Goal: Task Accomplishment & Management: Complete application form

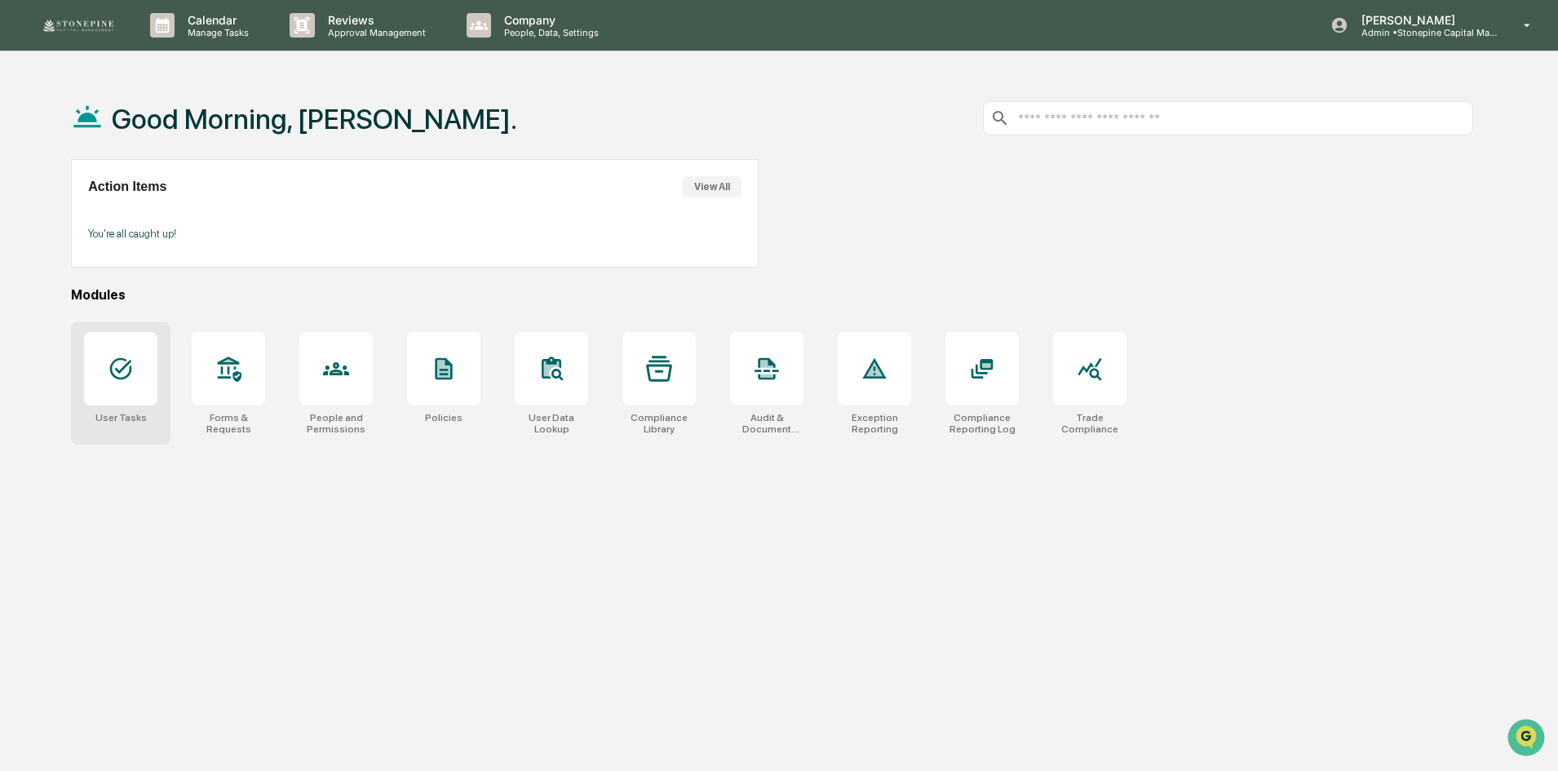
click at [103, 397] on div at bounding box center [120, 368] width 73 height 73
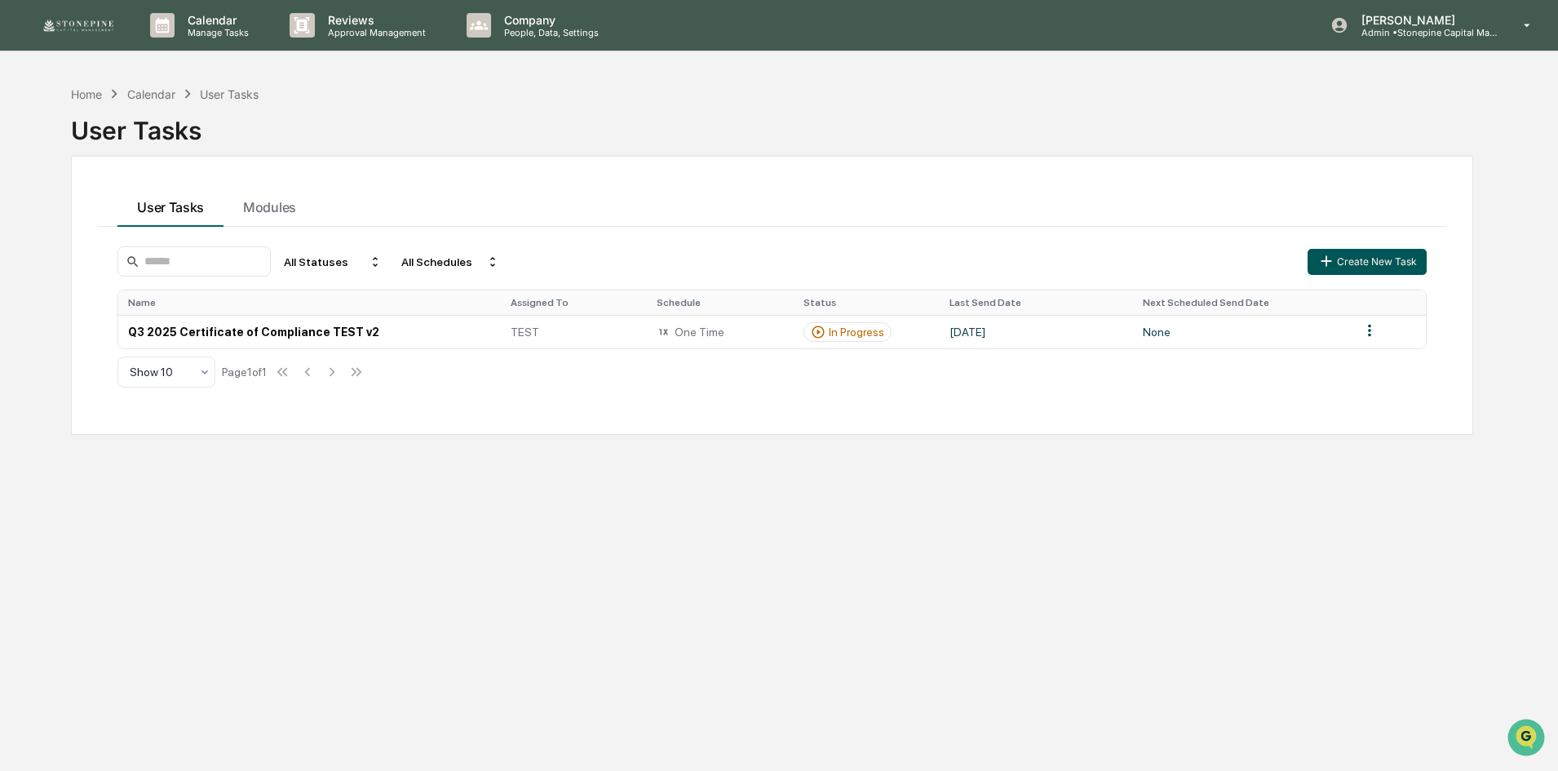
click at [1350, 260] on button "Create New Task" at bounding box center [1367, 262] width 119 height 26
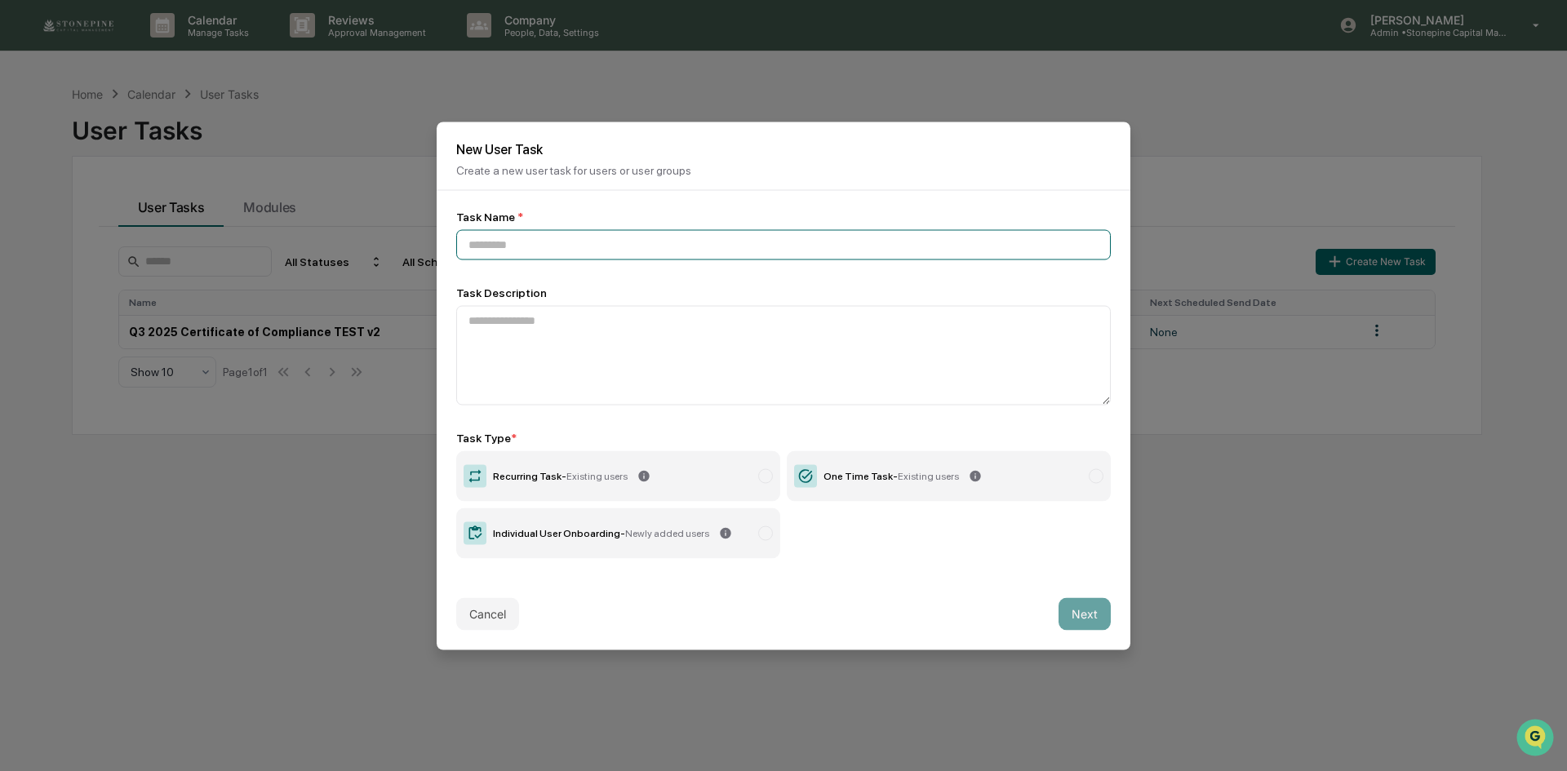
click at [552, 232] on input at bounding box center [783, 244] width 654 height 30
click at [544, 246] on input "**********" at bounding box center [783, 244] width 654 height 30
click at [650, 237] on input "**********" at bounding box center [783, 244] width 654 height 30
type input "**********"
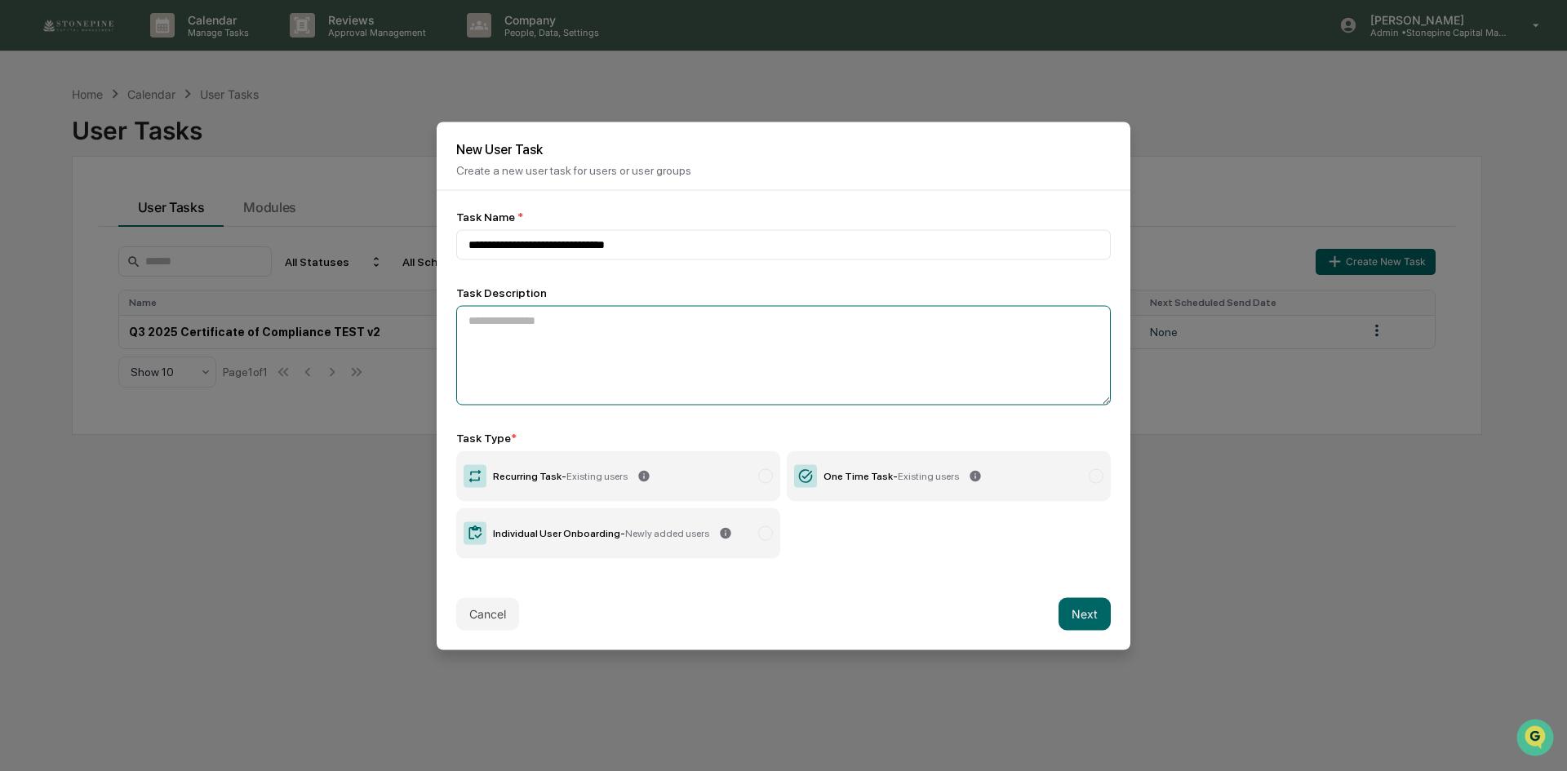
click at [603, 362] on textarea at bounding box center [783, 355] width 654 height 100
type textarea "**********"
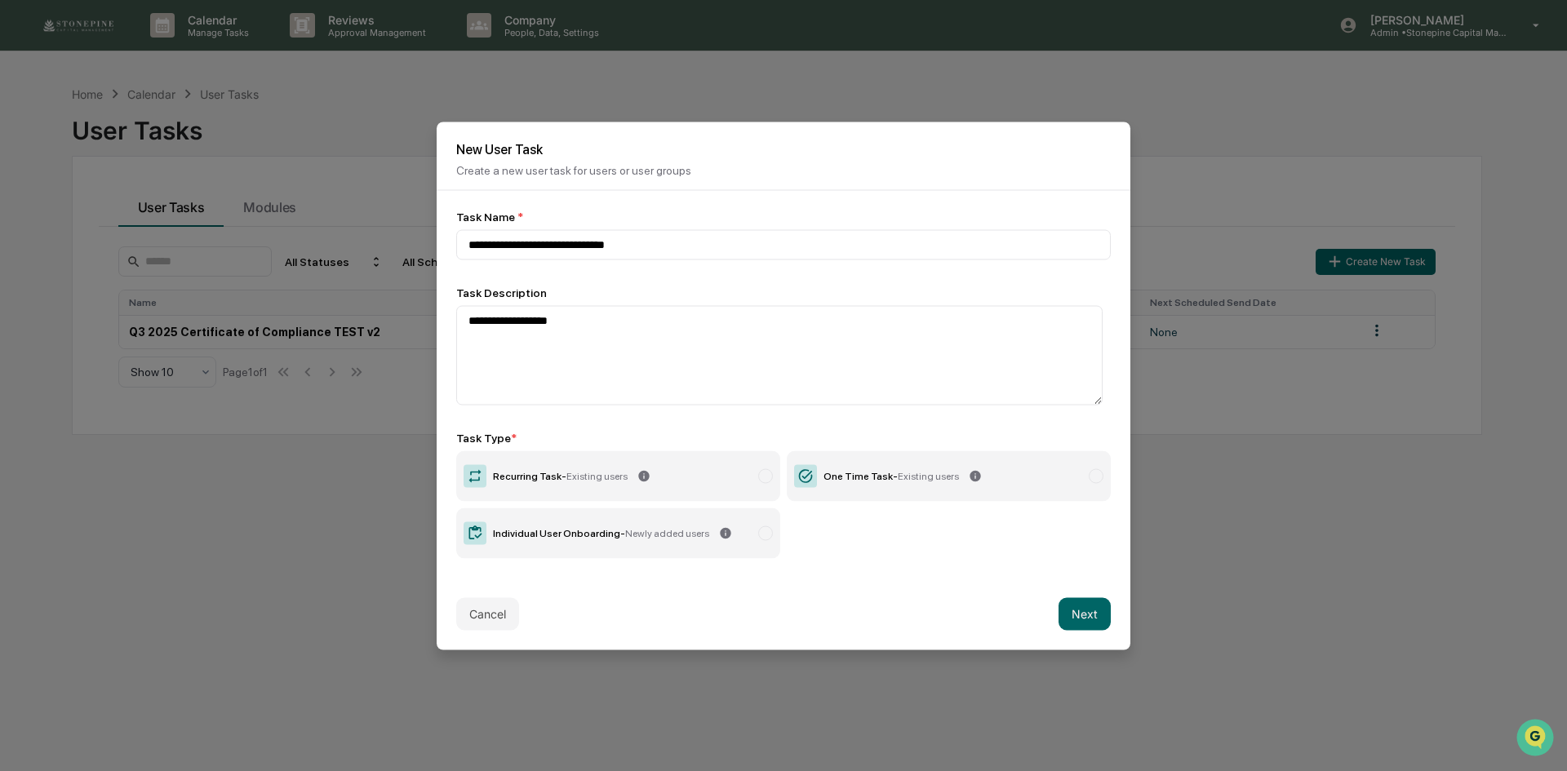
click at [894, 481] on label "One Time Task - Existing users" at bounding box center [949, 475] width 324 height 51
click at [1090, 621] on button "Next" at bounding box center [1084, 613] width 52 height 33
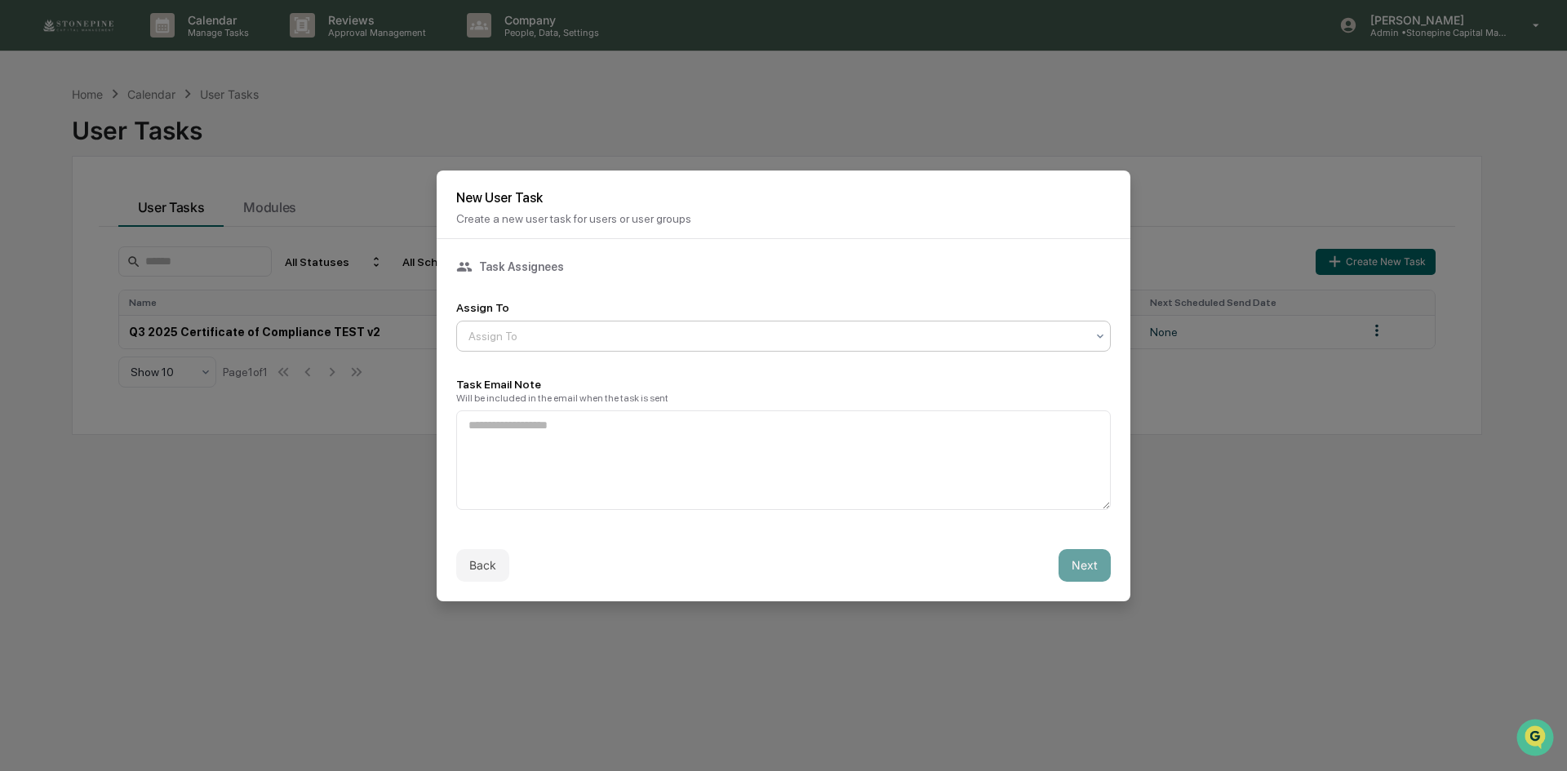
click at [692, 329] on div at bounding box center [776, 336] width 617 height 16
click at [642, 376] on div "Users" at bounding box center [779, 371] width 645 height 33
click at [625, 451] on textarea at bounding box center [783, 460] width 654 height 100
click at [897, 429] on textarea "**********" at bounding box center [779, 460] width 646 height 100
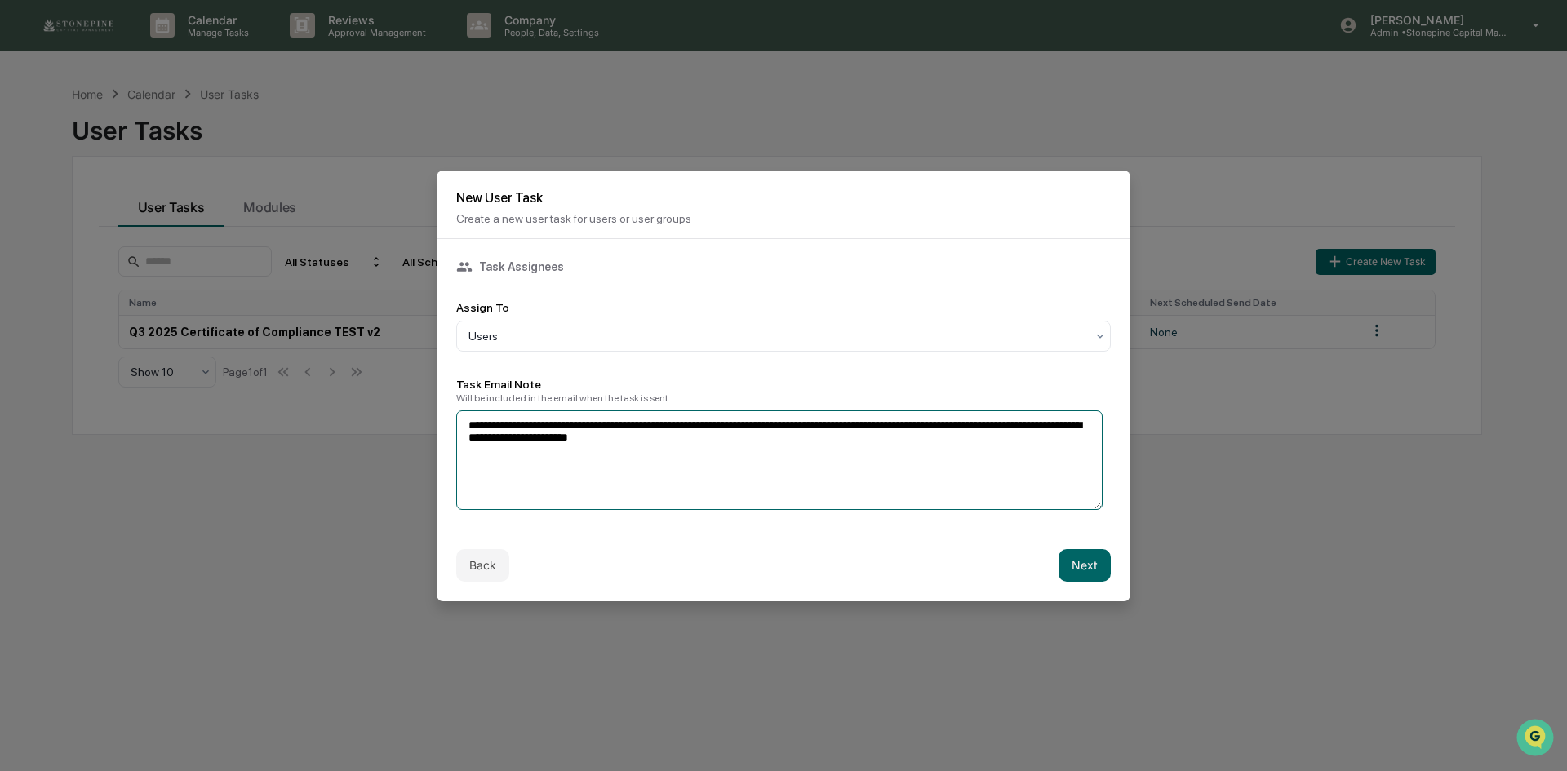
click at [545, 433] on textarea "**********" at bounding box center [779, 460] width 646 height 100
click at [584, 450] on textarea "**********" at bounding box center [779, 460] width 646 height 100
type textarea "**********"
click at [1067, 561] on button "Next" at bounding box center [1084, 565] width 52 height 33
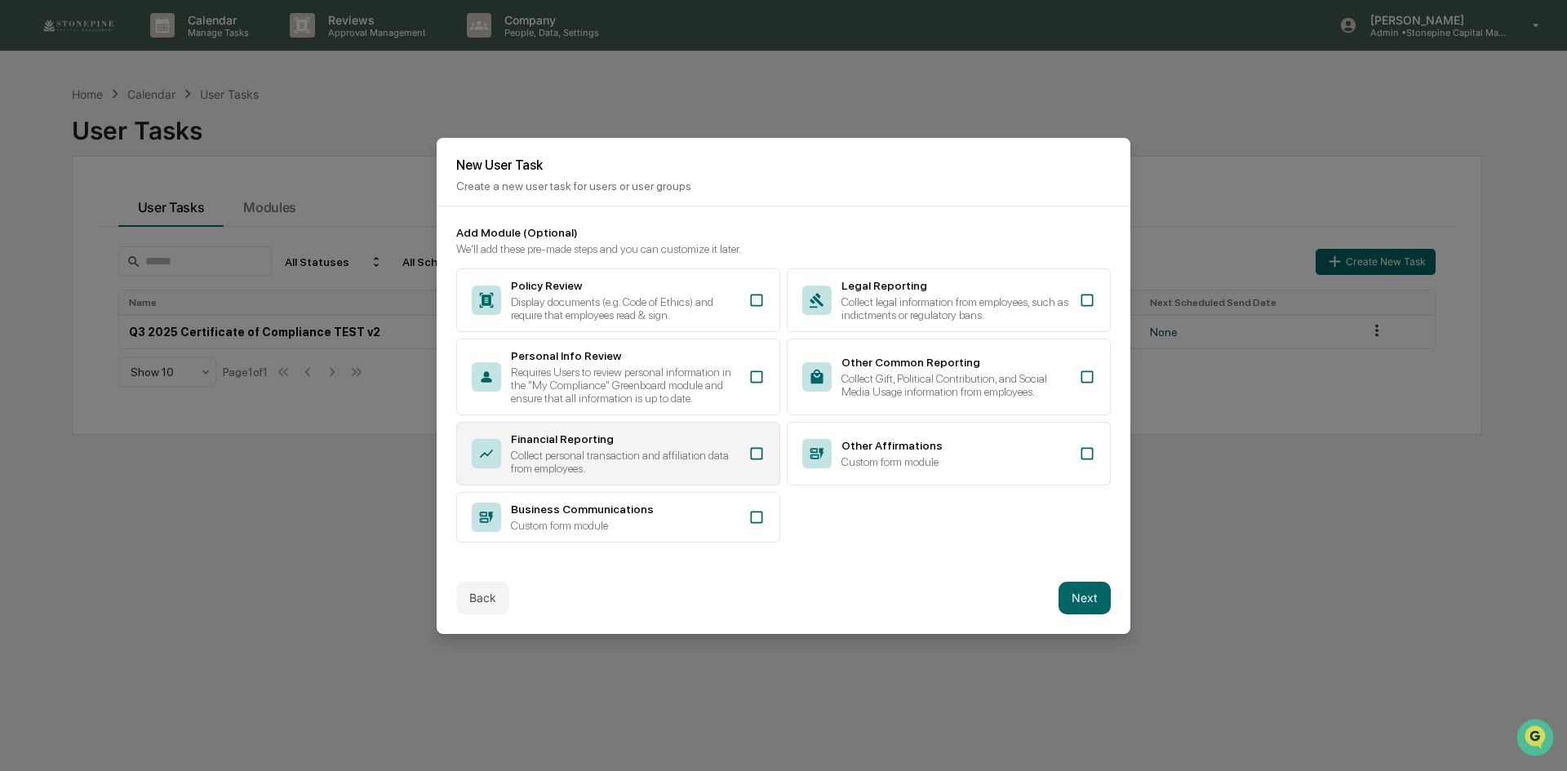
click at [755, 445] on icon at bounding box center [756, 453] width 16 height 16
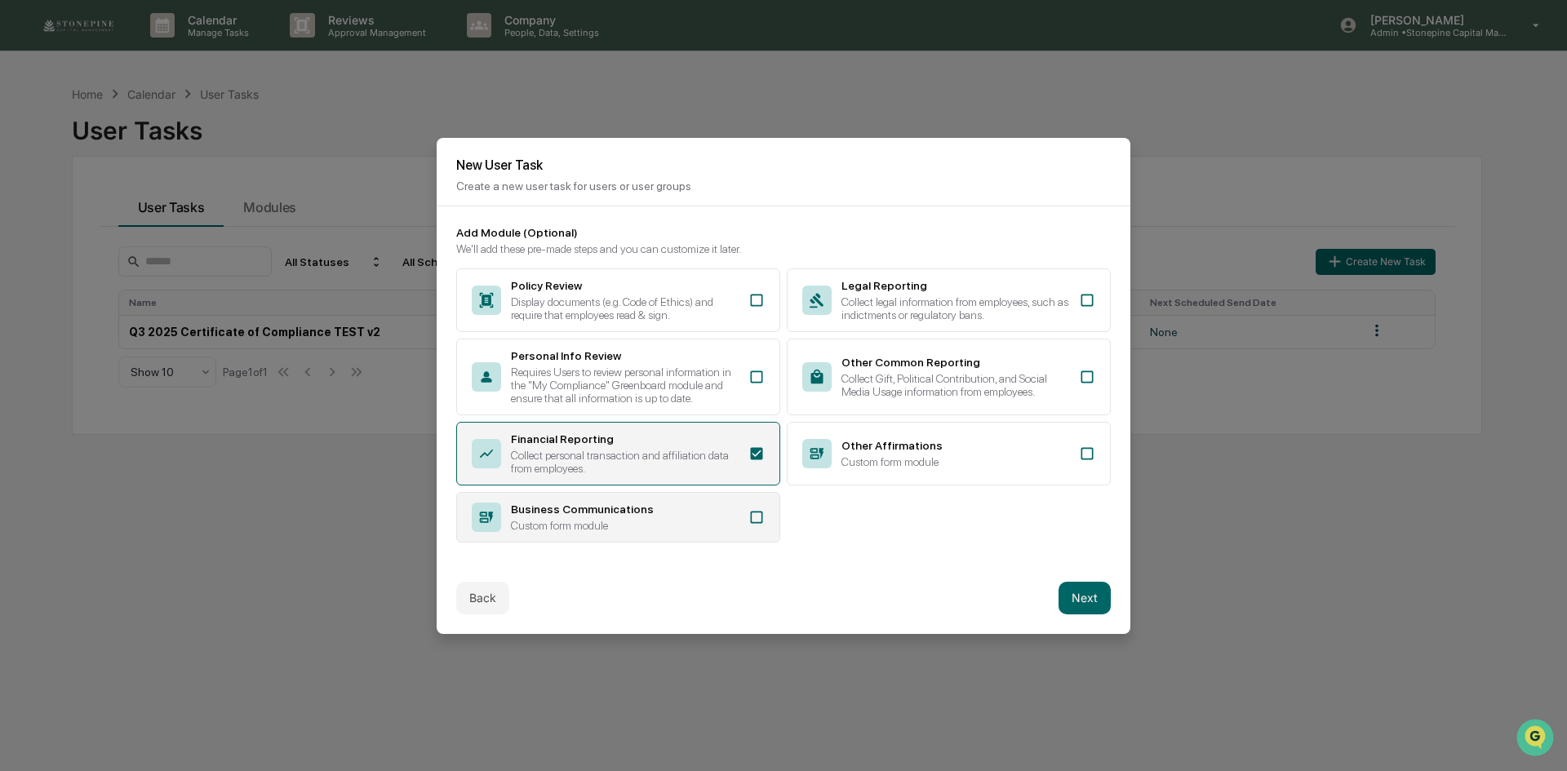
click at [758, 516] on icon at bounding box center [757, 517] width 12 height 12
click at [1035, 455] on div "Custom form module" at bounding box center [955, 461] width 228 height 13
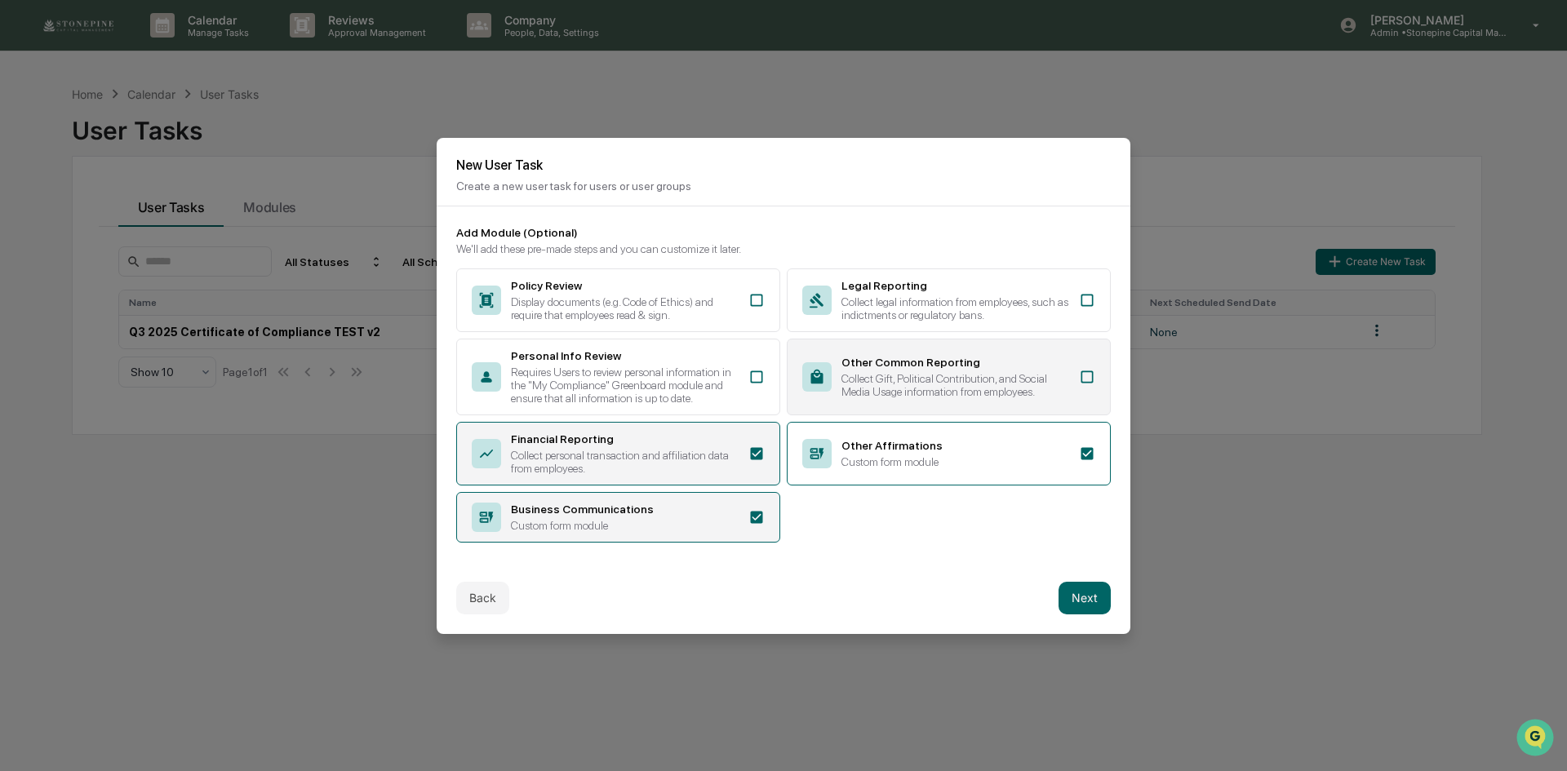
click at [1068, 366] on div "Other Common Reporting Collect Gift, Political Contribution, and Social Media U…" at bounding box center [949, 377] width 324 height 77
click at [1067, 586] on button "Next" at bounding box center [1084, 598] width 52 height 33
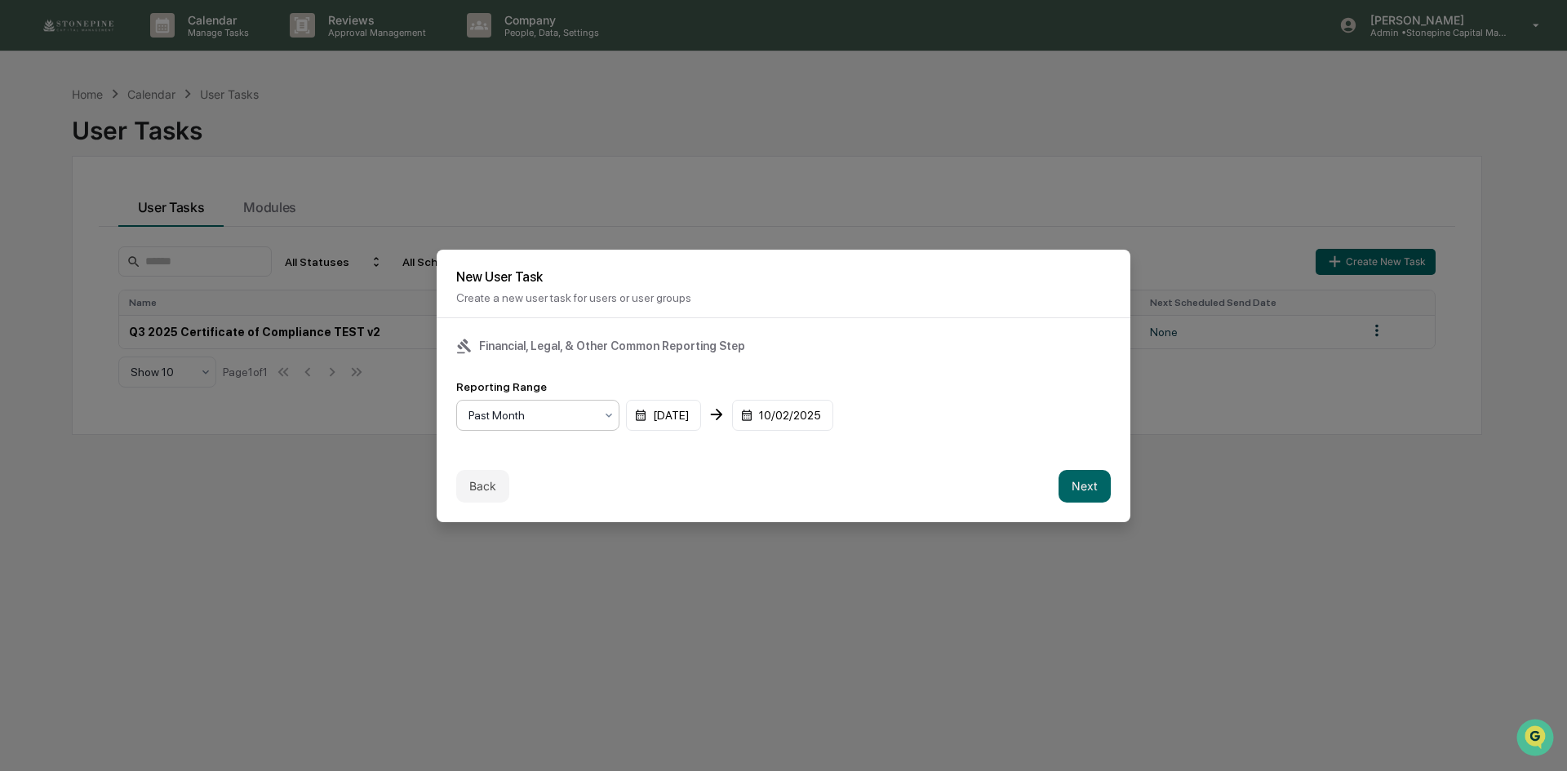
click at [605, 413] on icon at bounding box center [608, 415] width 13 height 13
click at [551, 482] on div "Past Quarter" at bounding box center [538, 483] width 162 height 33
click at [1079, 481] on button "Next" at bounding box center [1084, 486] width 52 height 33
click at [512, 417] on div "mm/dd/yyyy" at bounding box center [506, 415] width 101 height 31
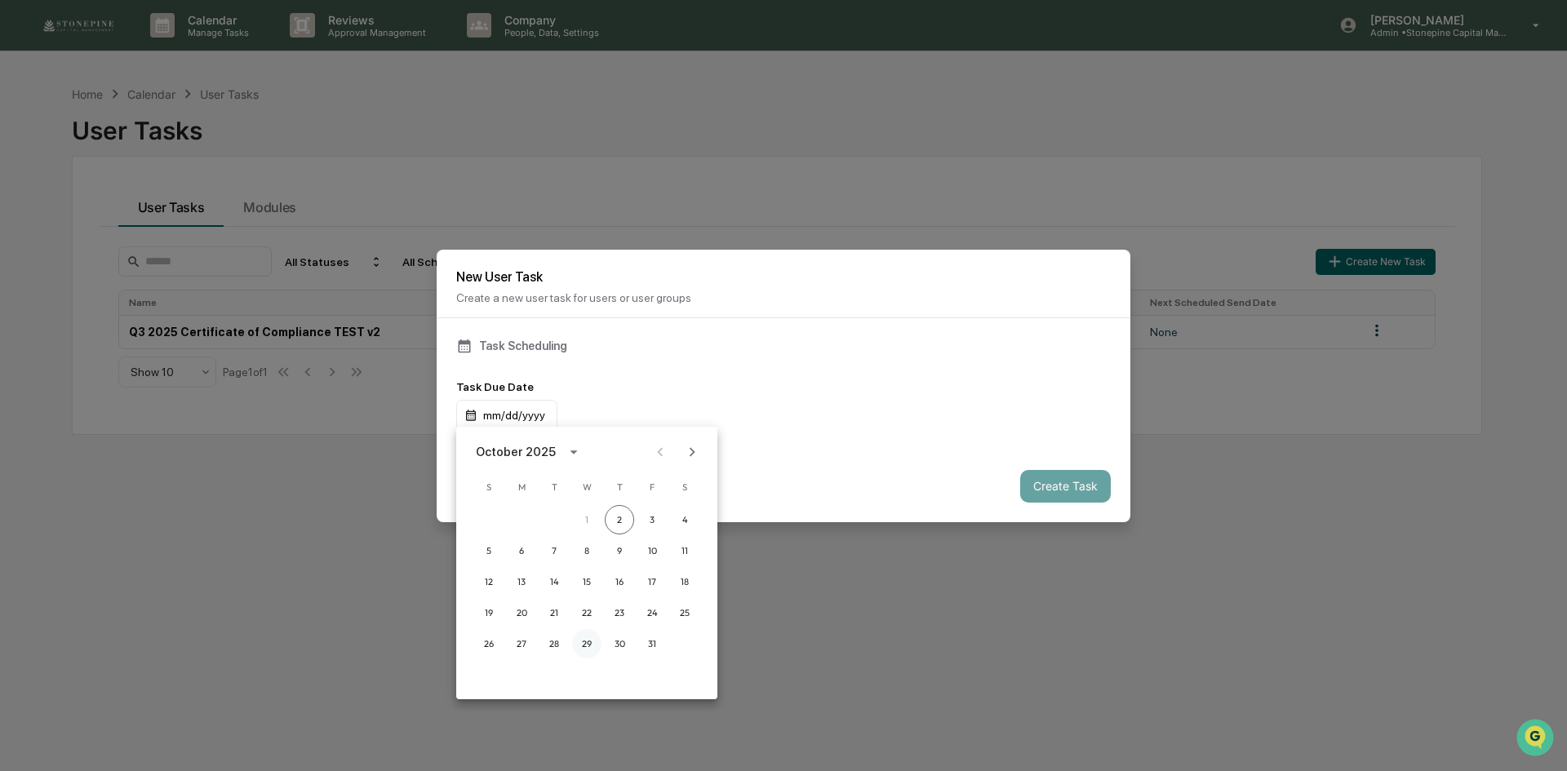
click at [583, 634] on button "29" at bounding box center [586, 643] width 29 height 29
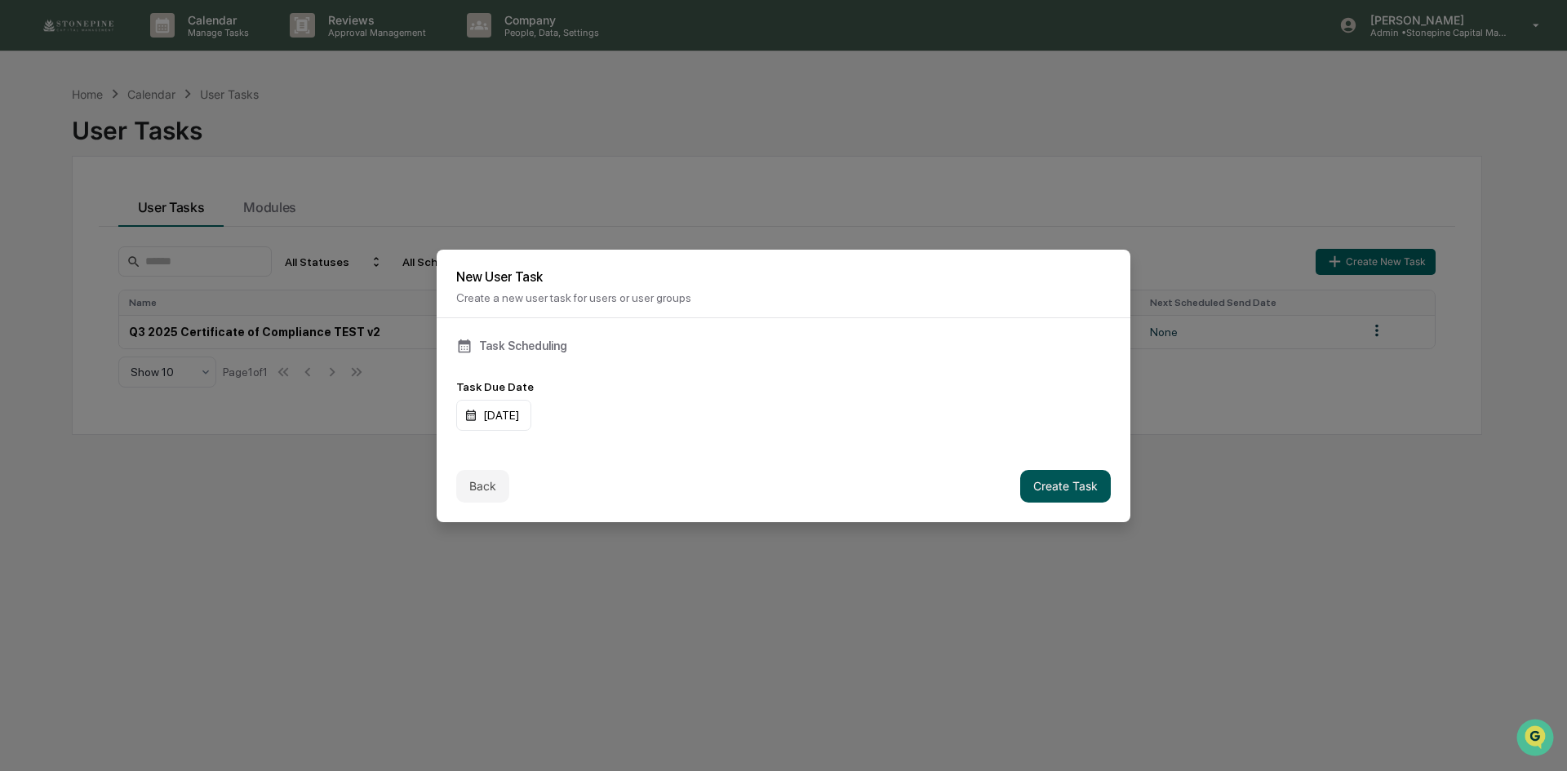
click at [1052, 477] on button "Create Task" at bounding box center [1065, 486] width 91 height 33
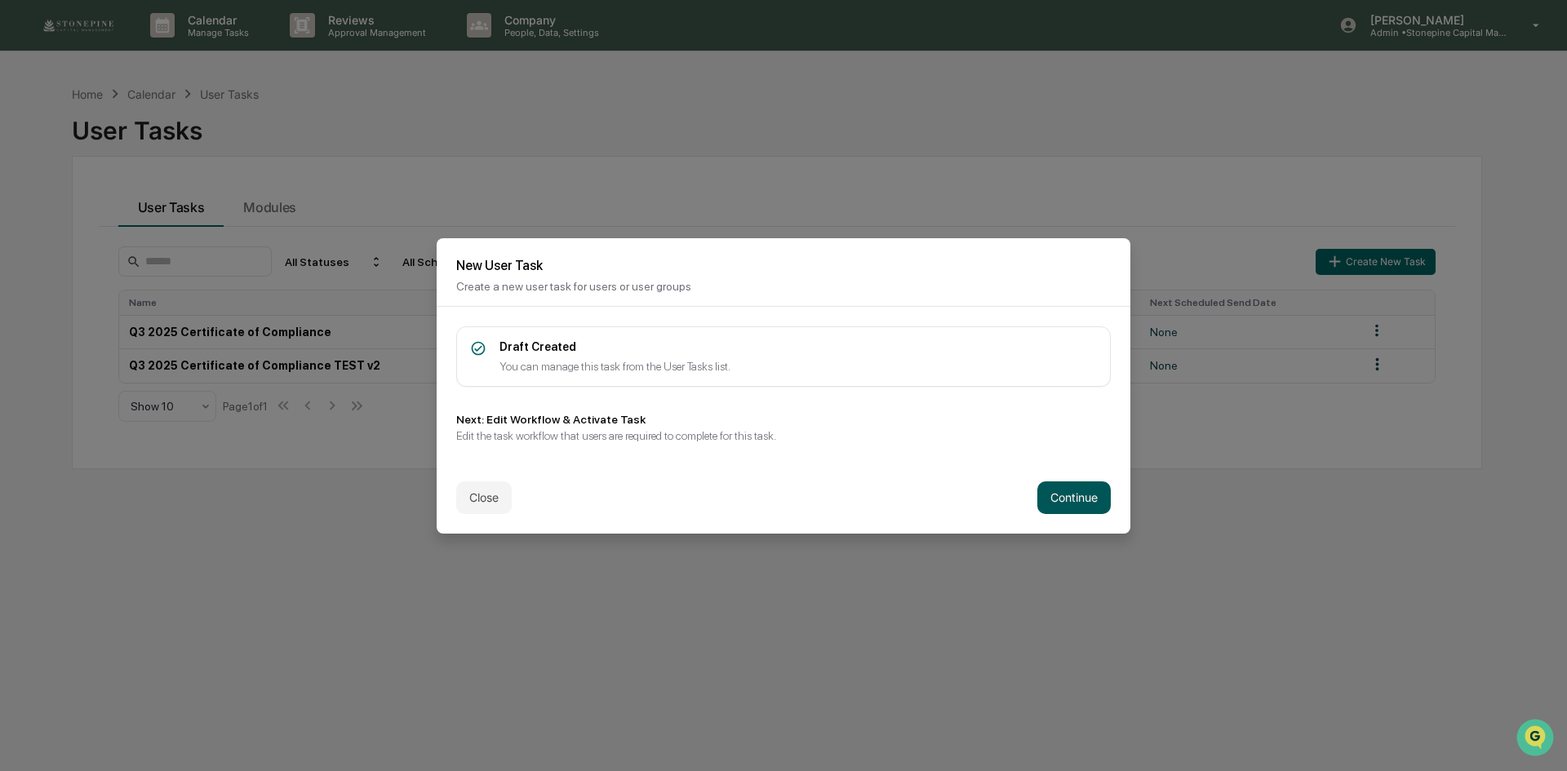
click at [1070, 484] on button "Continue" at bounding box center [1073, 497] width 73 height 33
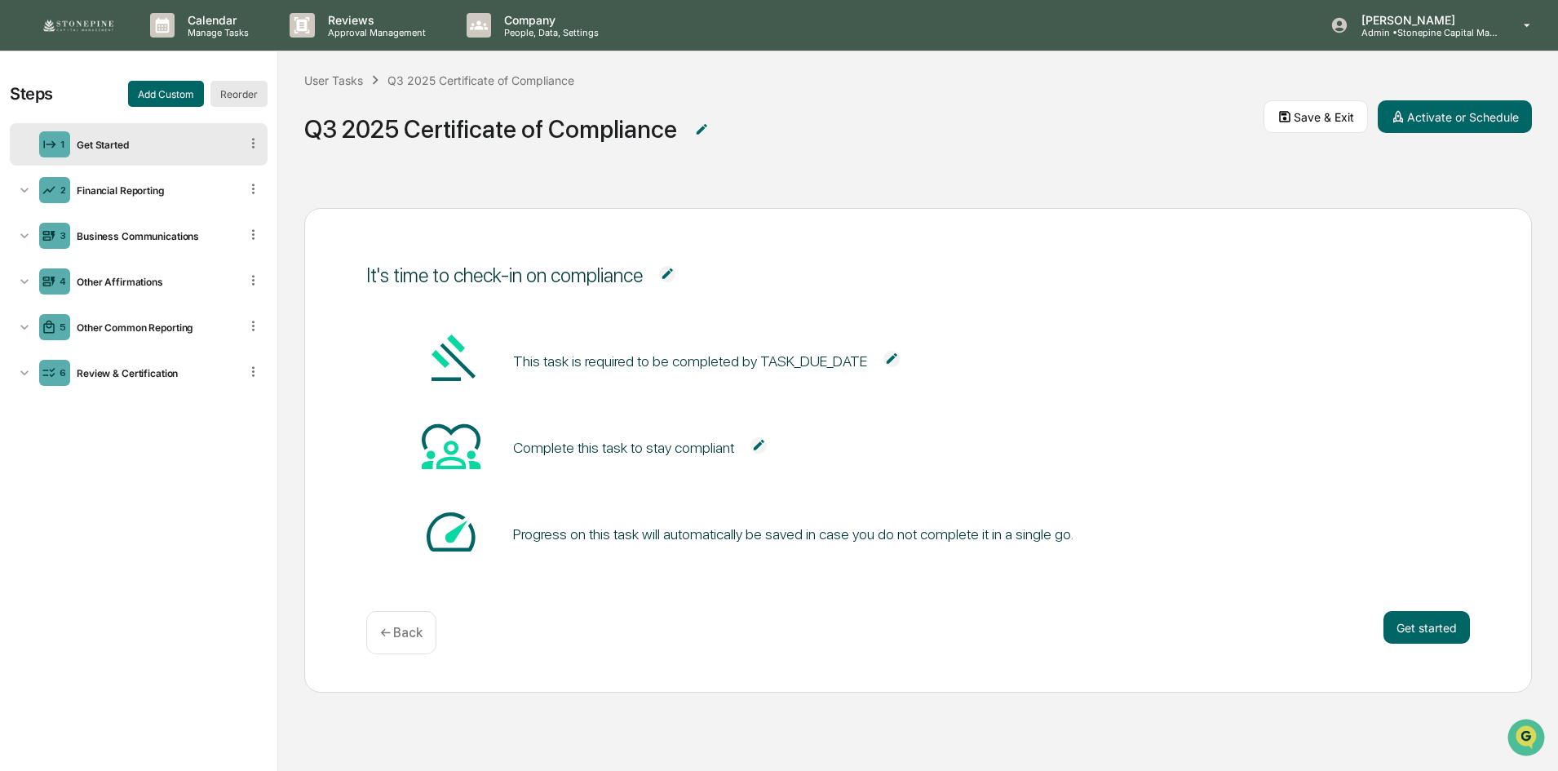
click at [243, 99] on button "Reorder" at bounding box center [239, 94] width 57 height 26
drag, startPoint x: 29, startPoint y: 335, endPoint x: 45, endPoint y: 224, distance: 112.2
click at [45, 224] on ul "1 Get Started 2 Financial Reporting 3 Business Communications 4 Other Affirmati…" at bounding box center [139, 258] width 258 height 277
click at [24, 330] on icon at bounding box center [24, 327] width 16 height 16
click at [144, 476] on div "Steps Cancel Save 1 Get Started 2 Financial Reporting 3 Business Communications…" at bounding box center [138, 411] width 277 height 720
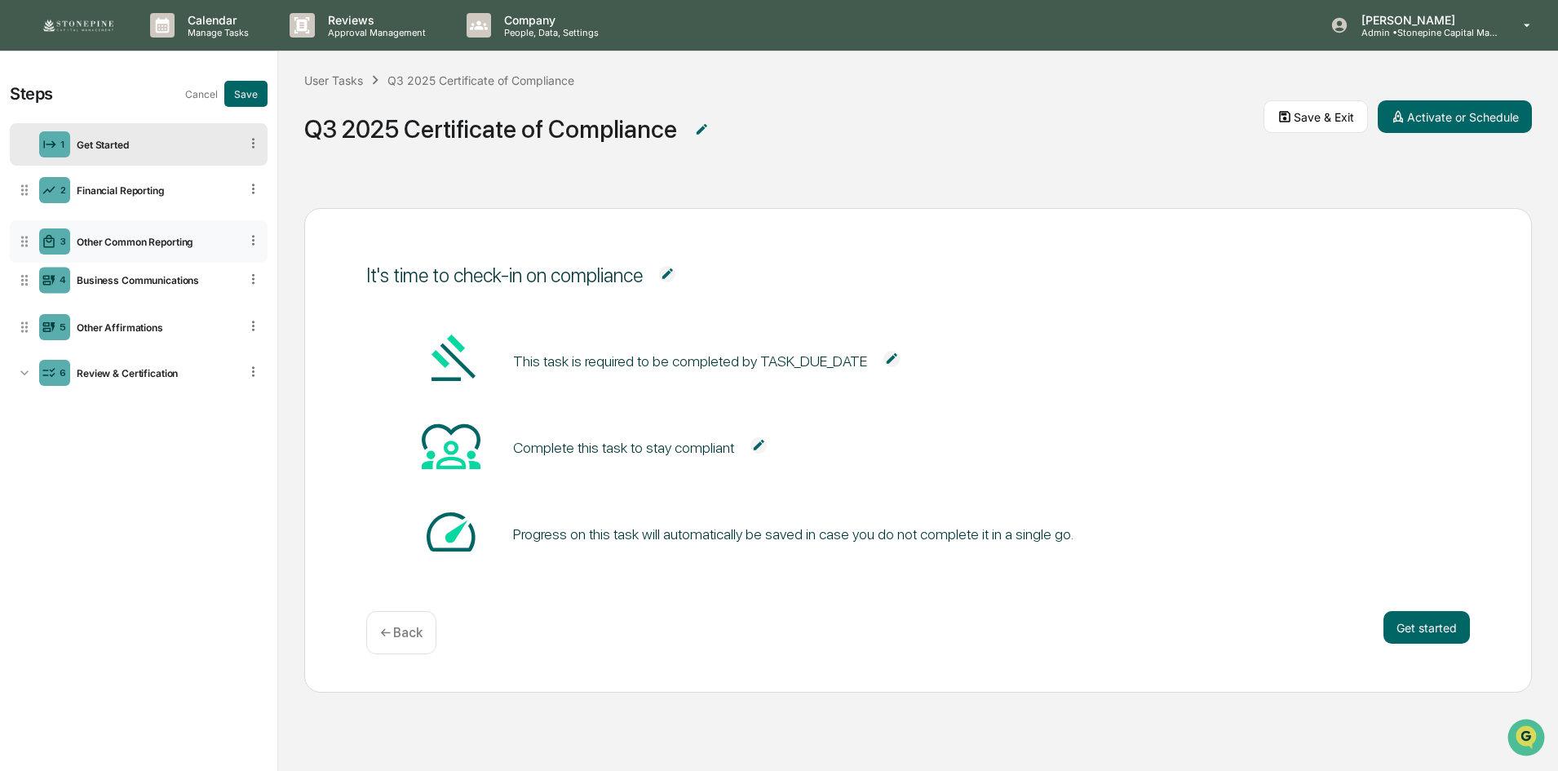
drag, startPoint x: 24, startPoint y: 329, endPoint x: 50, endPoint y: 243, distance: 89.6
click at [50, 243] on div "3 Other Common Reporting" at bounding box center [139, 241] width 258 height 42
click at [145, 190] on div "Financial Reporting" at bounding box center [154, 190] width 169 height 12
click at [230, 98] on button "Save" at bounding box center [245, 94] width 43 height 26
click at [130, 192] on div "Financial Reporting" at bounding box center [154, 190] width 169 height 12
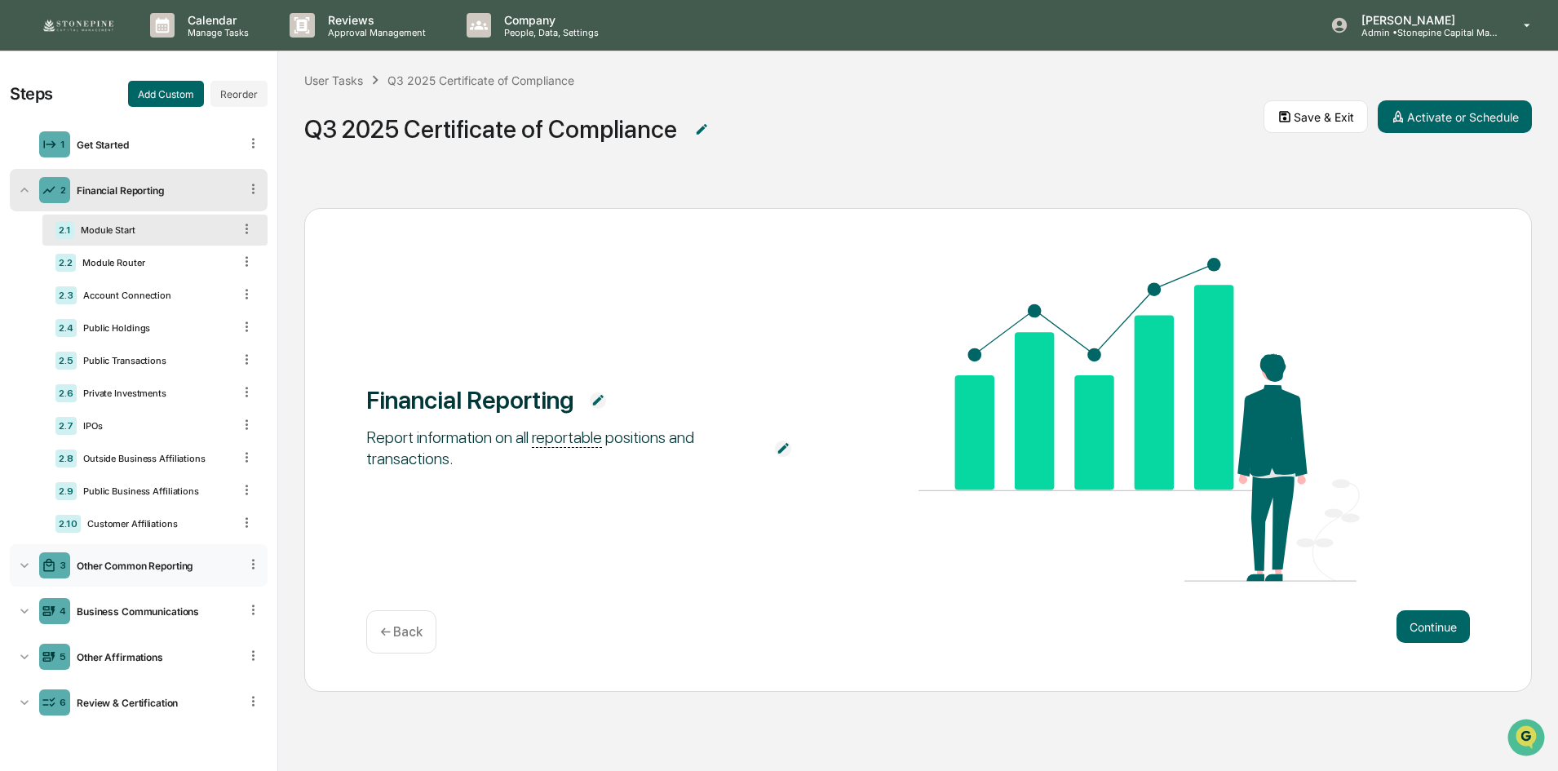
click at [191, 565] on div "Other Common Reporting" at bounding box center [154, 566] width 169 height 12
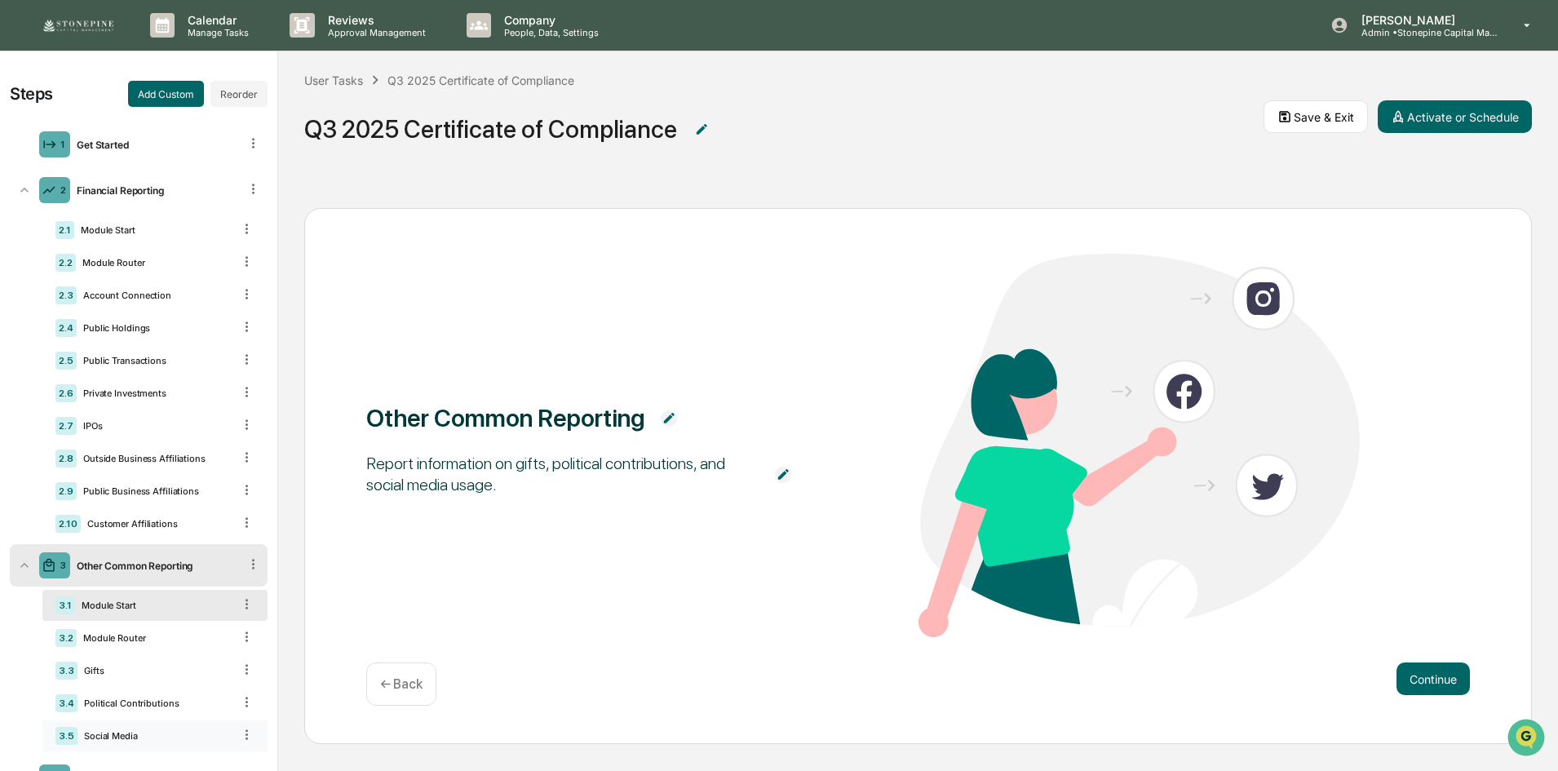
click at [239, 741] on icon at bounding box center [247, 735] width 16 height 16
click at [230, 753] on div "Delete" at bounding box center [228, 758] width 54 height 26
click at [138, 329] on div "Public Holdings" at bounding box center [155, 327] width 156 height 11
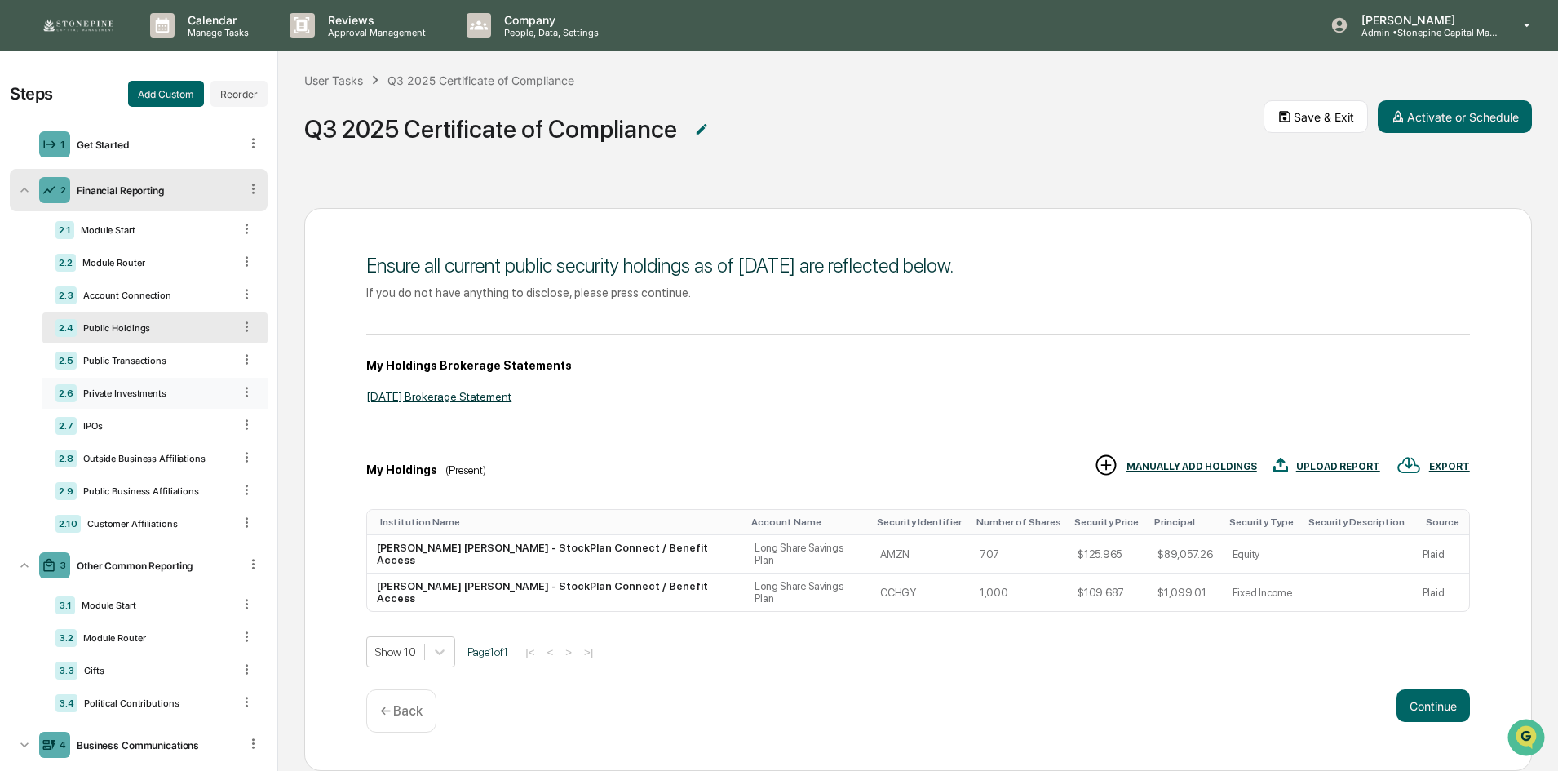
click at [144, 380] on div "2.6 Private Investments" at bounding box center [154, 393] width 225 height 31
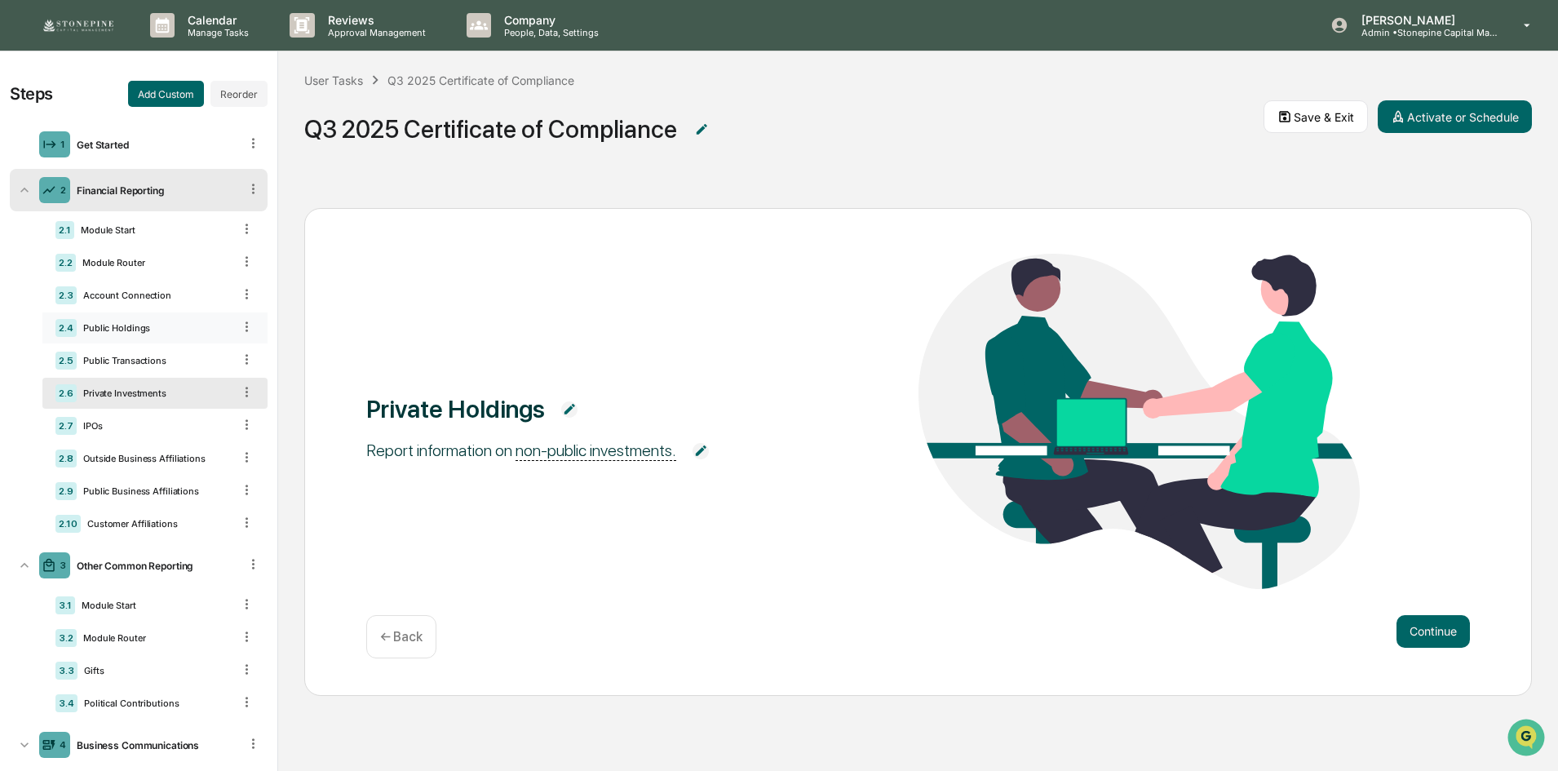
click at [133, 331] on div "Public Holdings" at bounding box center [155, 327] width 156 height 11
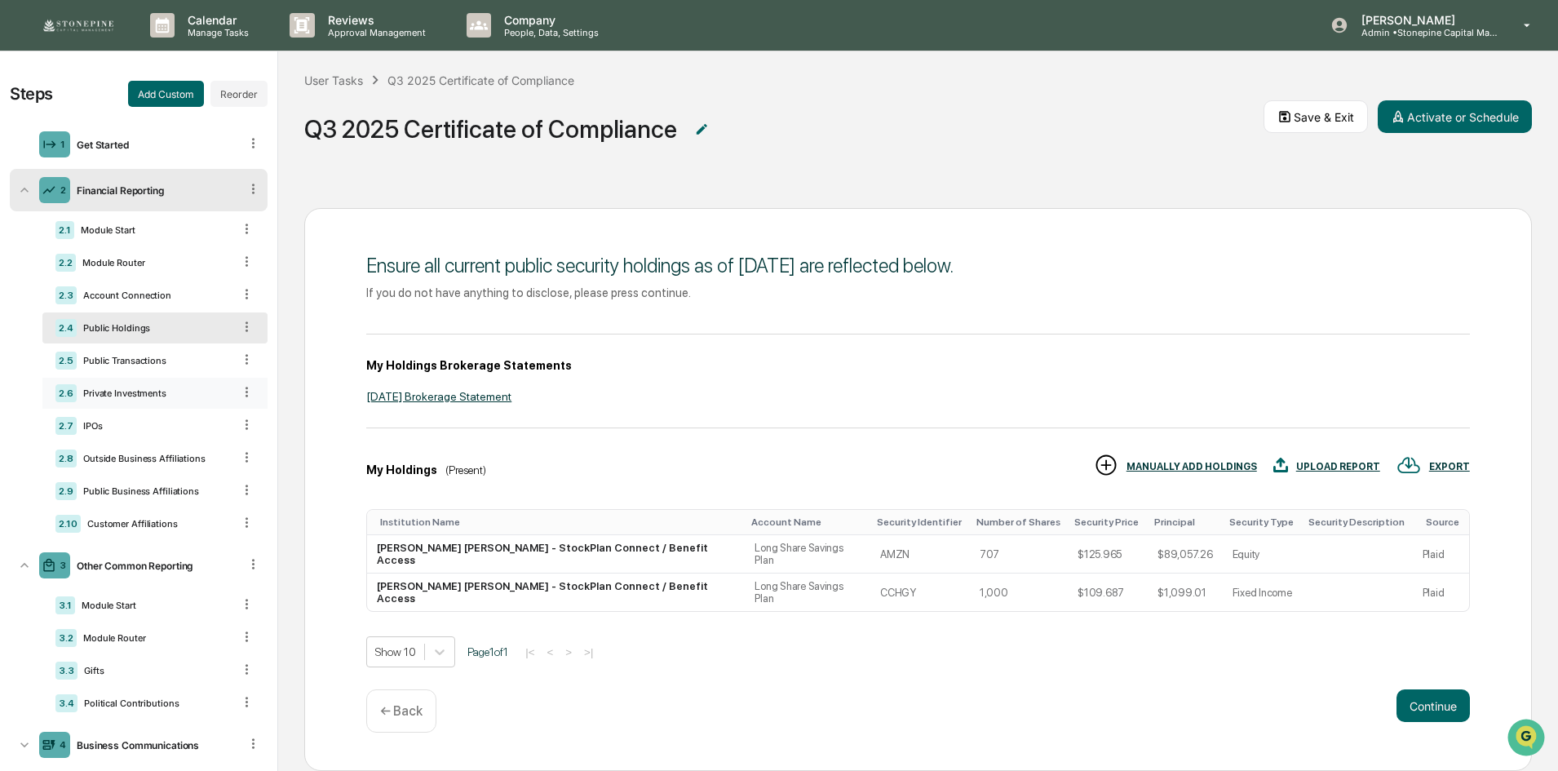
click at [140, 392] on div "Private Investments" at bounding box center [155, 393] width 156 height 11
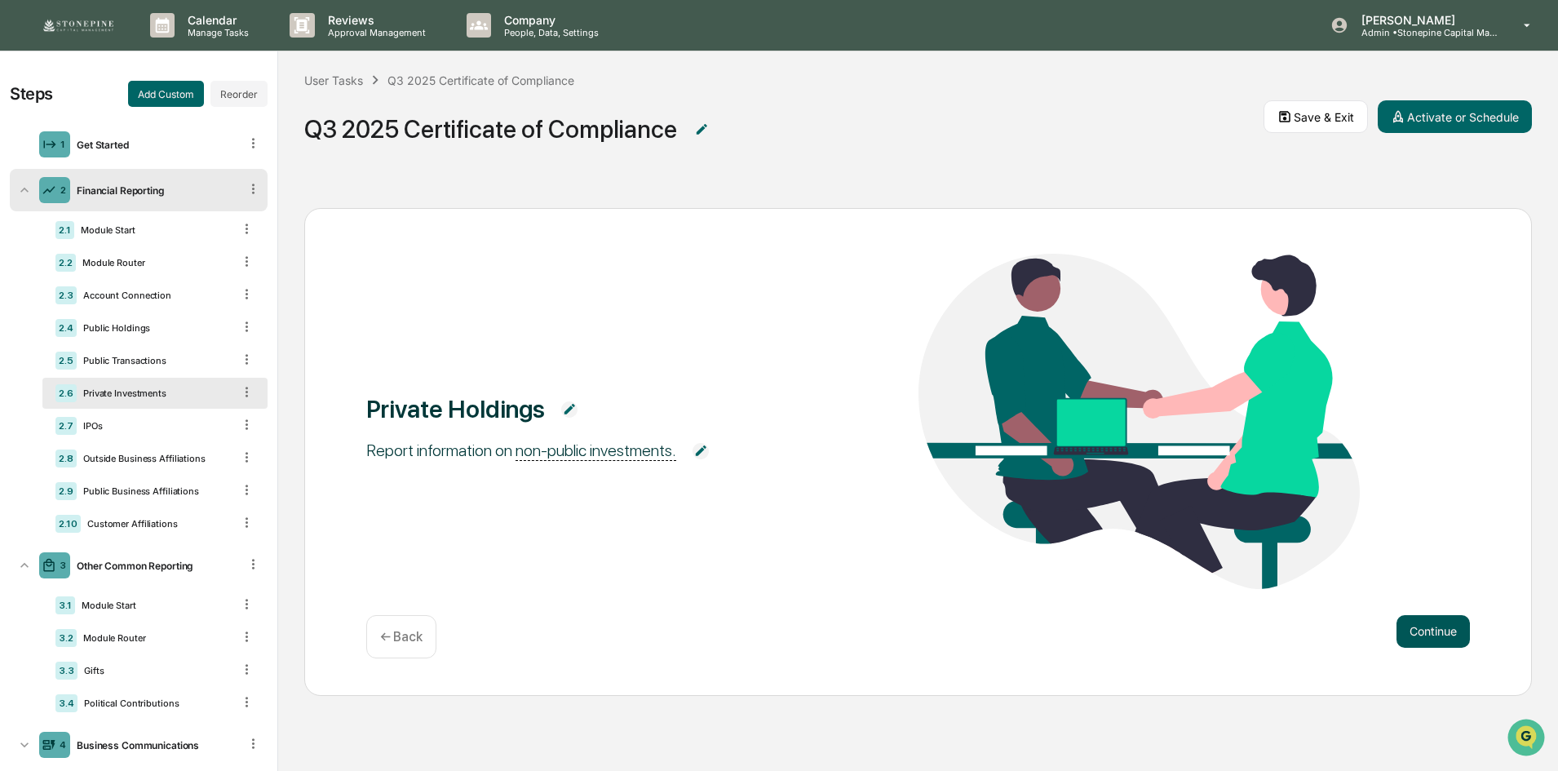
click at [1420, 625] on button "Continue" at bounding box center [1433, 631] width 73 height 33
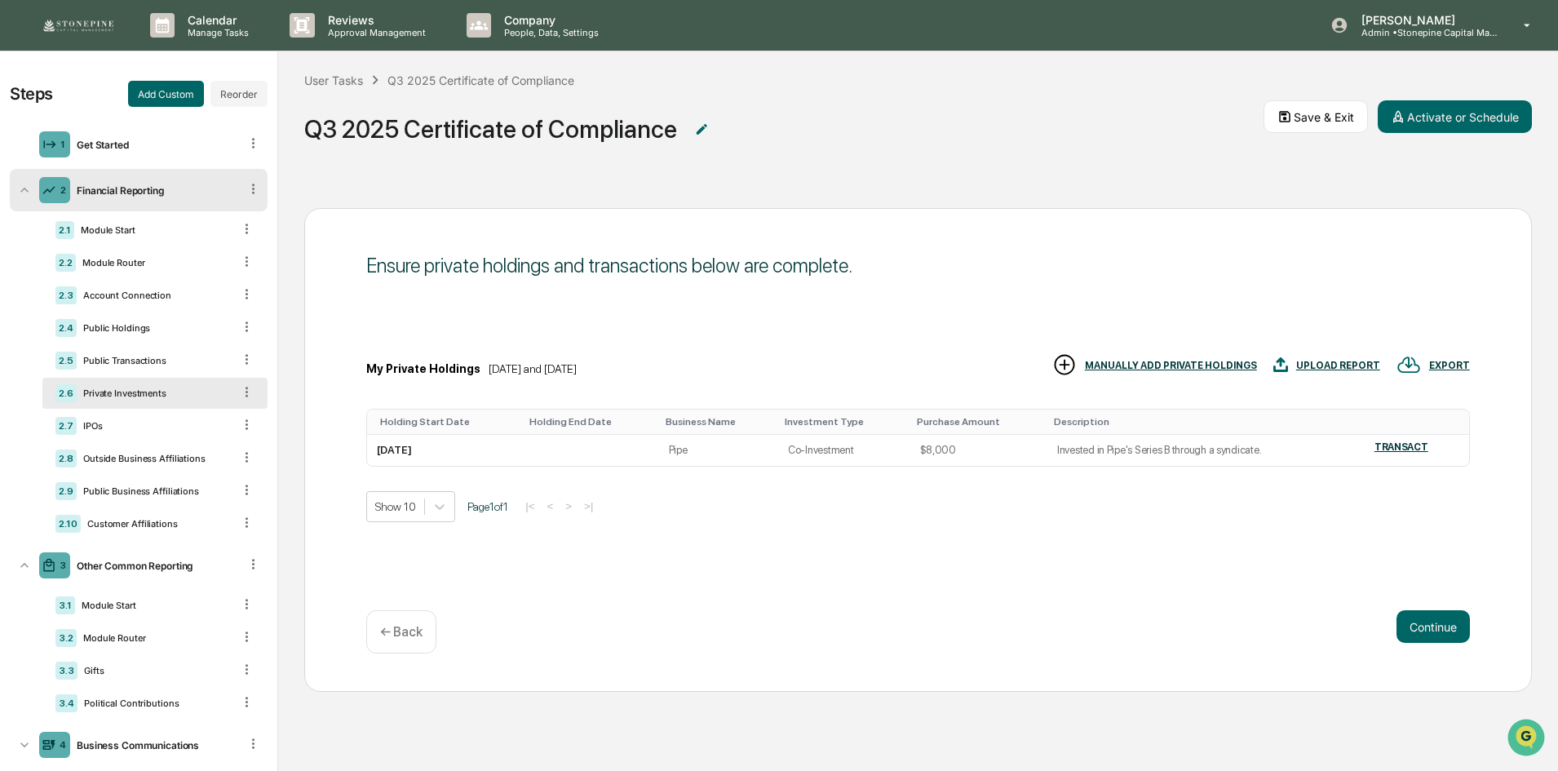
click at [1172, 370] on div "MANUALLY ADD PRIVATE HOLDINGS" at bounding box center [1171, 365] width 172 height 11
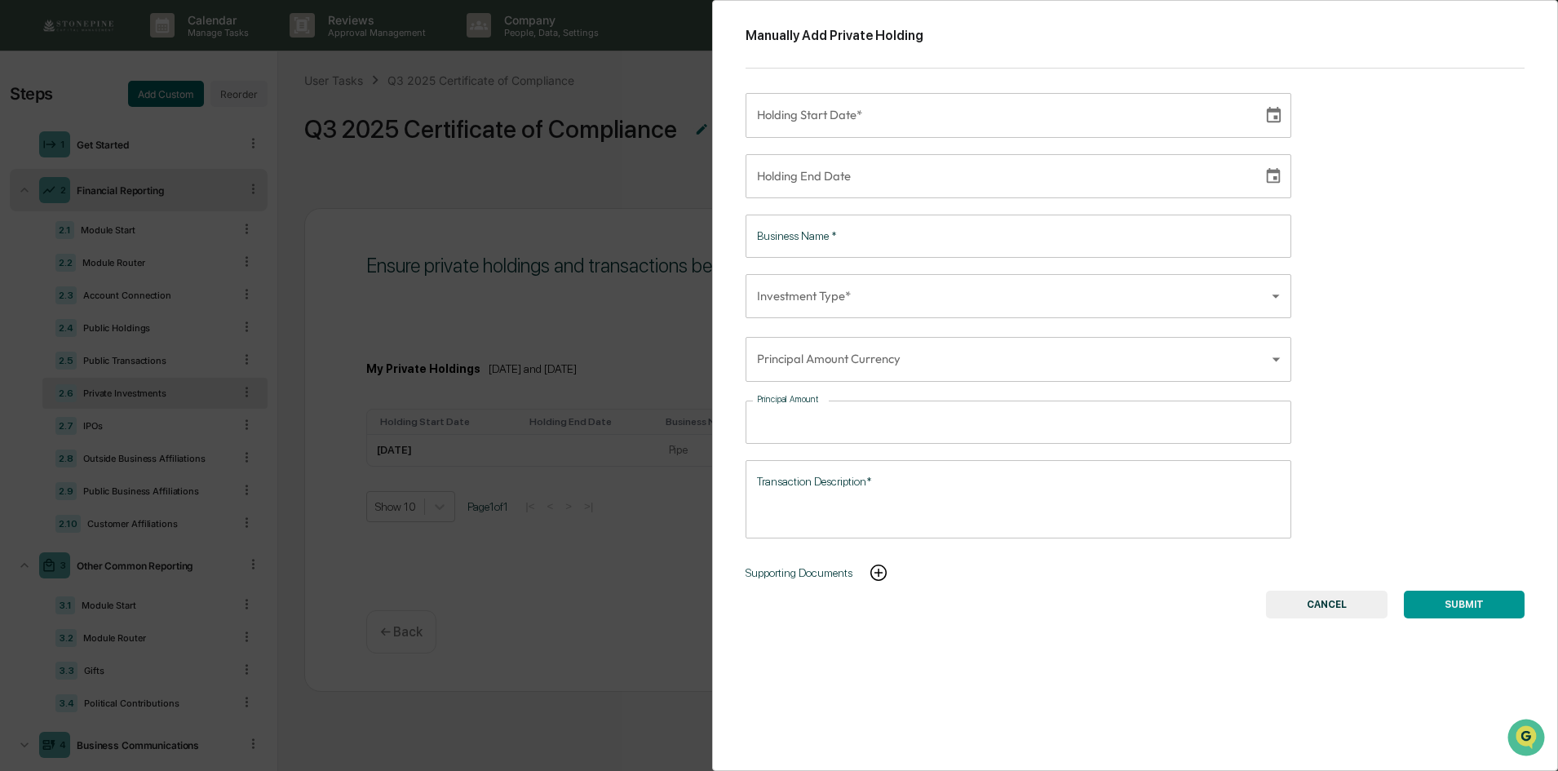
scroll to position [1, 0]
click at [1337, 609] on button "CANCEL" at bounding box center [1327, 605] width 122 height 28
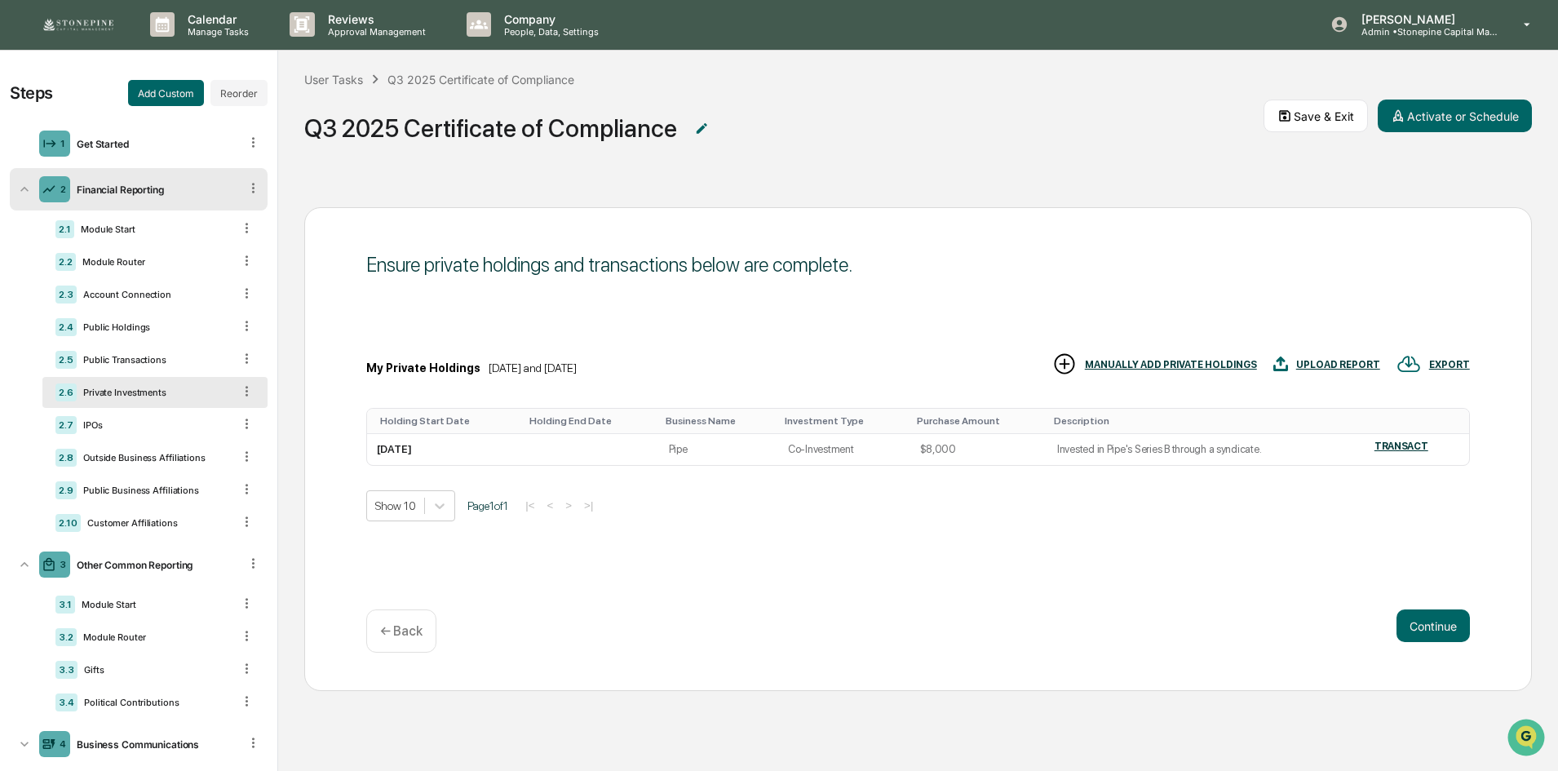
click at [240, 390] on icon at bounding box center [247, 391] width 16 height 16
click at [1538, 725] on img "Open customer support" at bounding box center [1526, 737] width 41 height 33
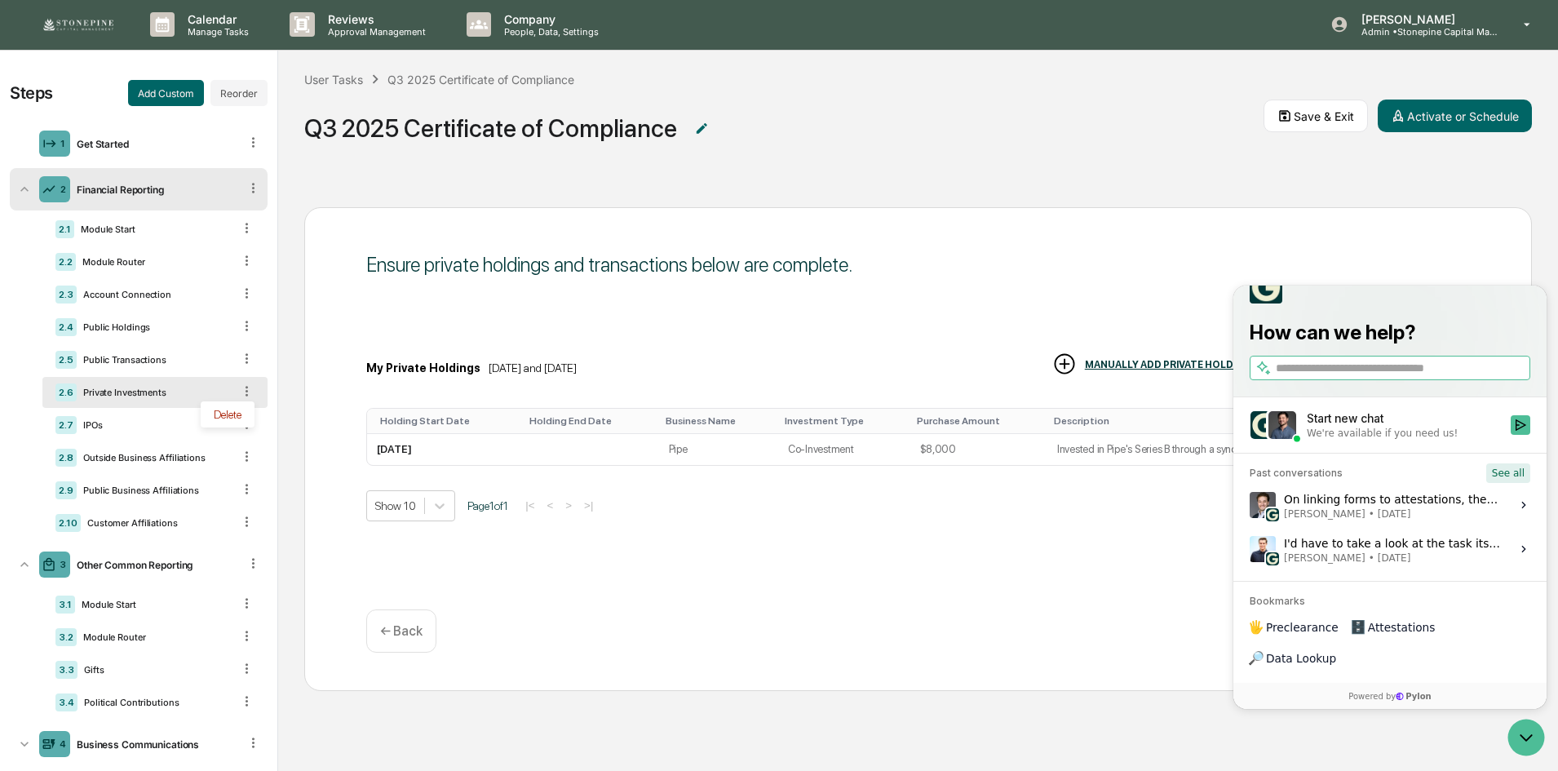
click at [1509, 483] on button "See all" at bounding box center [1509, 473] width 44 height 20
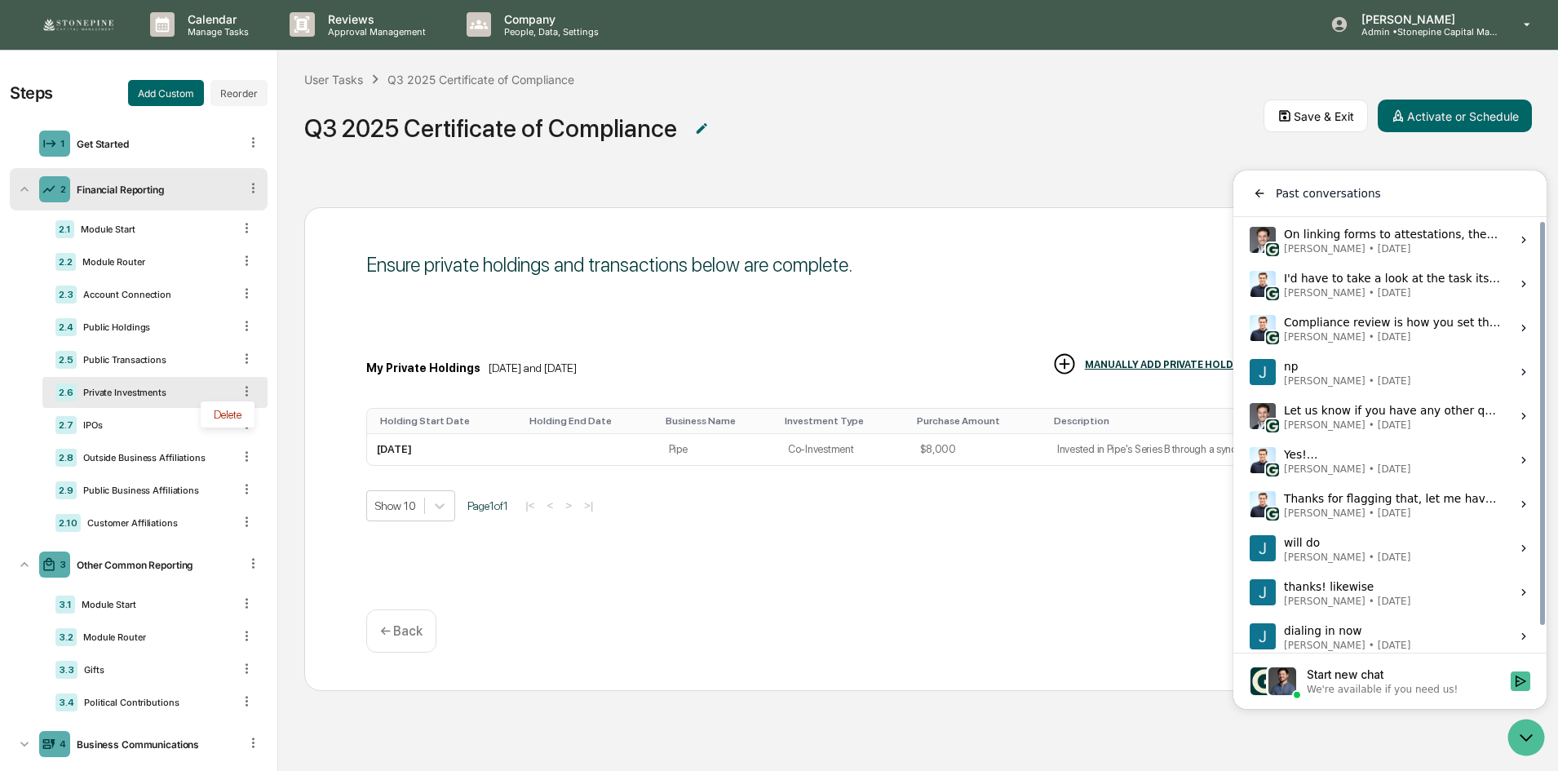
scroll to position [0, 0]
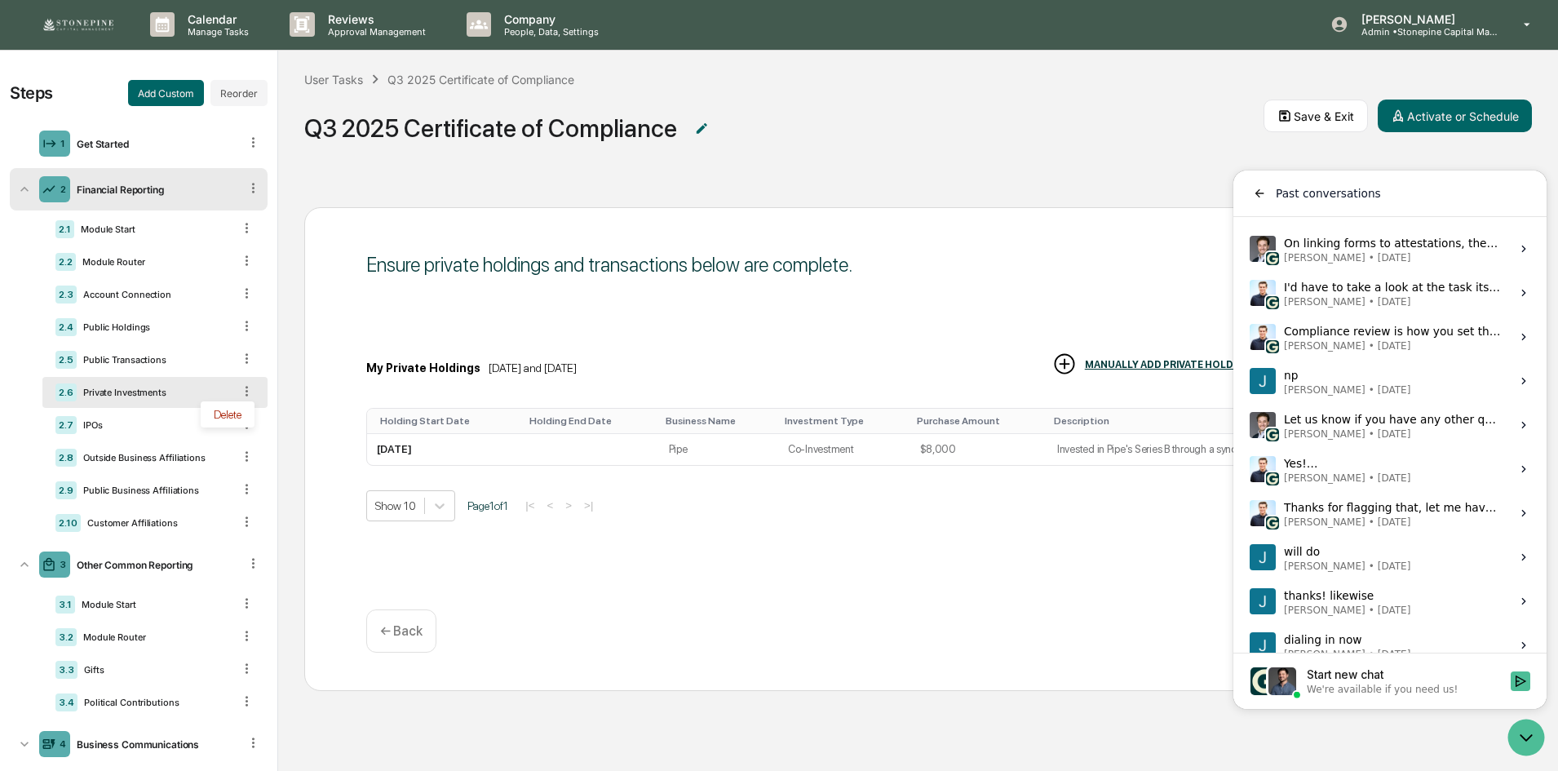
click at [676, 734] on div "Ensure private holdings and transactions below are complete. My Private Holding…" at bounding box center [918, 476] width 1280 height 590
click at [657, 640] on div "Continue ← Back" at bounding box center [918, 630] width 1104 height 43
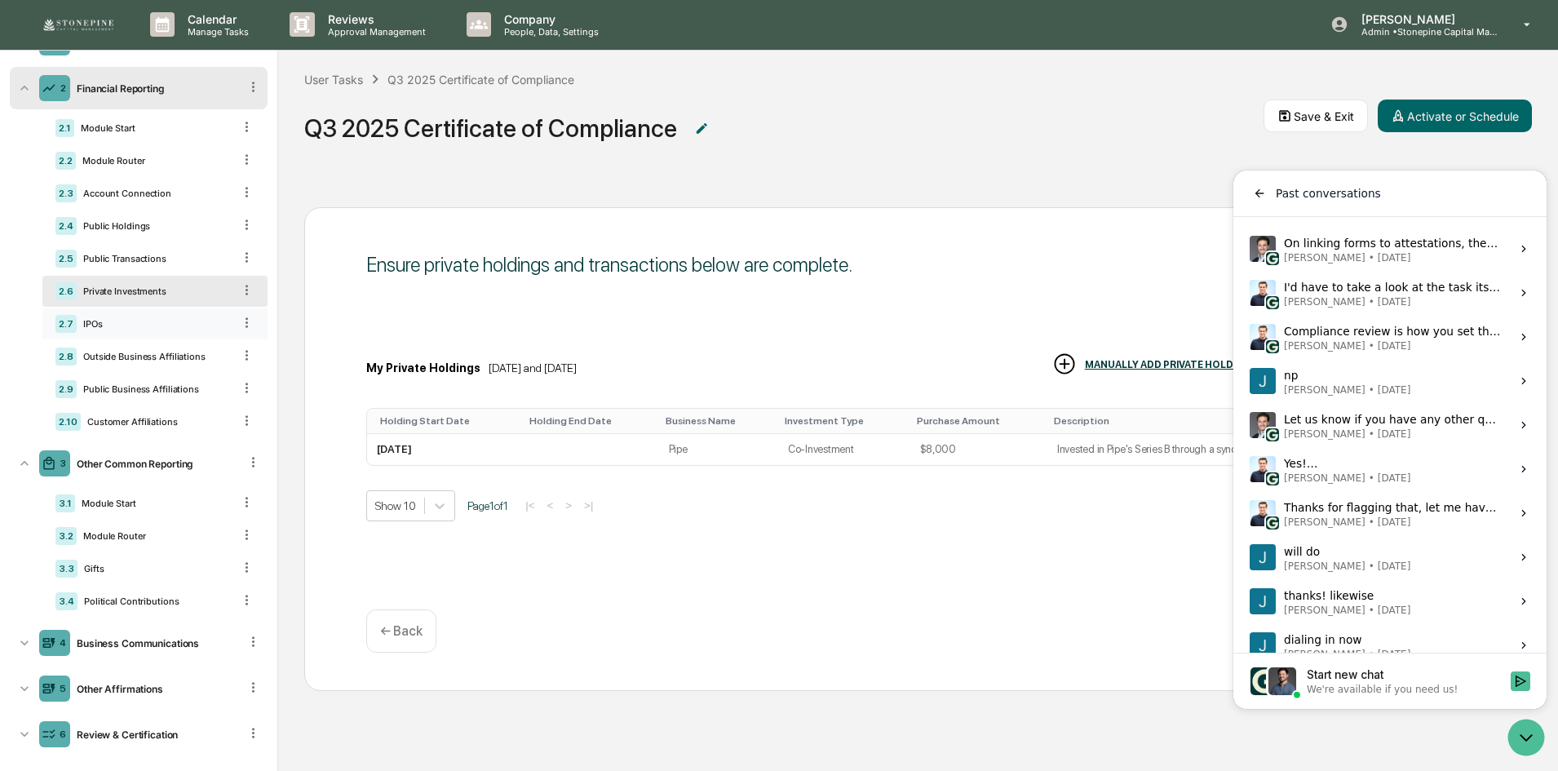
scroll to position [118, 0]
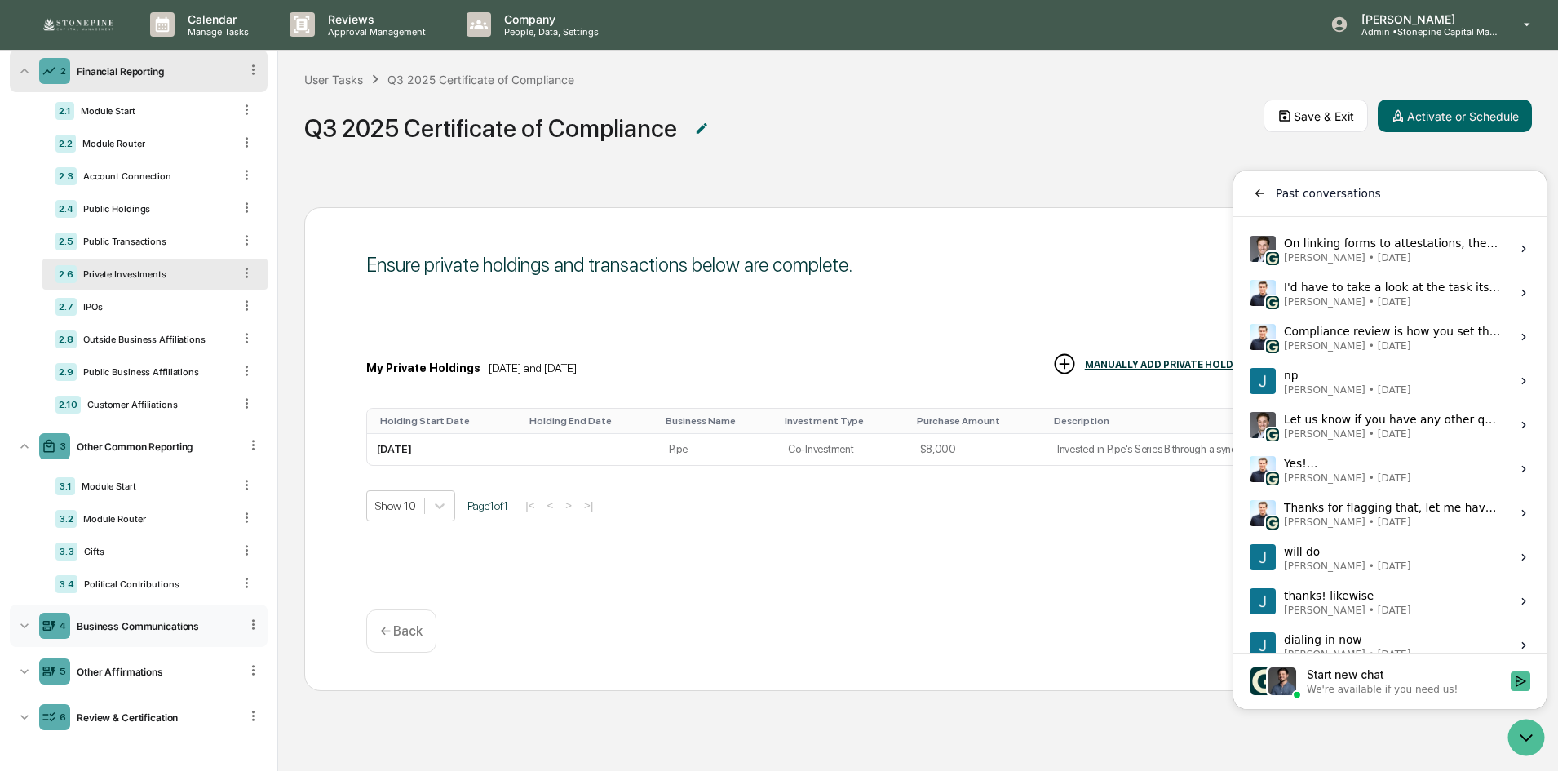
click at [193, 623] on div "Business Communications" at bounding box center [154, 626] width 169 height 12
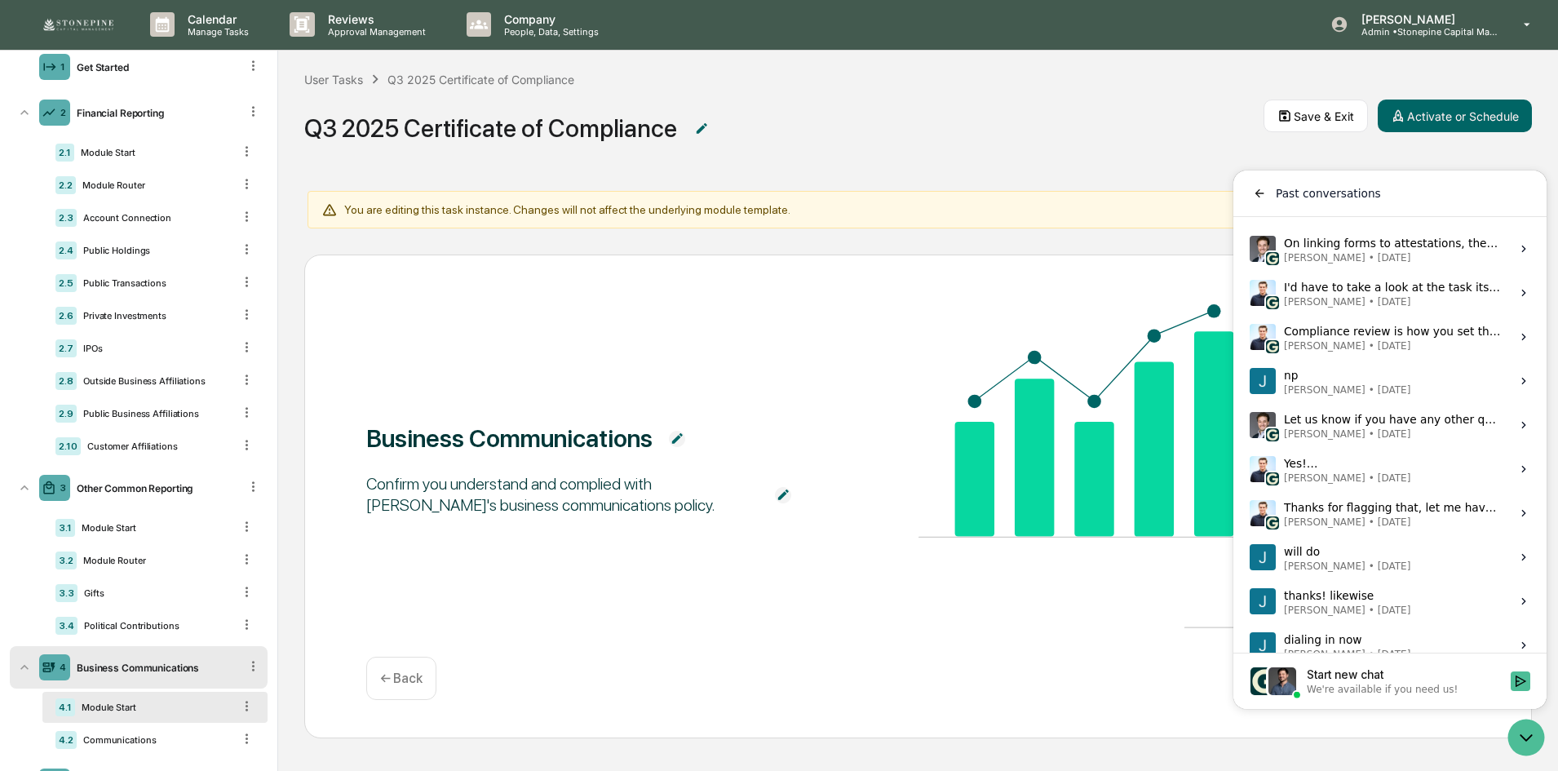
scroll to position [37, 0]
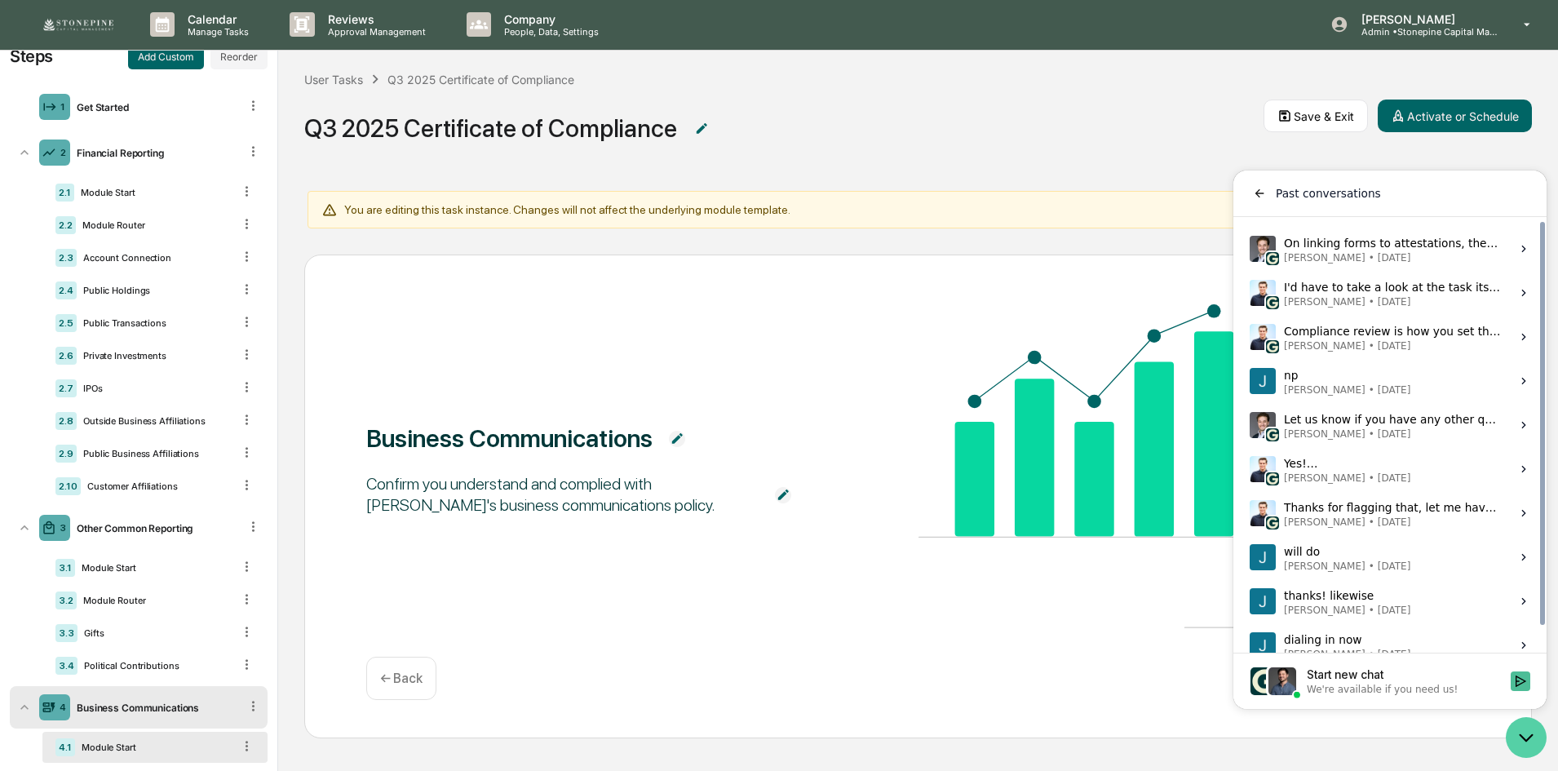
click at [1530, 729] on icon "Open customer support" at bounding box center [1526, 737] width 41 height 41
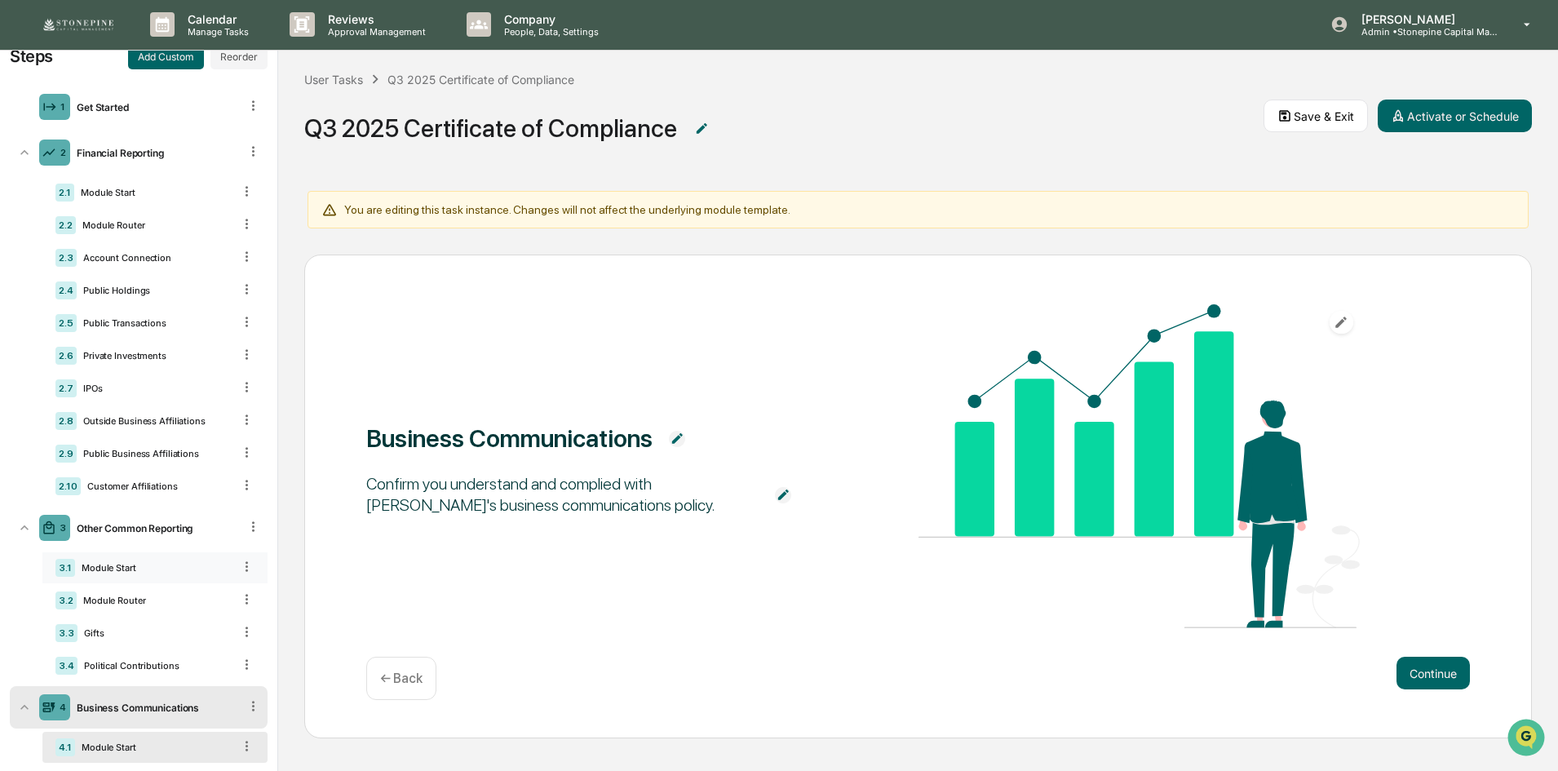
click at [163, 561] on div "3.1 Module Start" at bounding box center [154, 567] width 225 height 31
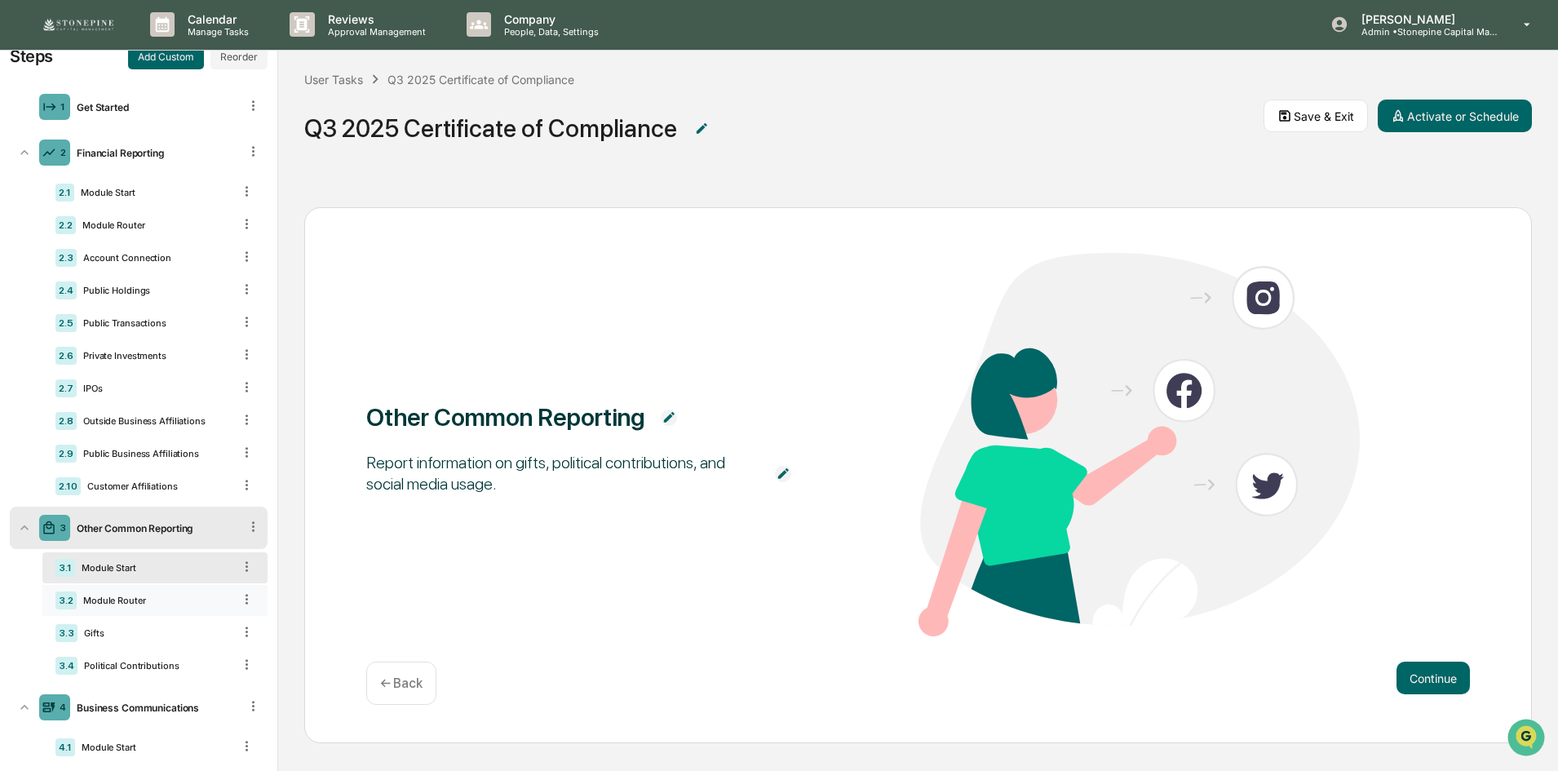
click at [165, 590] on div "3.2 Module Router" at bounding box center [154, 600] width 225 height 31
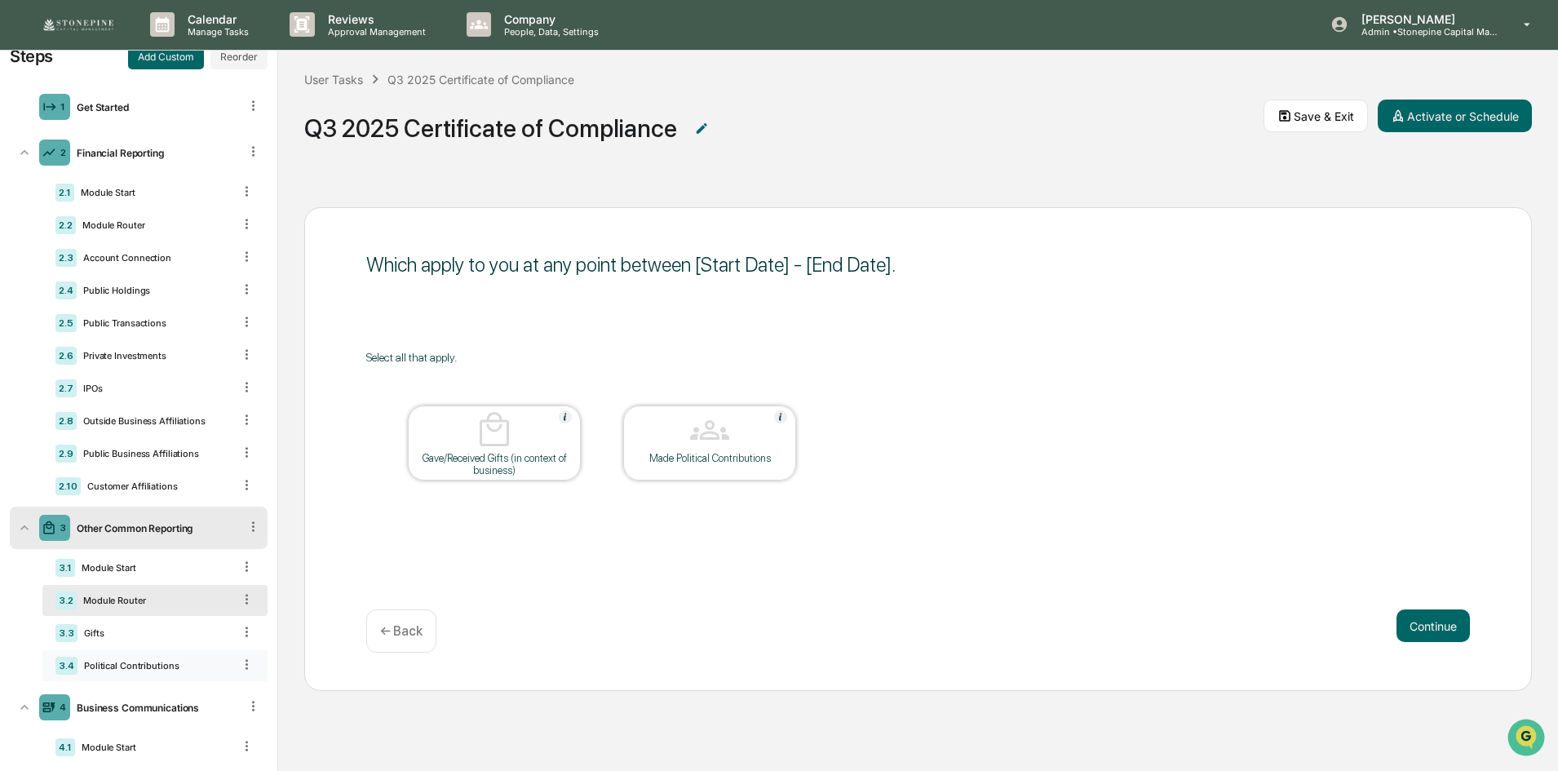
click at [166, 651] on div "3.4 Political Contributions" at bounding box center [154, 665] width 225 height 31
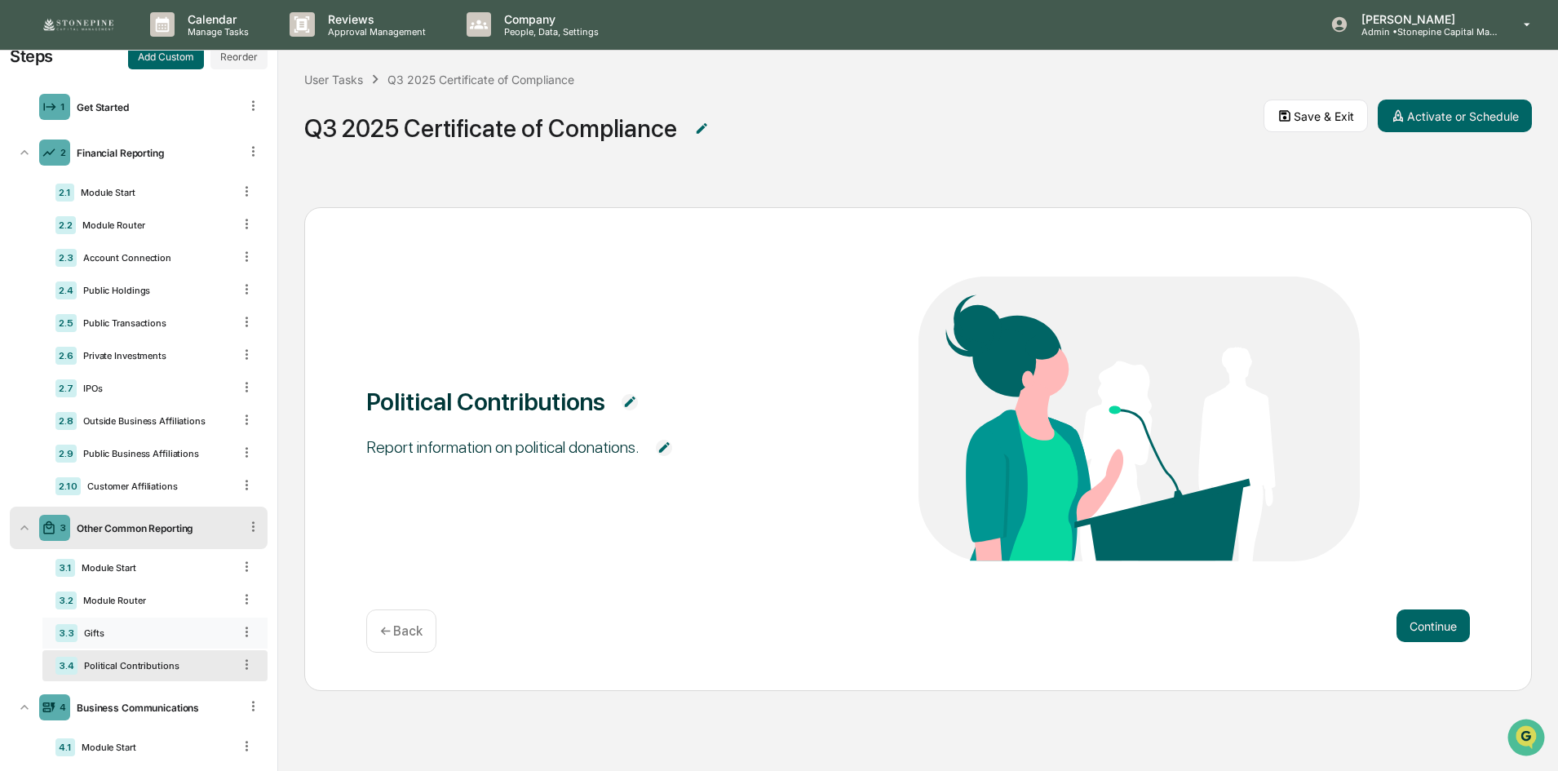
click at [157, 627] on div "Gifts" at bounding box center [155, 632] width 155 height 11
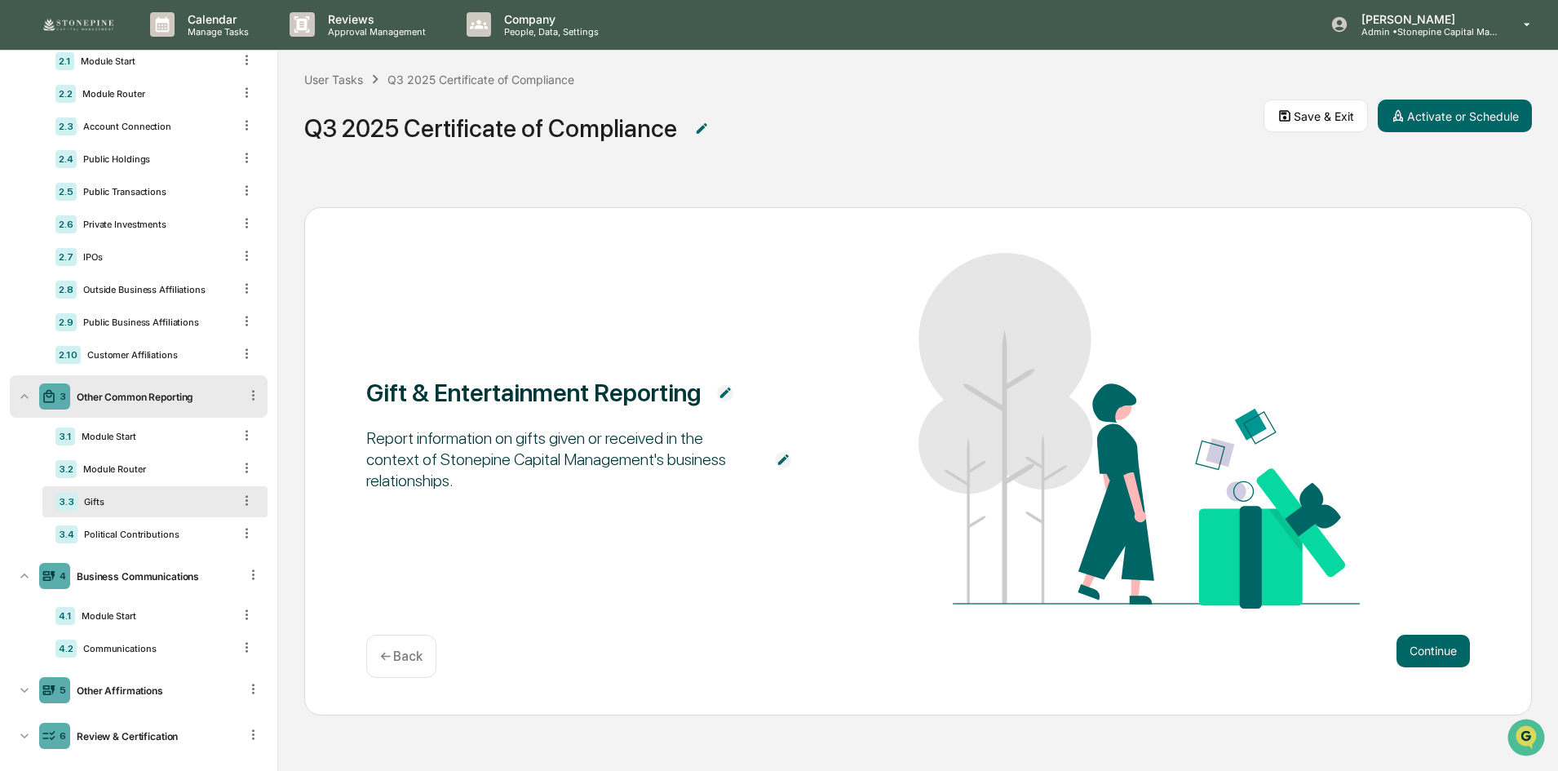
scroll to position [187, 0]
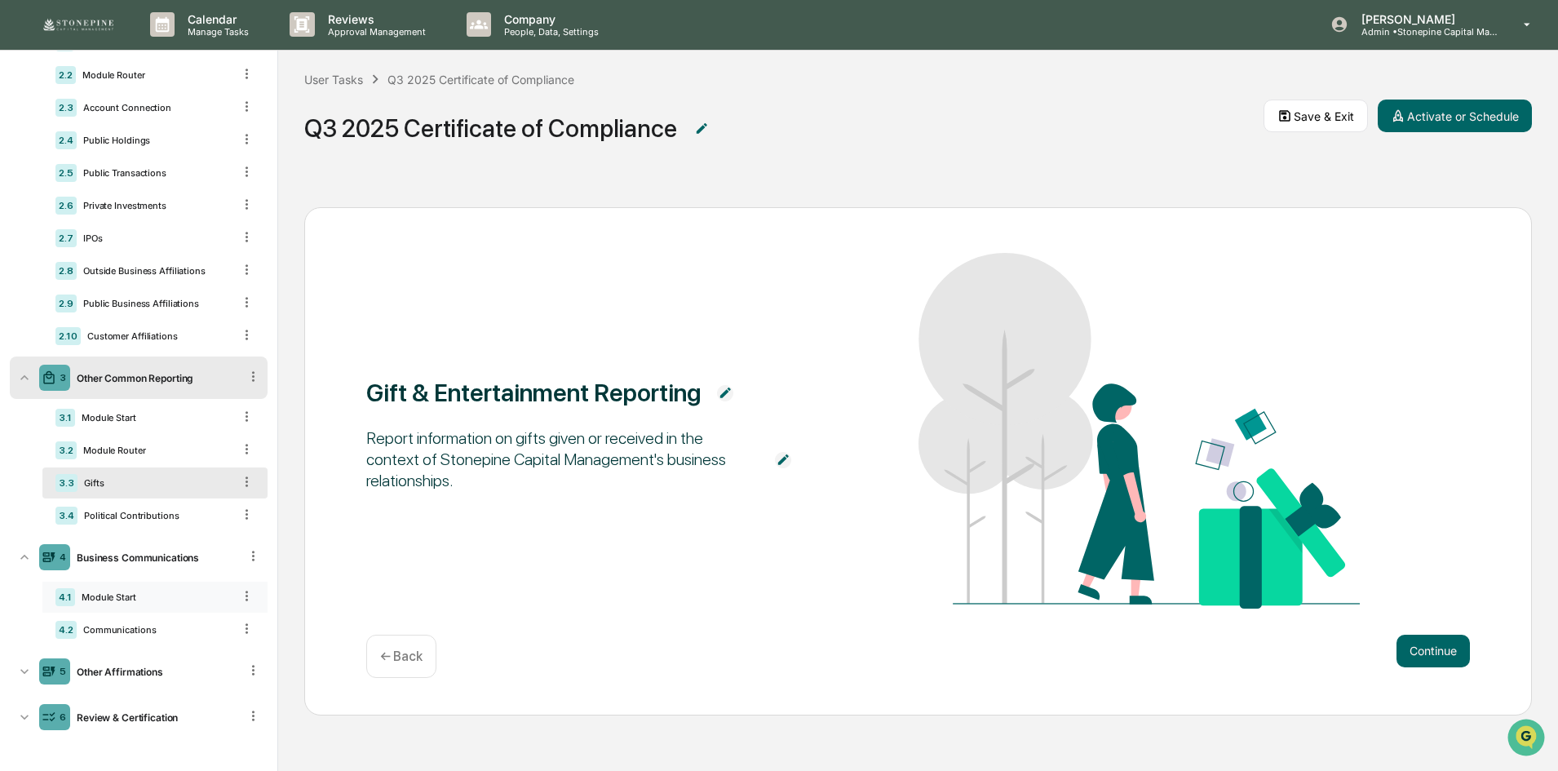
click at [156, 594] on div "Module Start" at bounding box center [153, 597] width 157 height 11
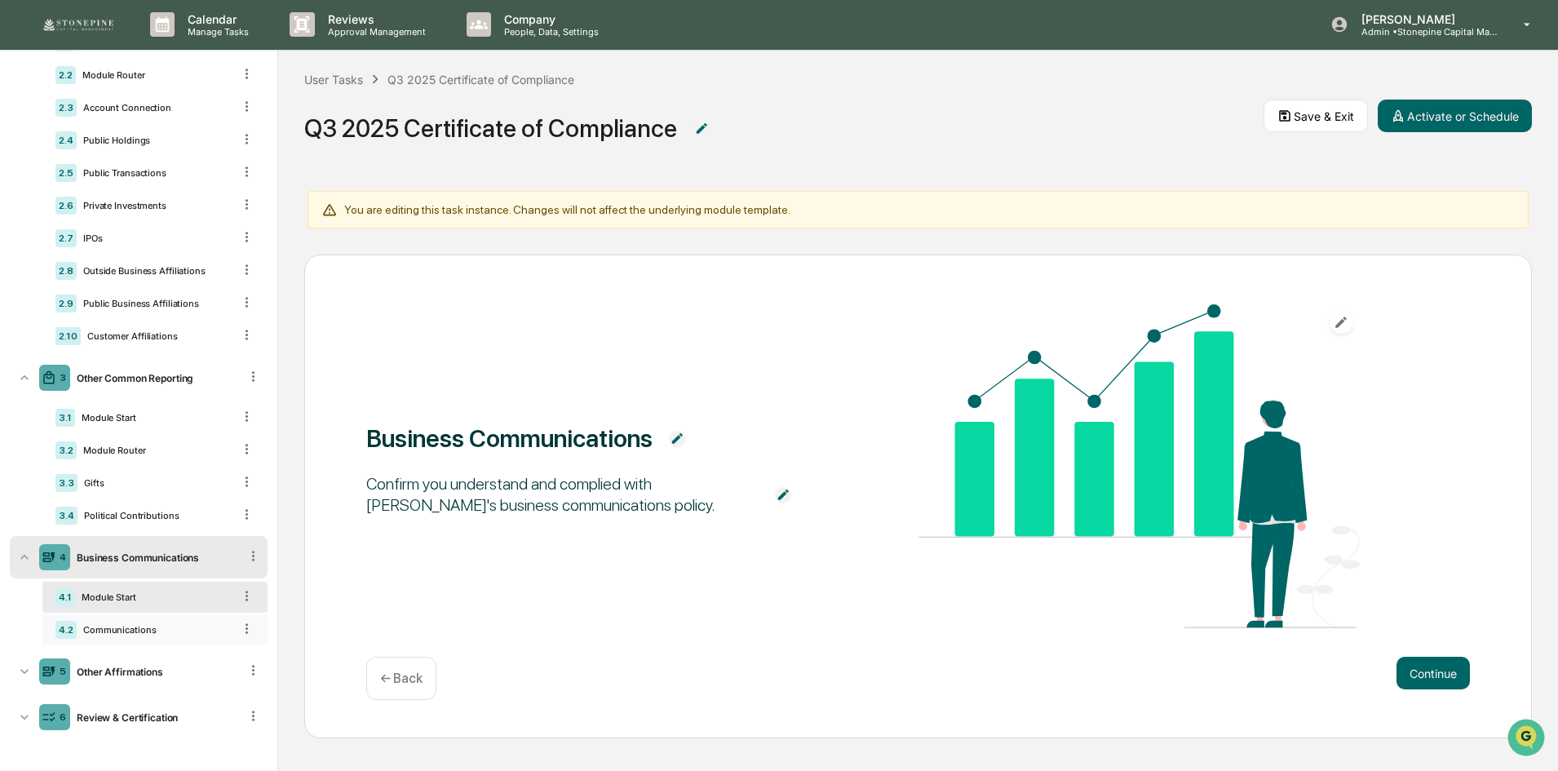
click at [157, 618] on div "4.2 Communications" at bounding box center [154, 629] width 225 height 31
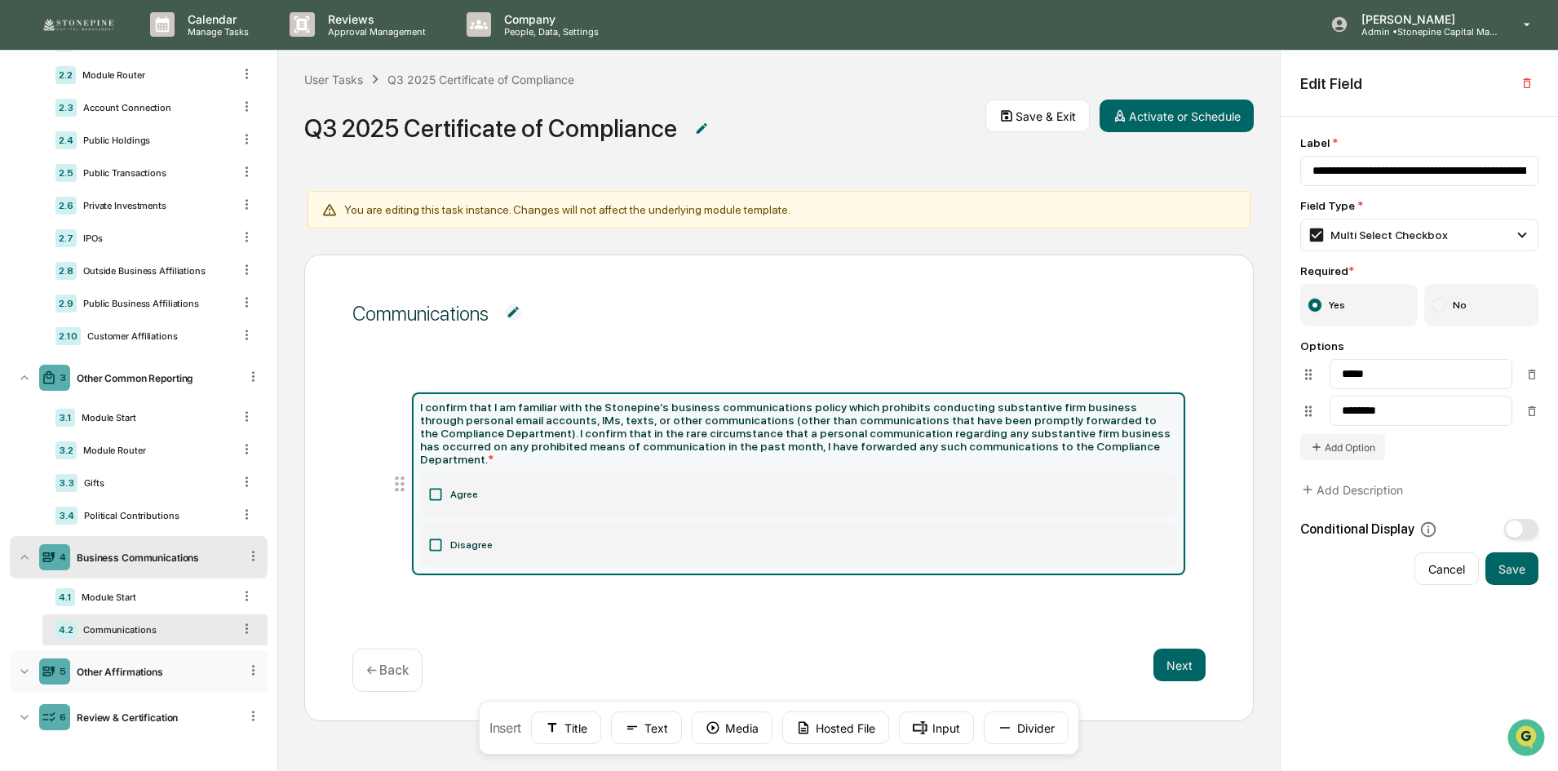
click at [156, 674] on div "Other Affirmations" at bounding box center [154, 672] width 169 height 12
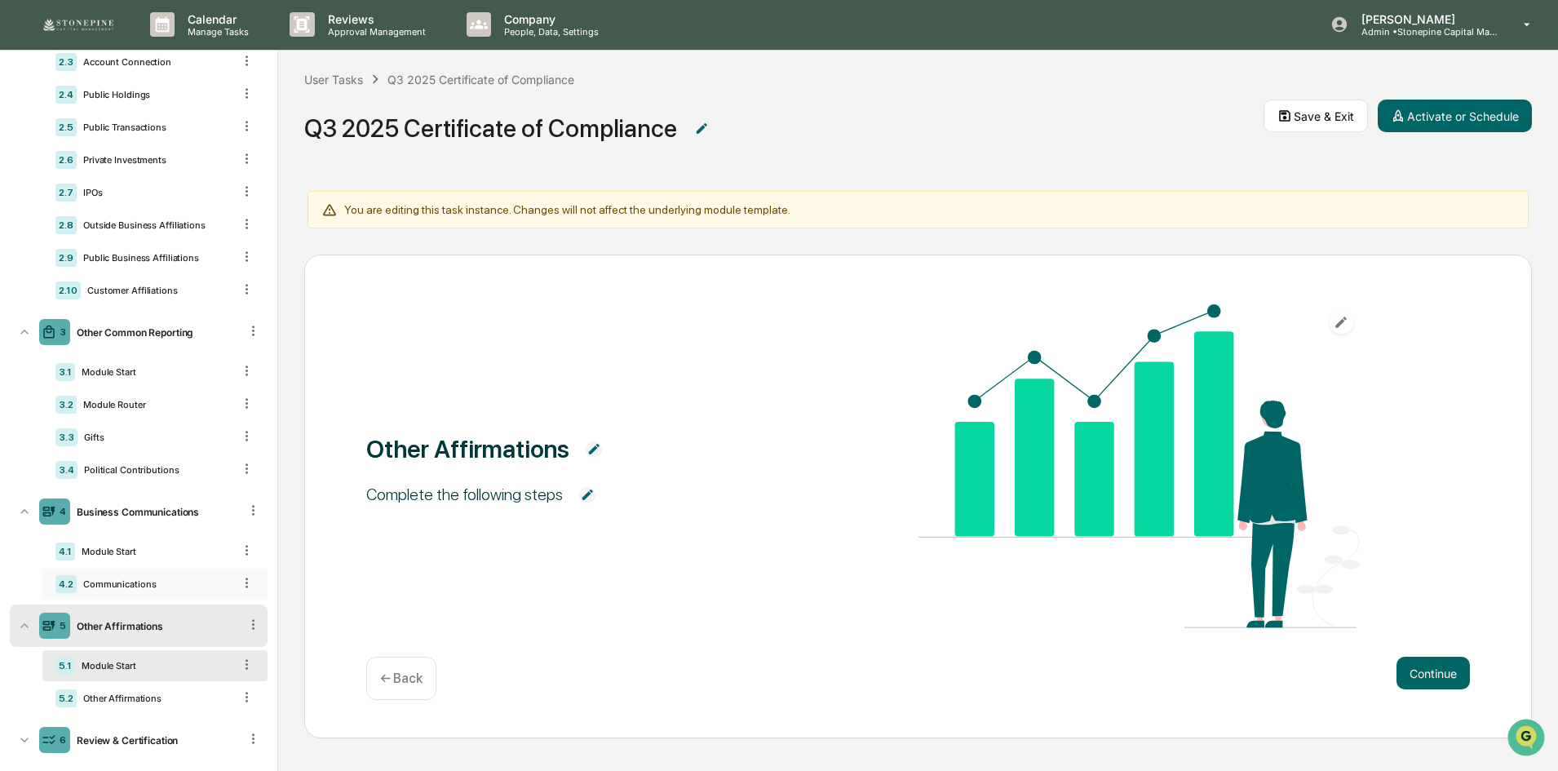
scroll to position [255, 0]
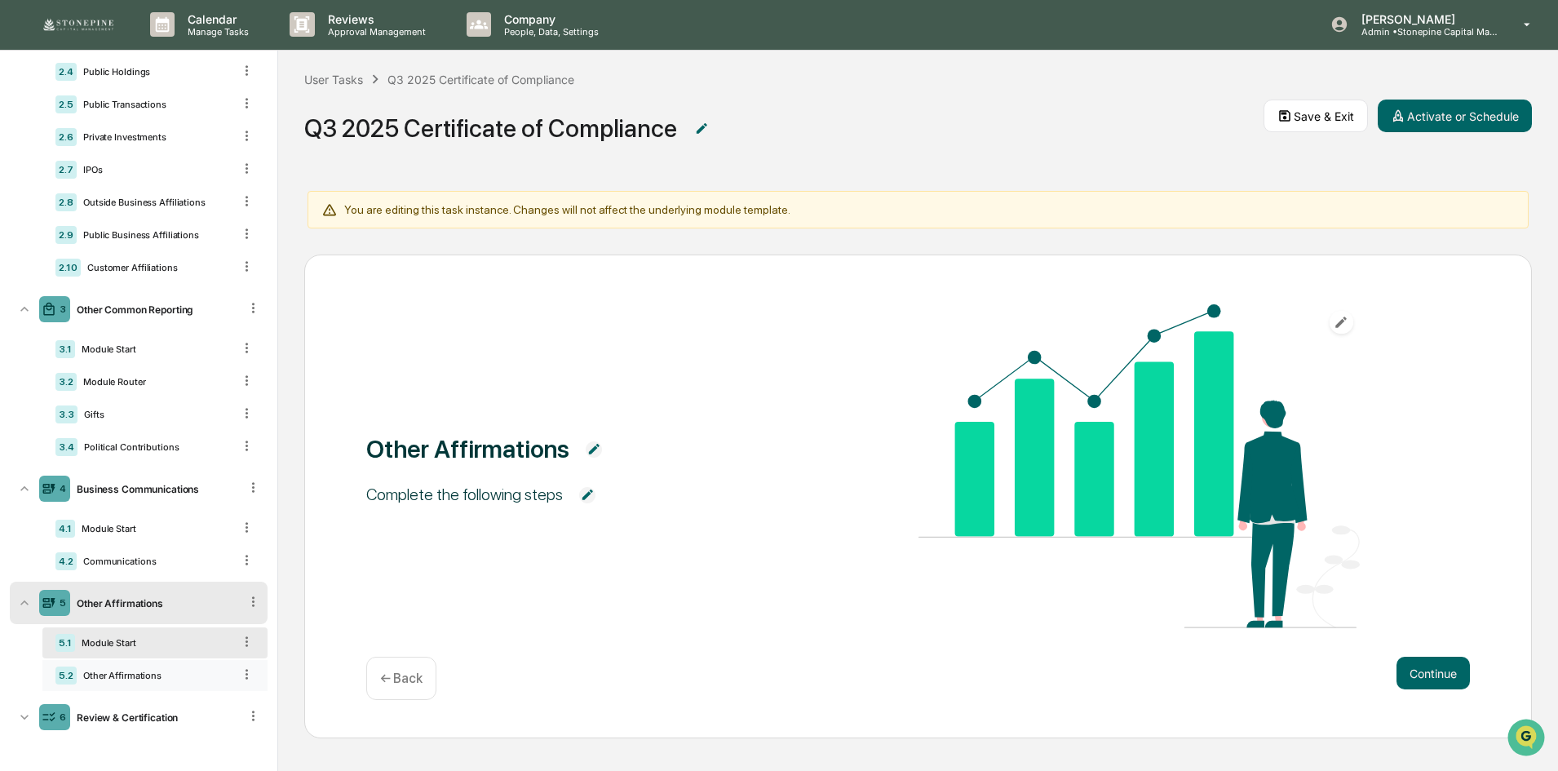
click at [172, 670] on div "Other Affirmations" at bounding box center [155, 675] width 156 height 11
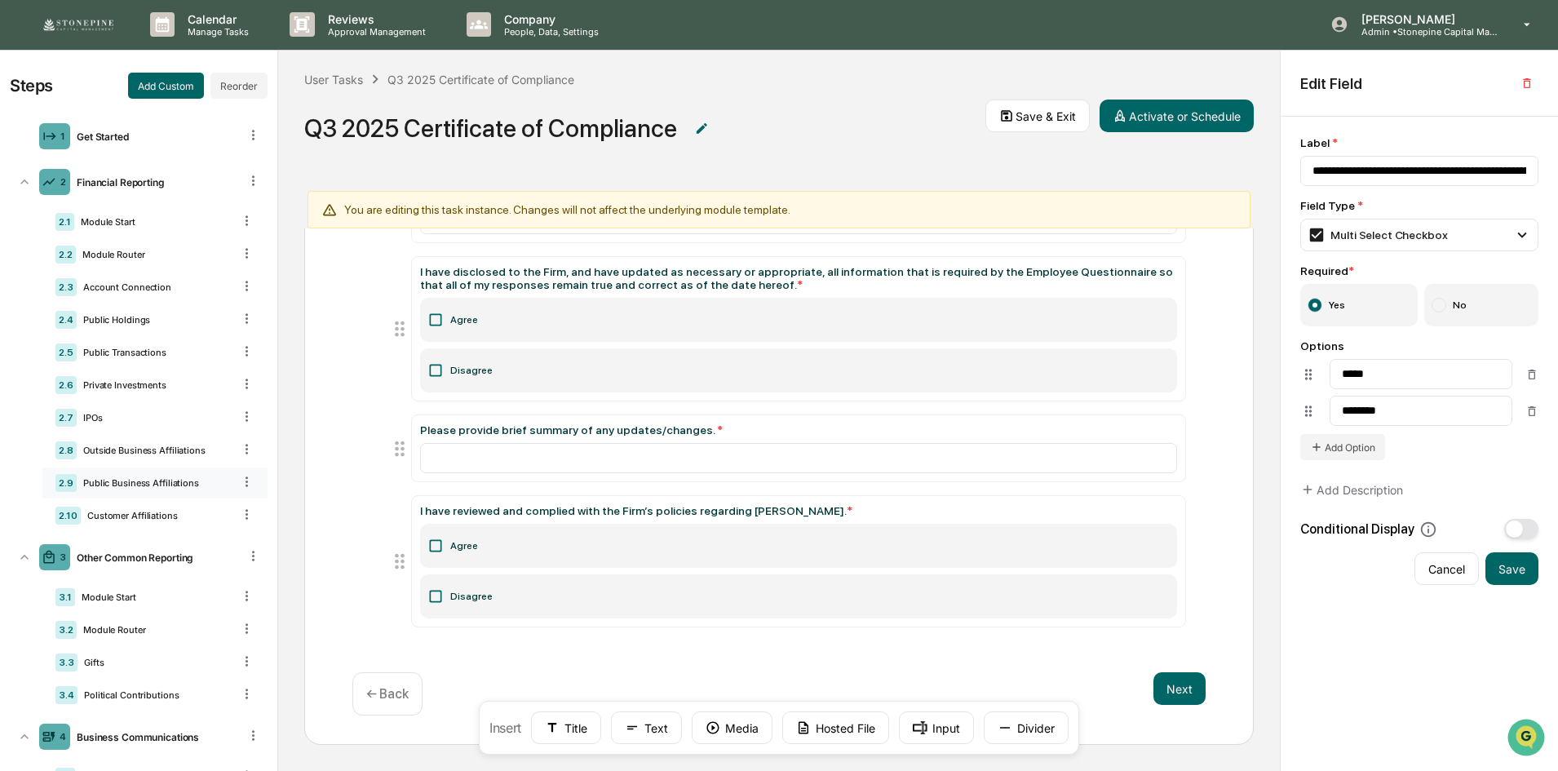
scroll to position [0, 0]
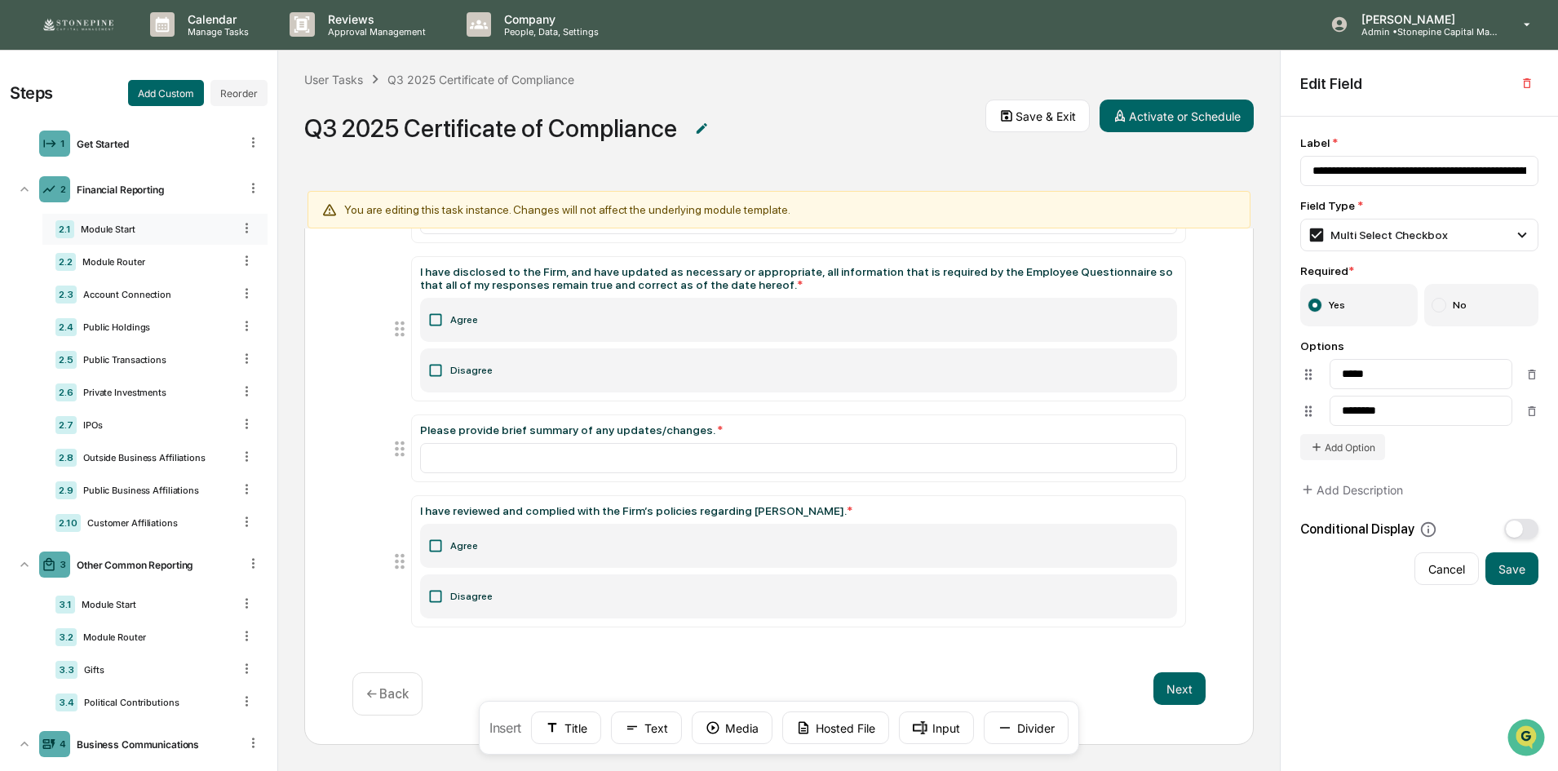
click at [143, 228] on div "Module Start" at bounding box center [153, 229] width 158 height 11
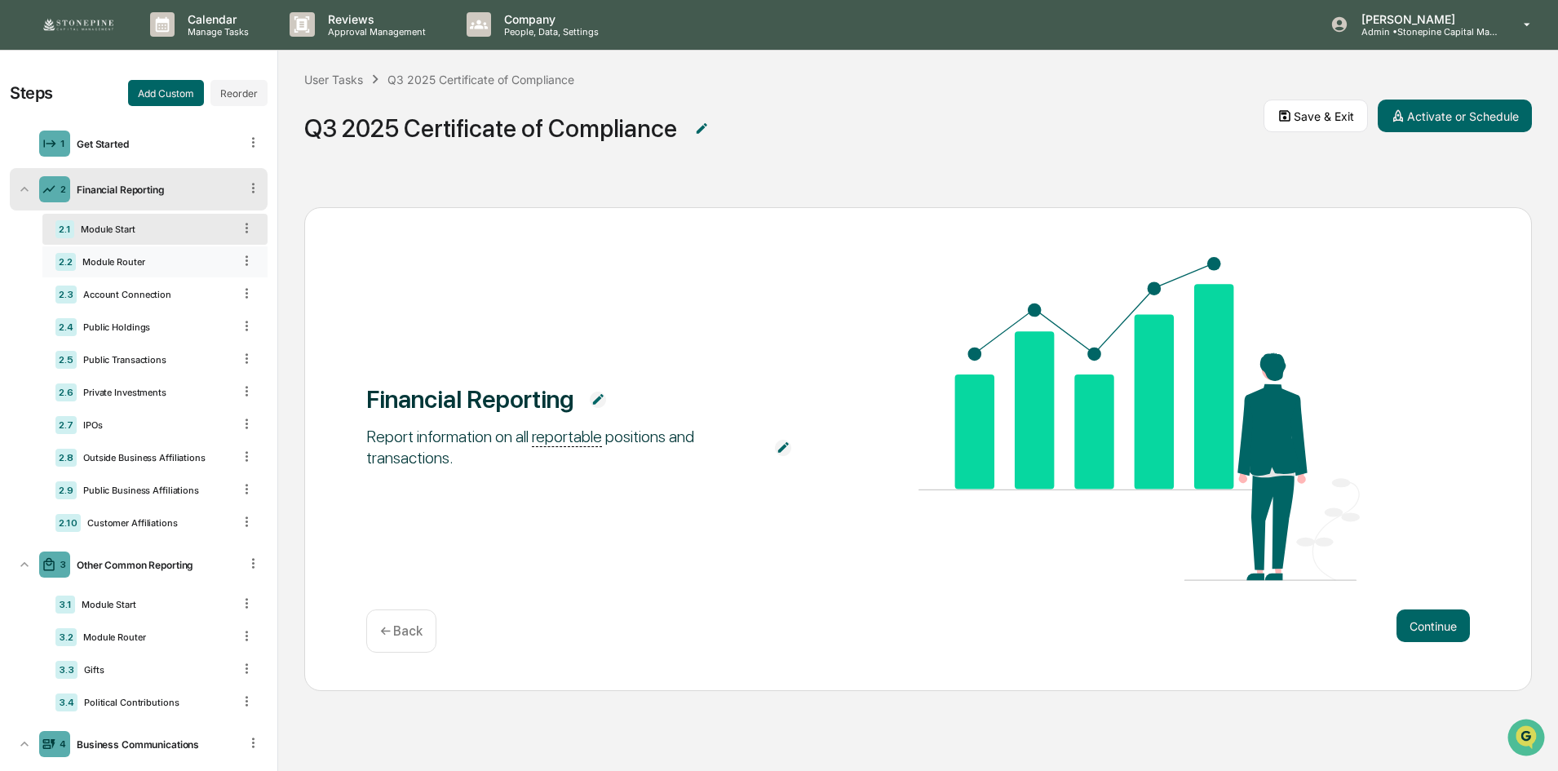
click at [144, 256] on div "Module Router" at bounding box center [154, 261] width 157 height 11
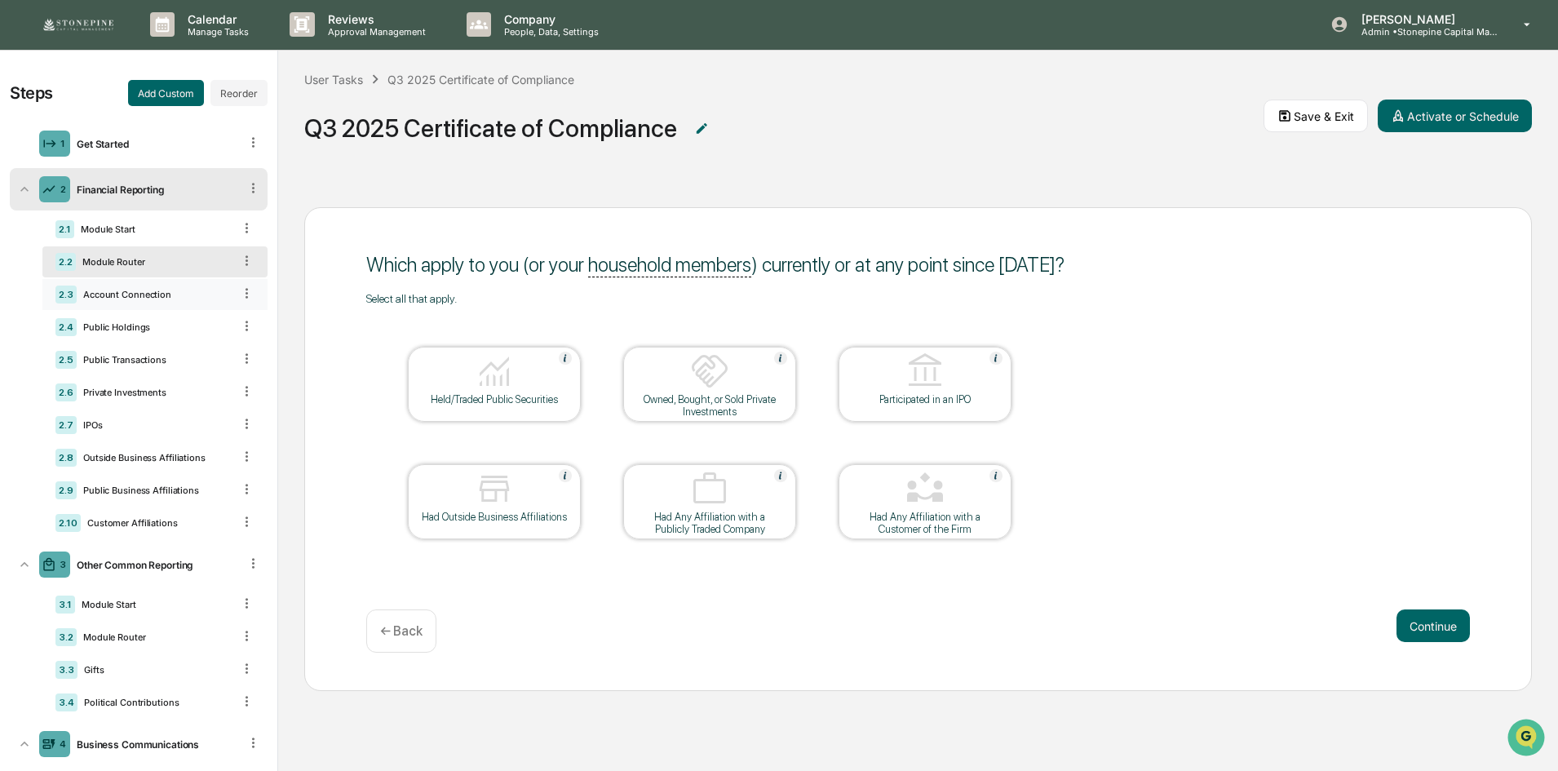
click at [153, 303] on div "2.3 Account Connection" at bounding box center [154, 294] width 225 height 31
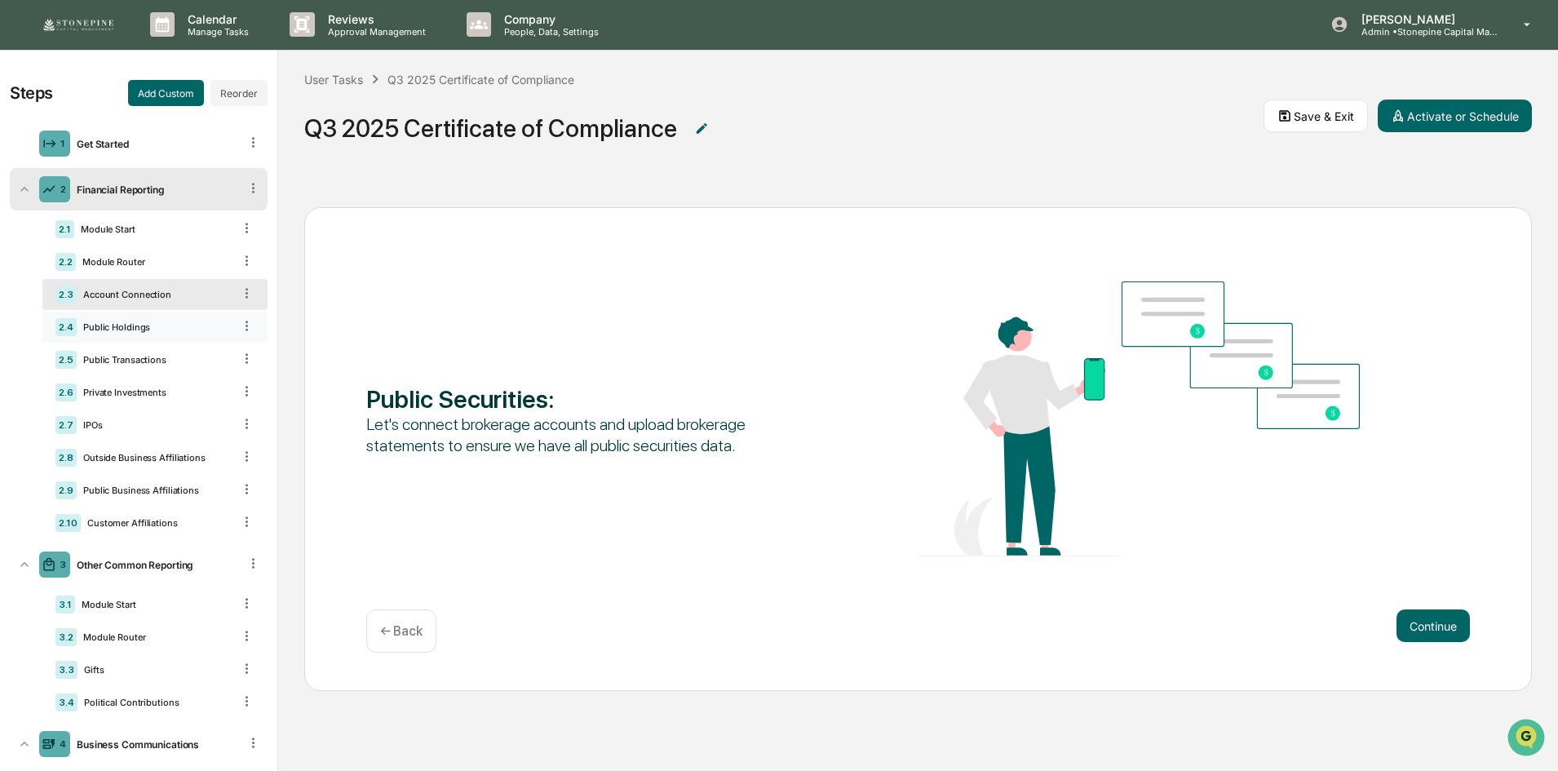
click at [162, 332] on div "Public Holdings" at bounding box center [155, 326] width 156 height 11
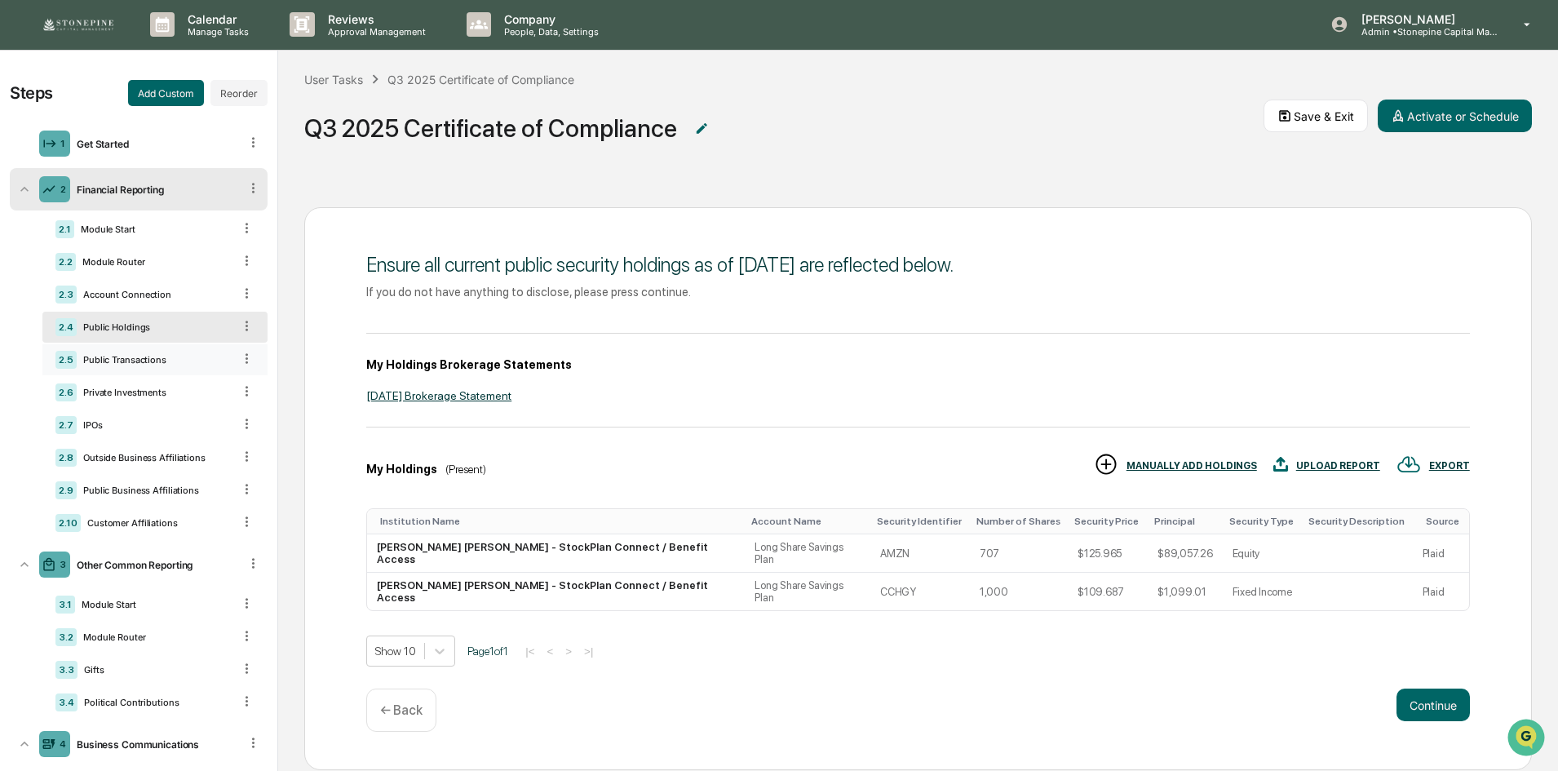
click at [162, 348] on div "2.5 Public Transactions" at bounding box center [154, 359] width 225 height 31
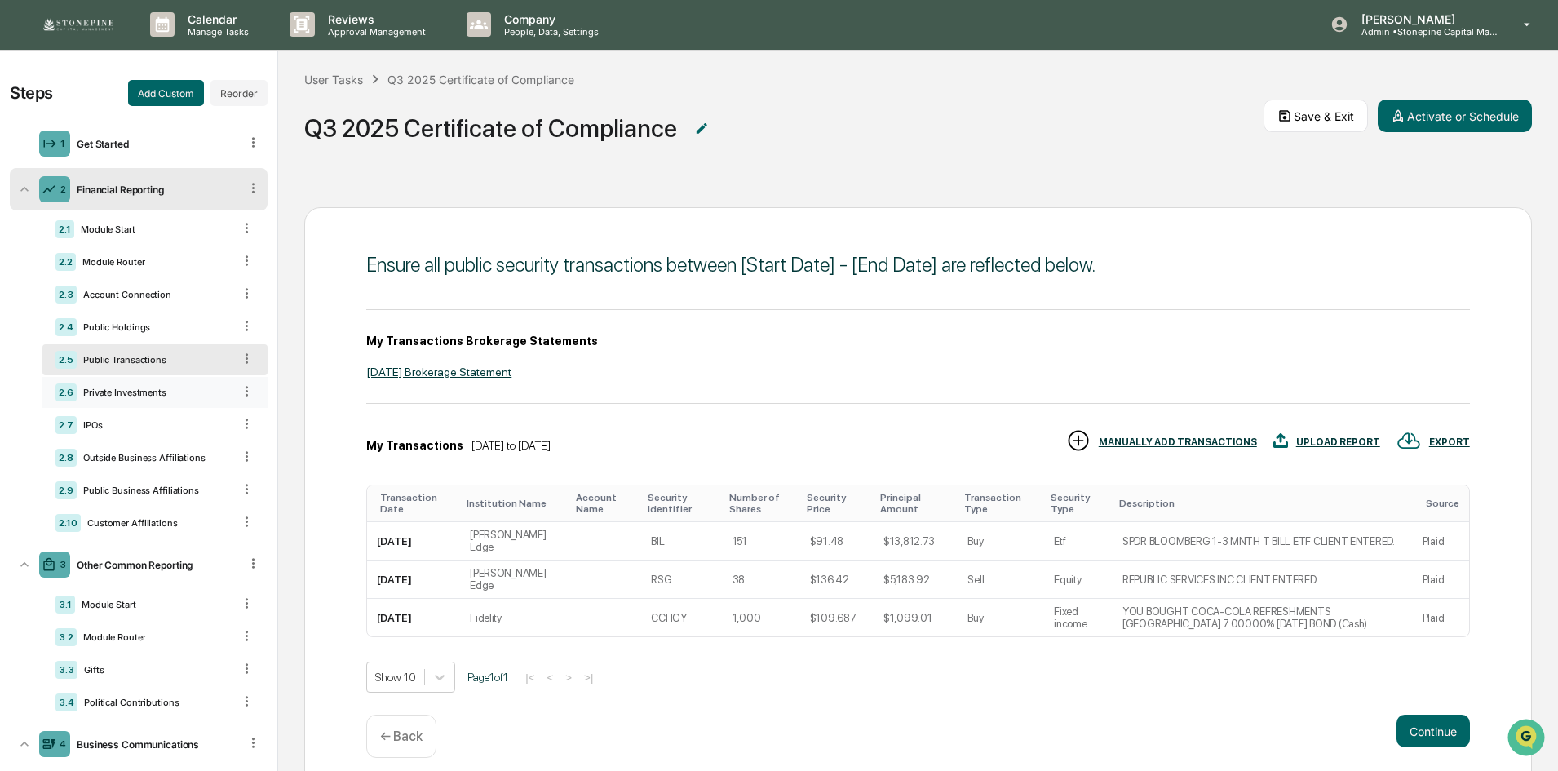
click at [171, 389] on div "Private Investments" at bounding box center [155, 392] width 156 height 11
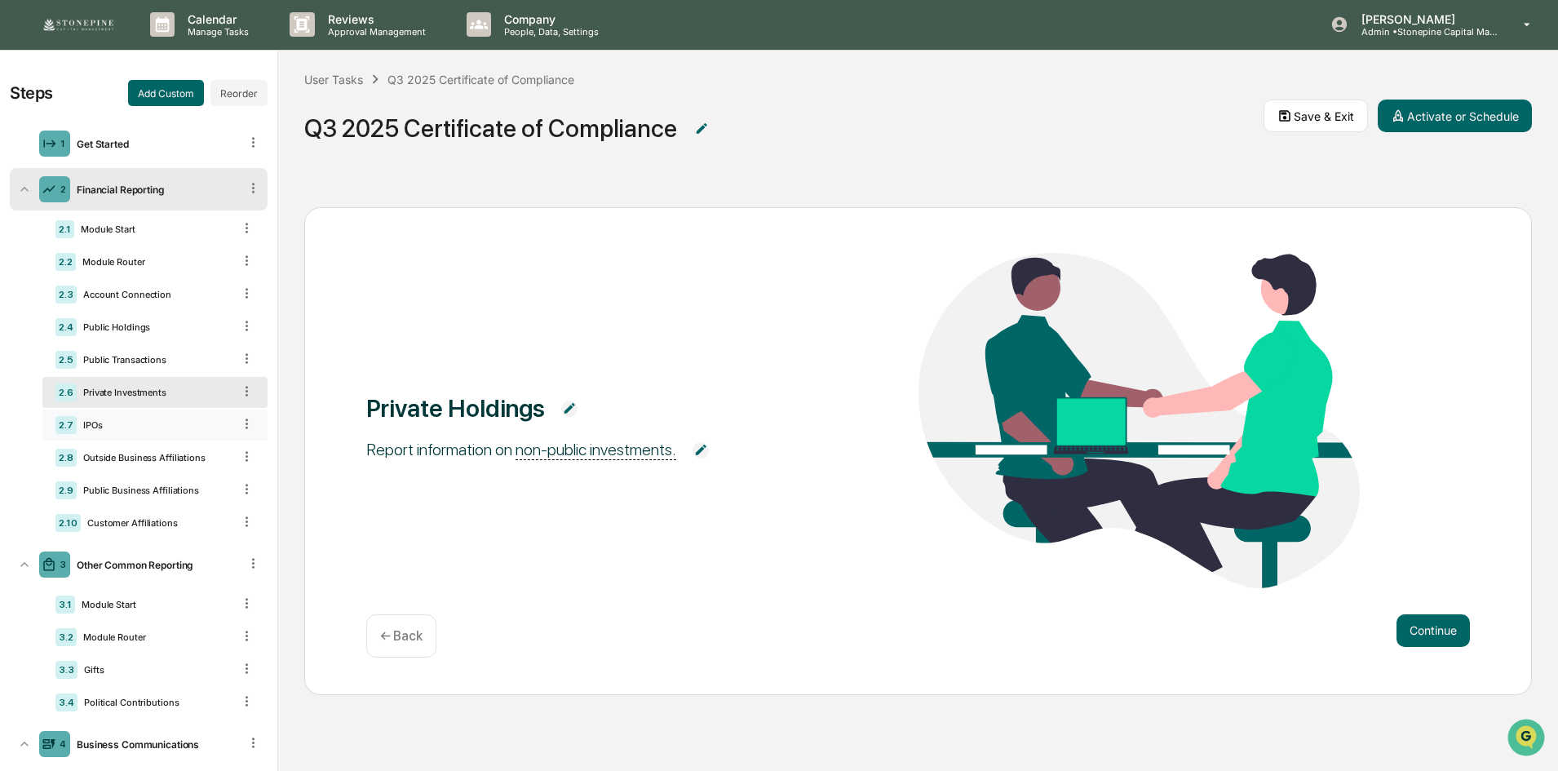
click at [176, 421] on div "IPOs" at bounding box center [155, 424] width 156 height 11
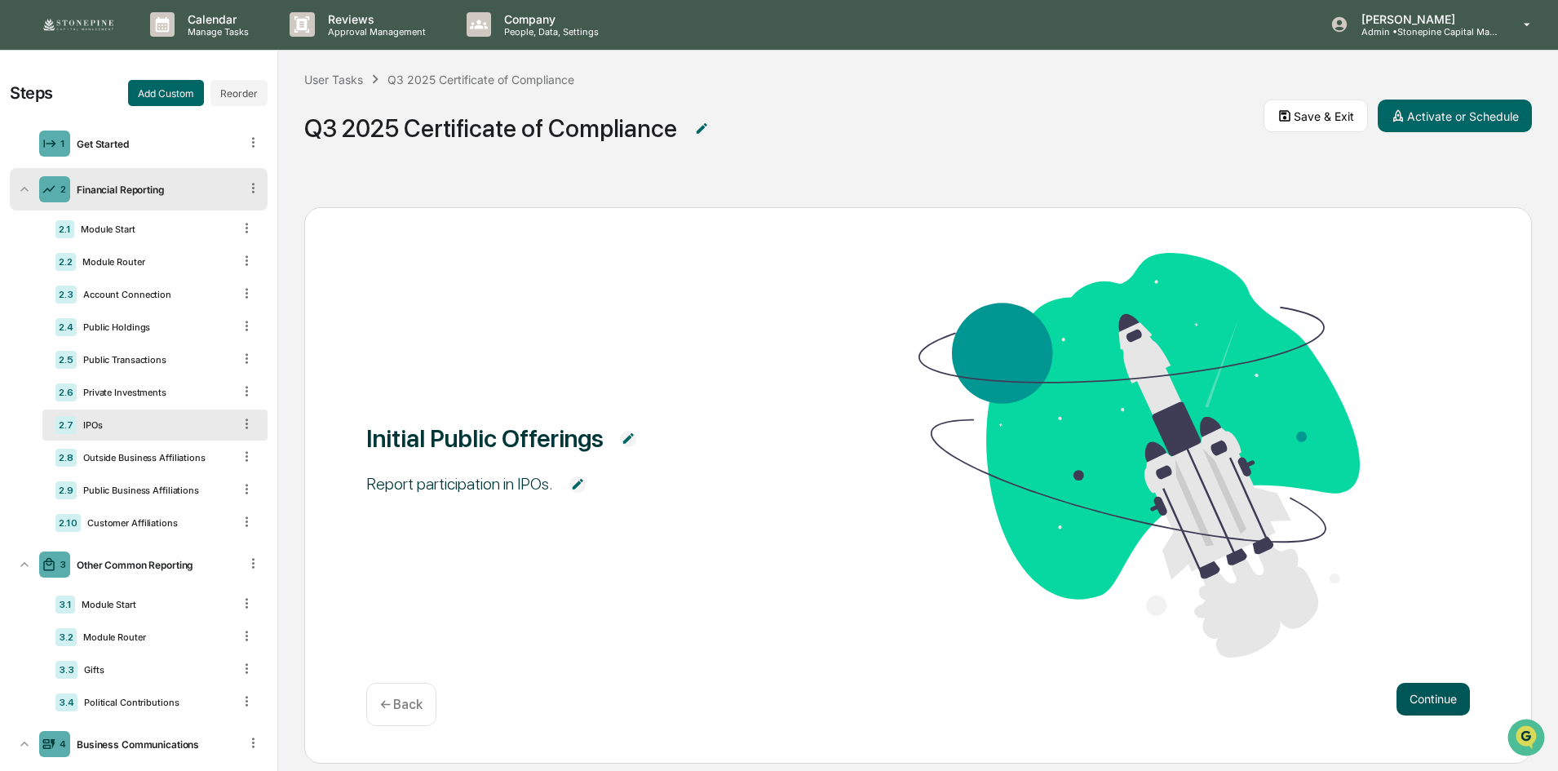
click at [1430, 683] on button "Continue" at bounding box center [1433, 699] width 73 height 33
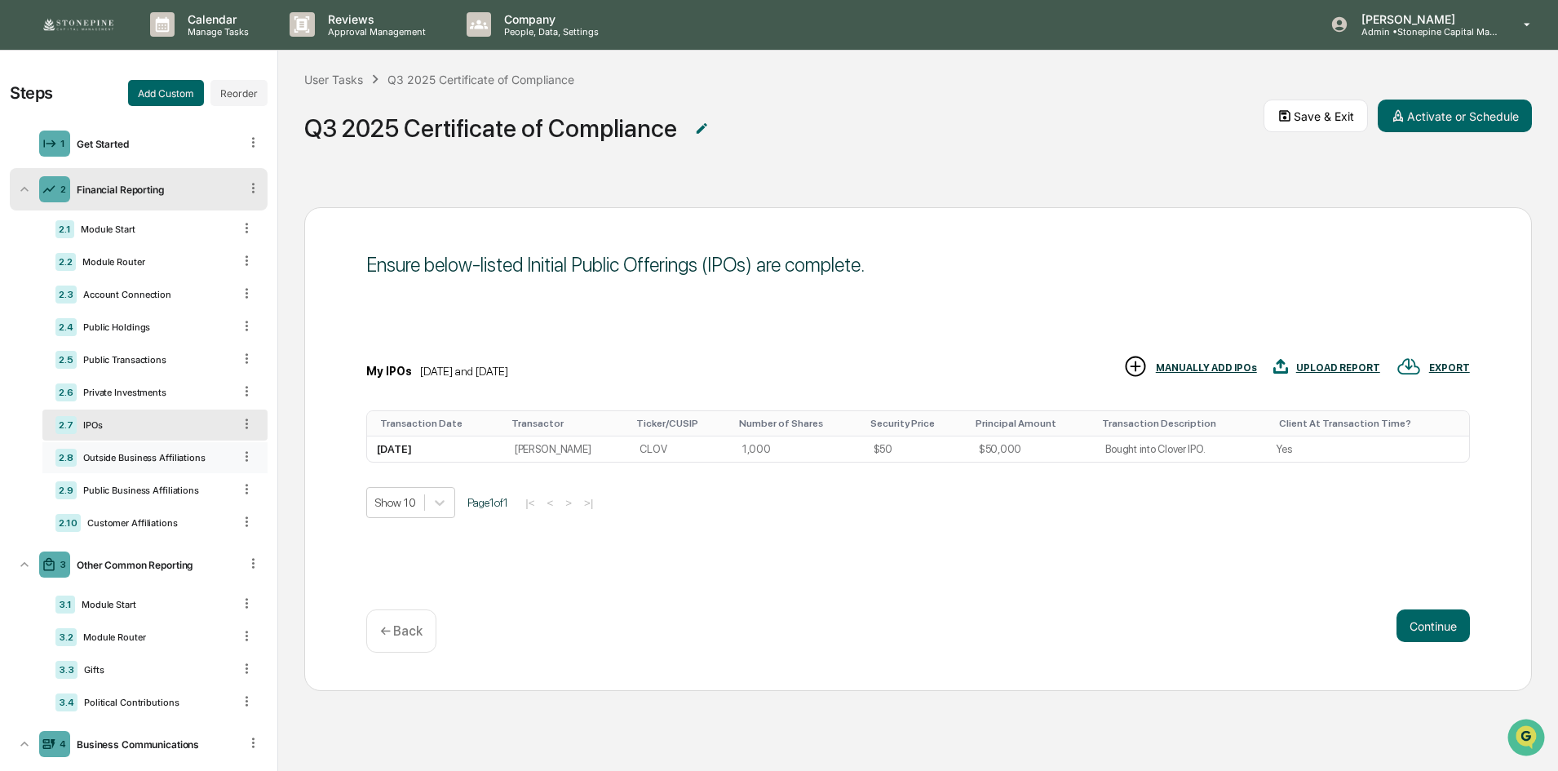
click at [164, 459] on div "Outside Business Affiliations" at bounding box center [155, 457] width 156 height 11
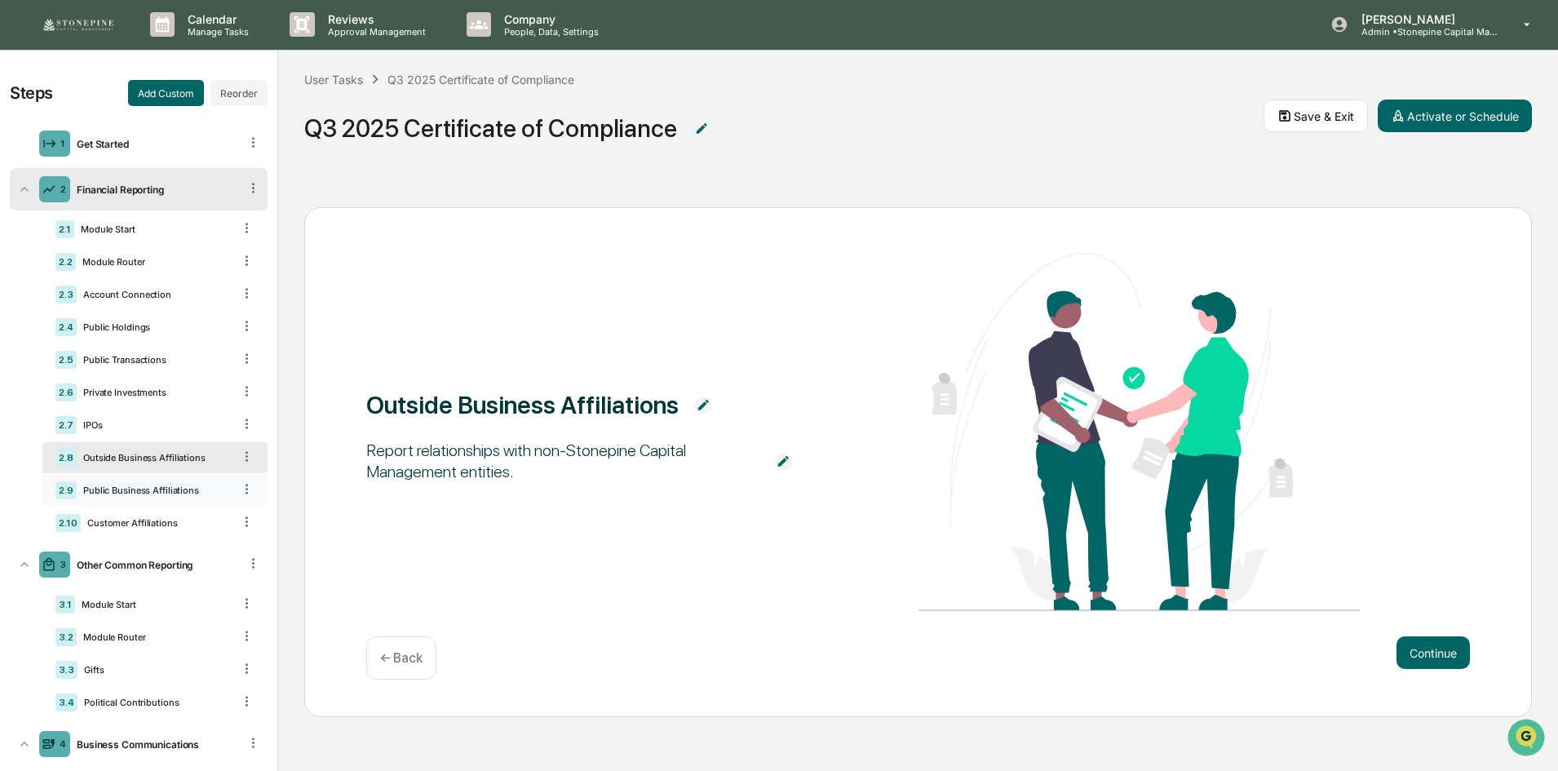
click at [166, 494] on div "Public Business Affiliations" at bounding box center [155, 490] width 156 height 11
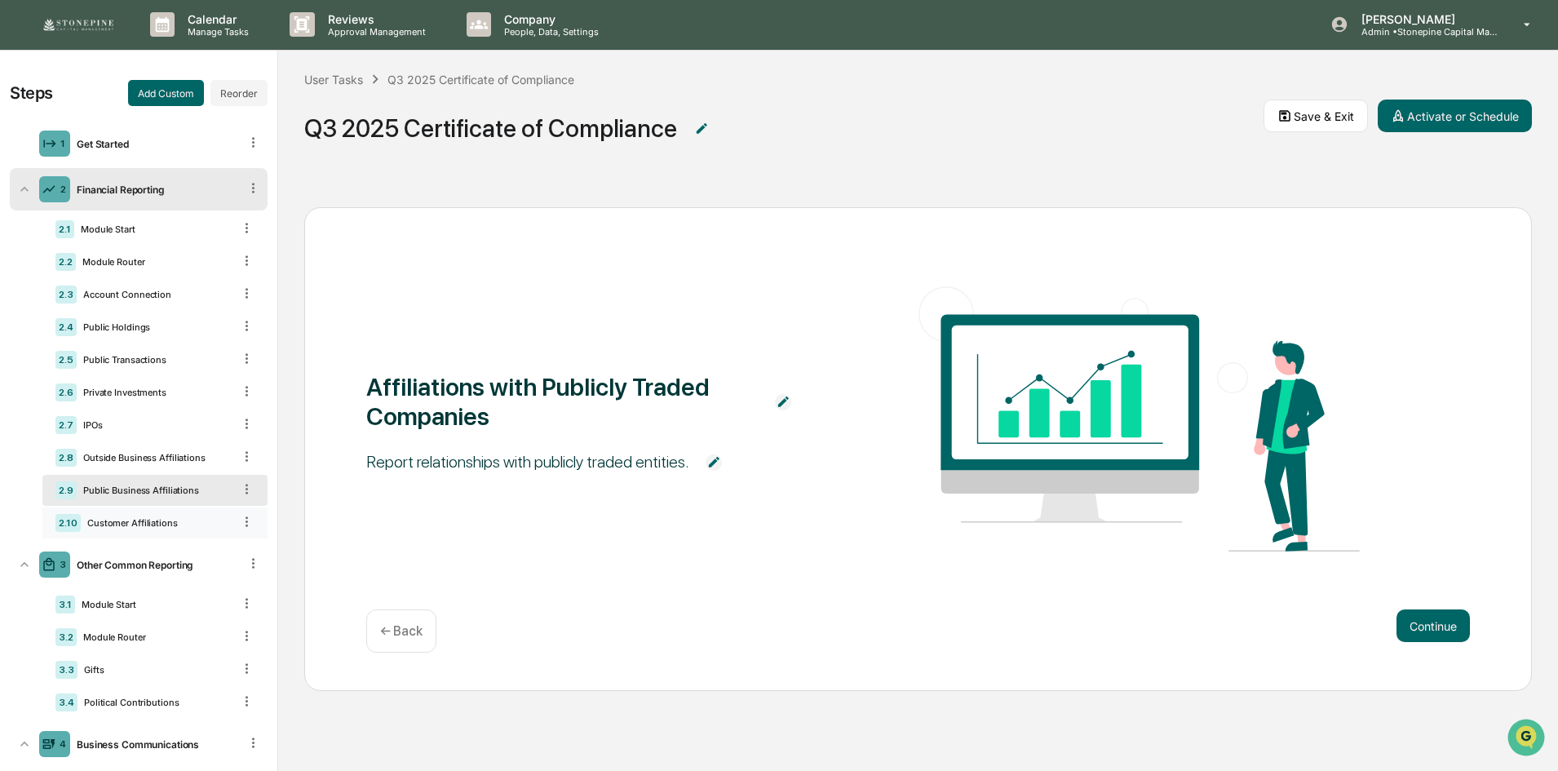
click at [175, 530] on div "2.10 Customer Affiliations" at bounding box center [154, 522] width 225 height 31
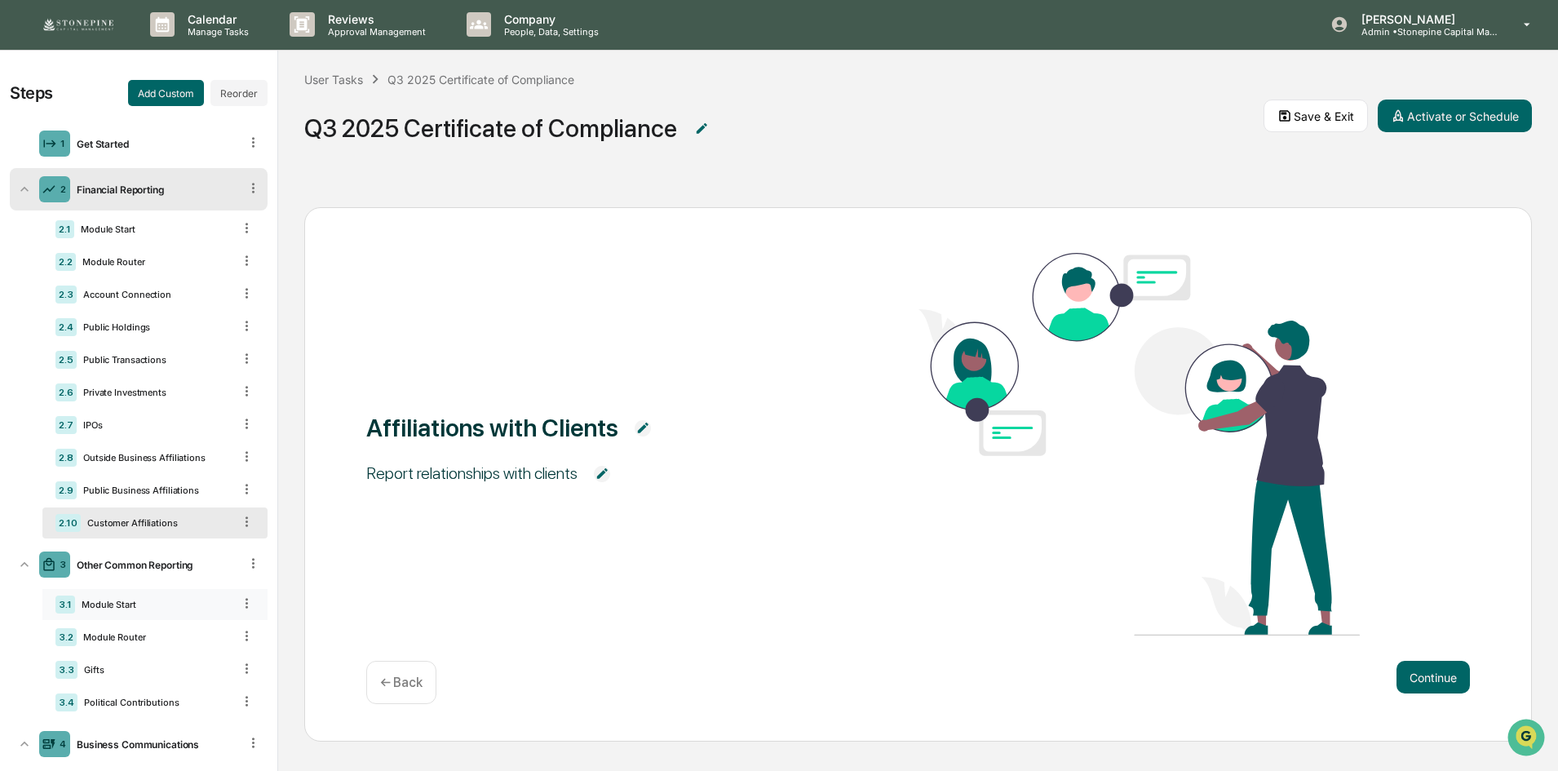
click at [178, 599] on div "Module Start" at bounding box center [153, 604] width 157 height 11
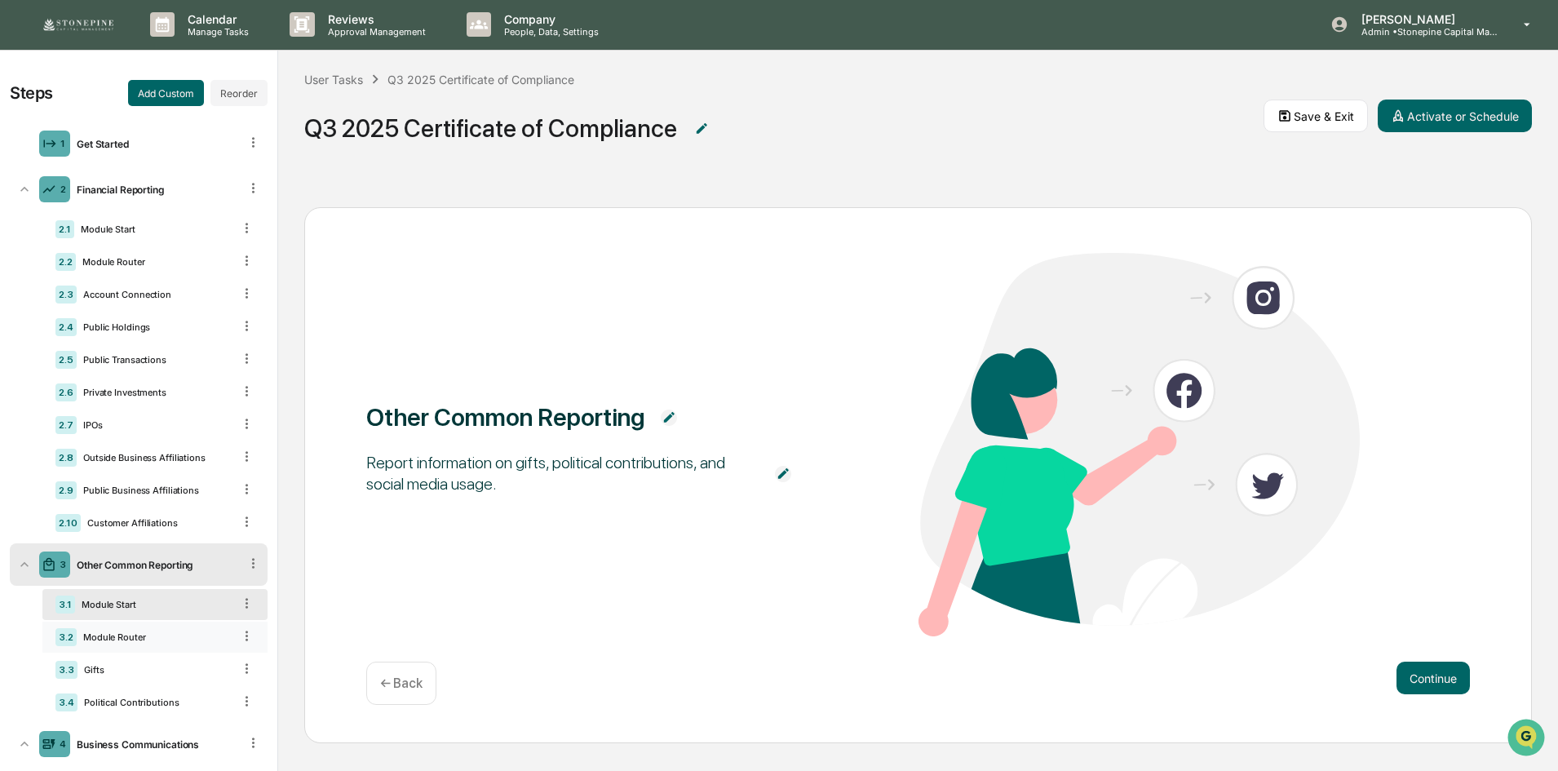
click at [177, 625] on div "3.2 Module Router" at bounding box center [154, 637] width 225 height 31
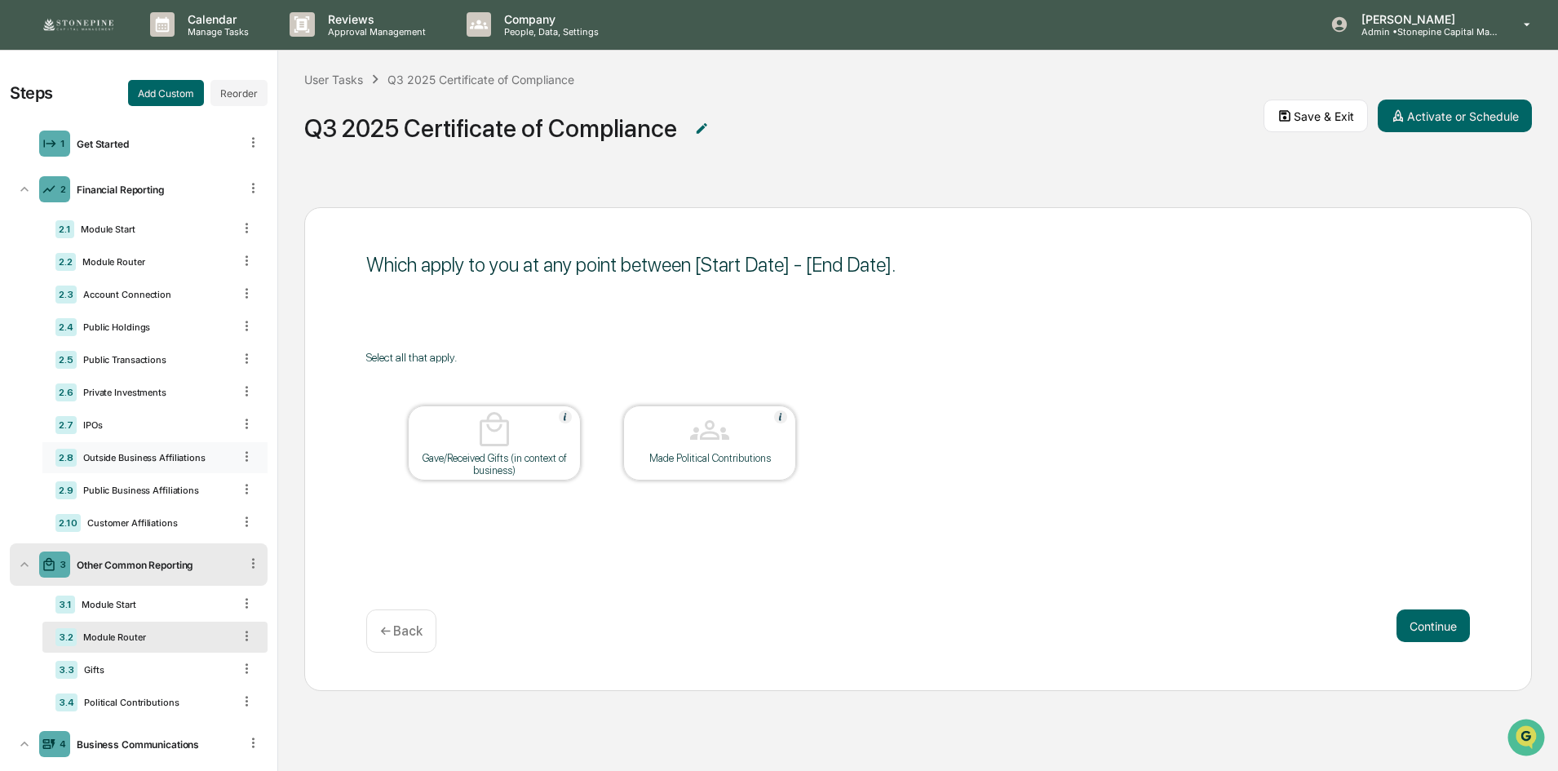
click at [171, 459] on div "Outside Business Affiliations" at bounding box center [155, 457] width 156 height 11
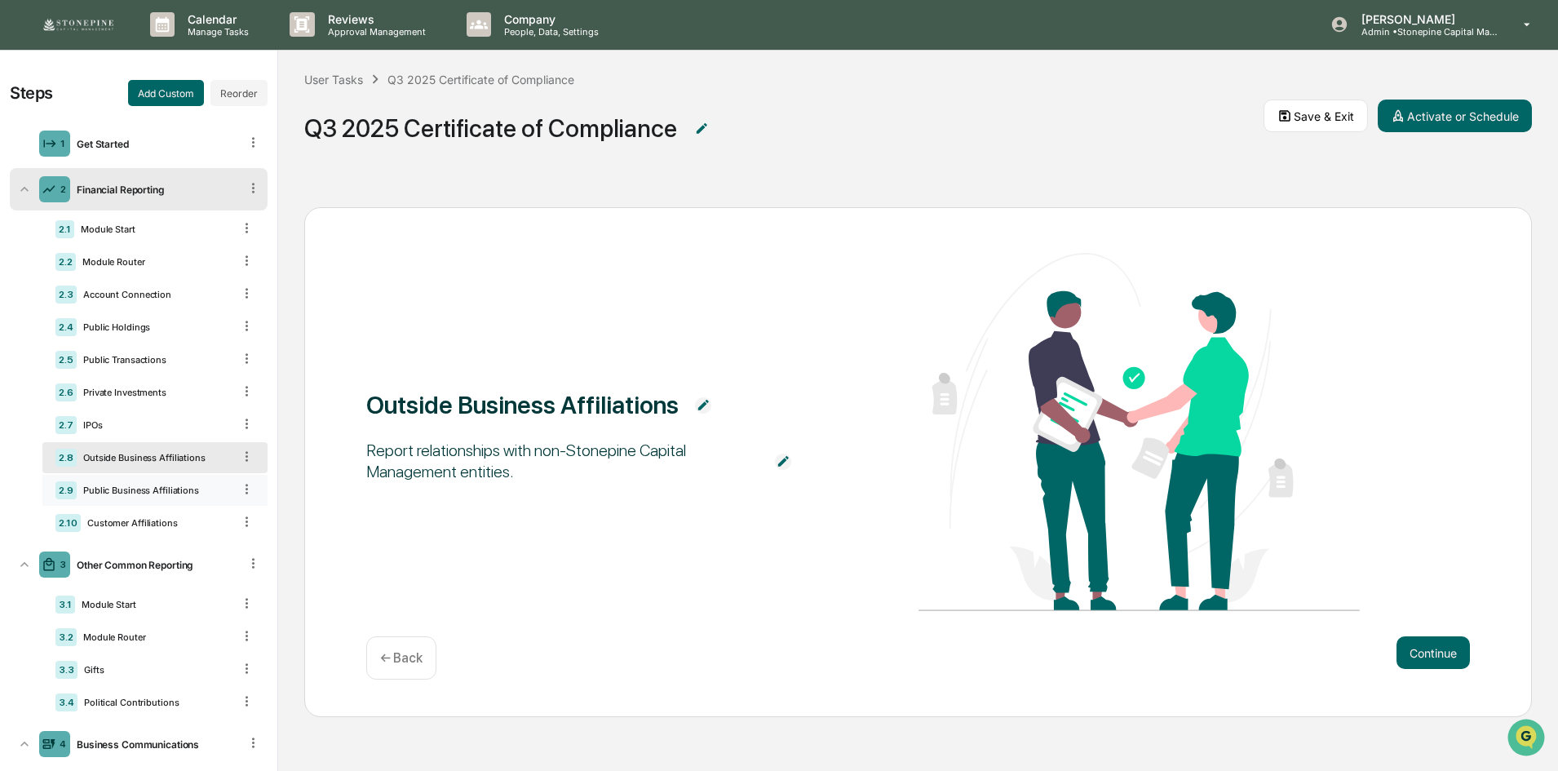
click at [175, 491] on div "Public Business Affiliations" at bounding box center [155, 490] width 156 height 11
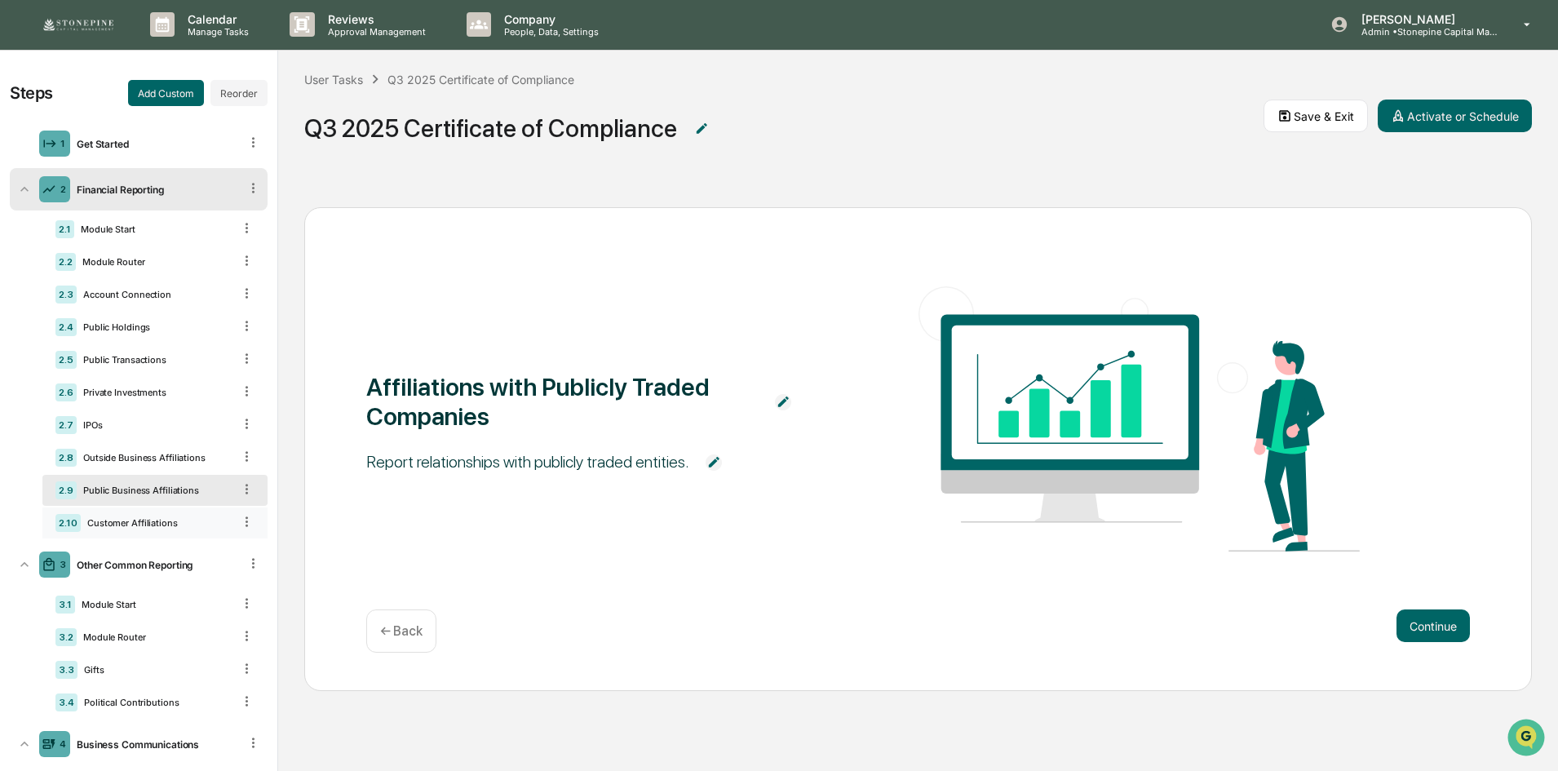
click at [176, 525] on div "Customer Affiliations" at bounding box center [157, 522] width 152 height 11
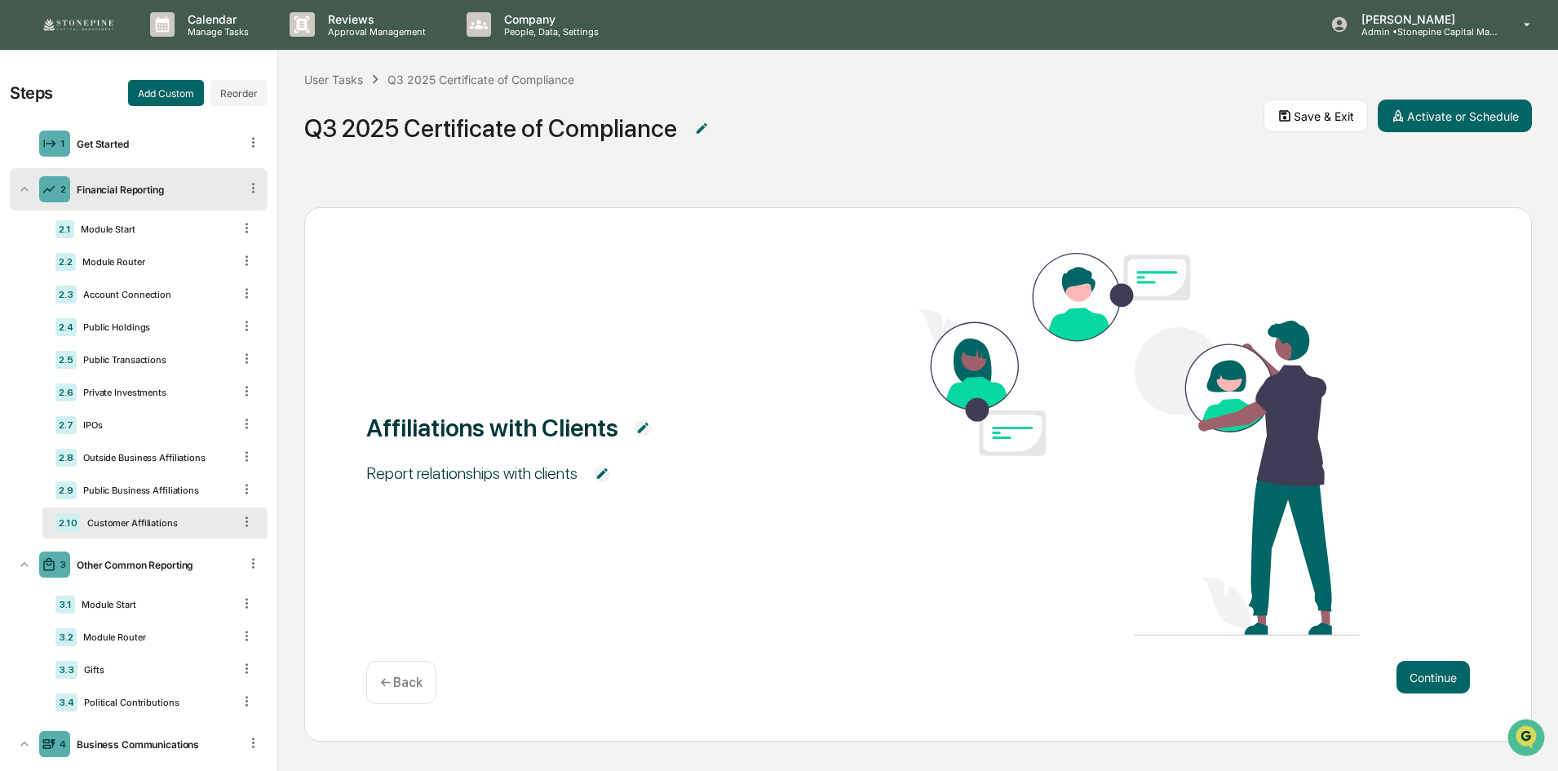
click at [175, 473] on div "2.1 Module Start 2.2 Module Router 2.3 Account Connection 2.4 Public Holdings 2…" at bounding box center [154, 376] width 225 height 325
click at [172, 455] on div "Outside Business Affiliations" at bounding box center [155, 457] width 156 height 11
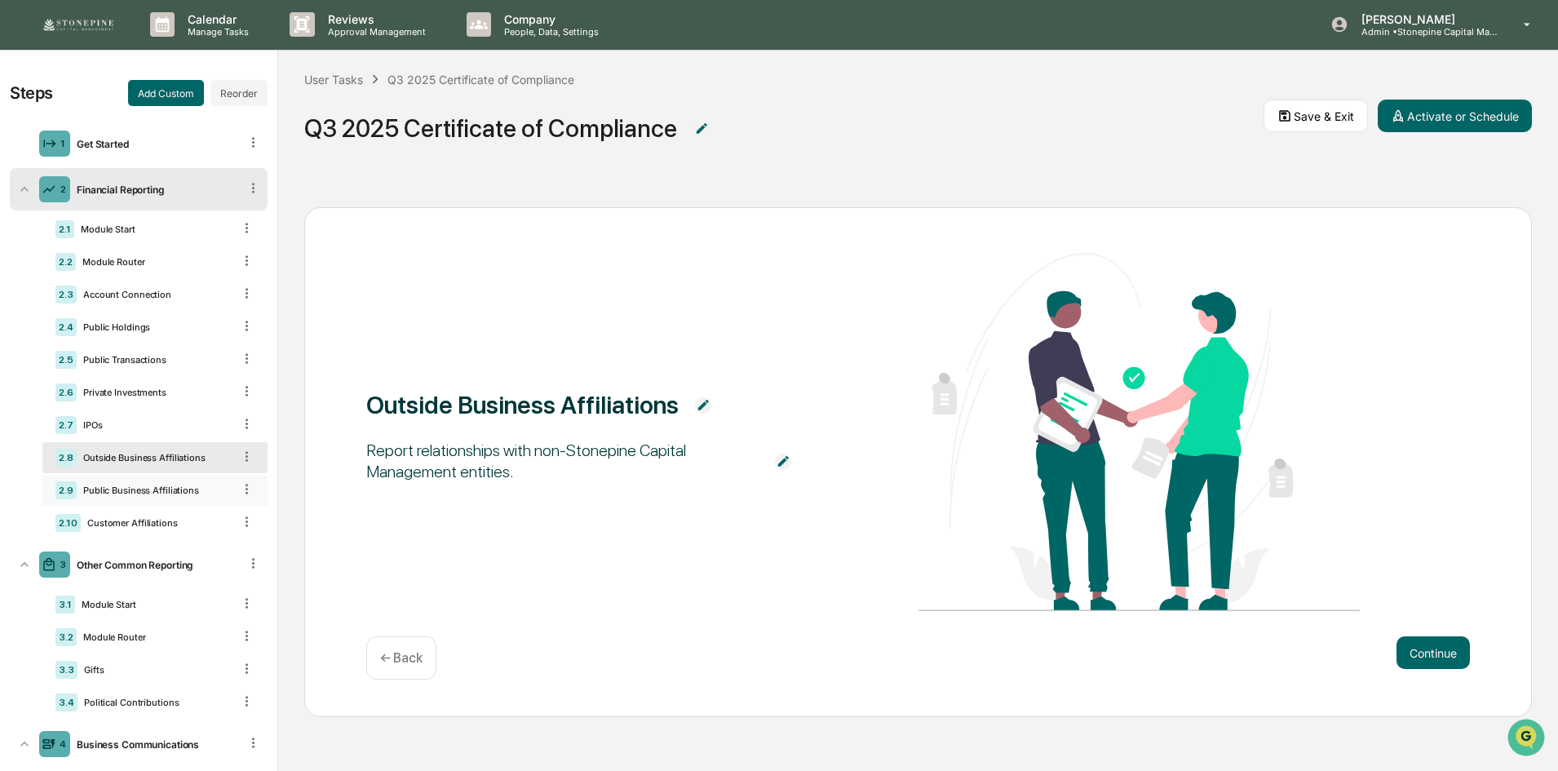
click at [180, 492] on div "Public Business Affiliations" at bounding box center [155, 490] width 156 height 11
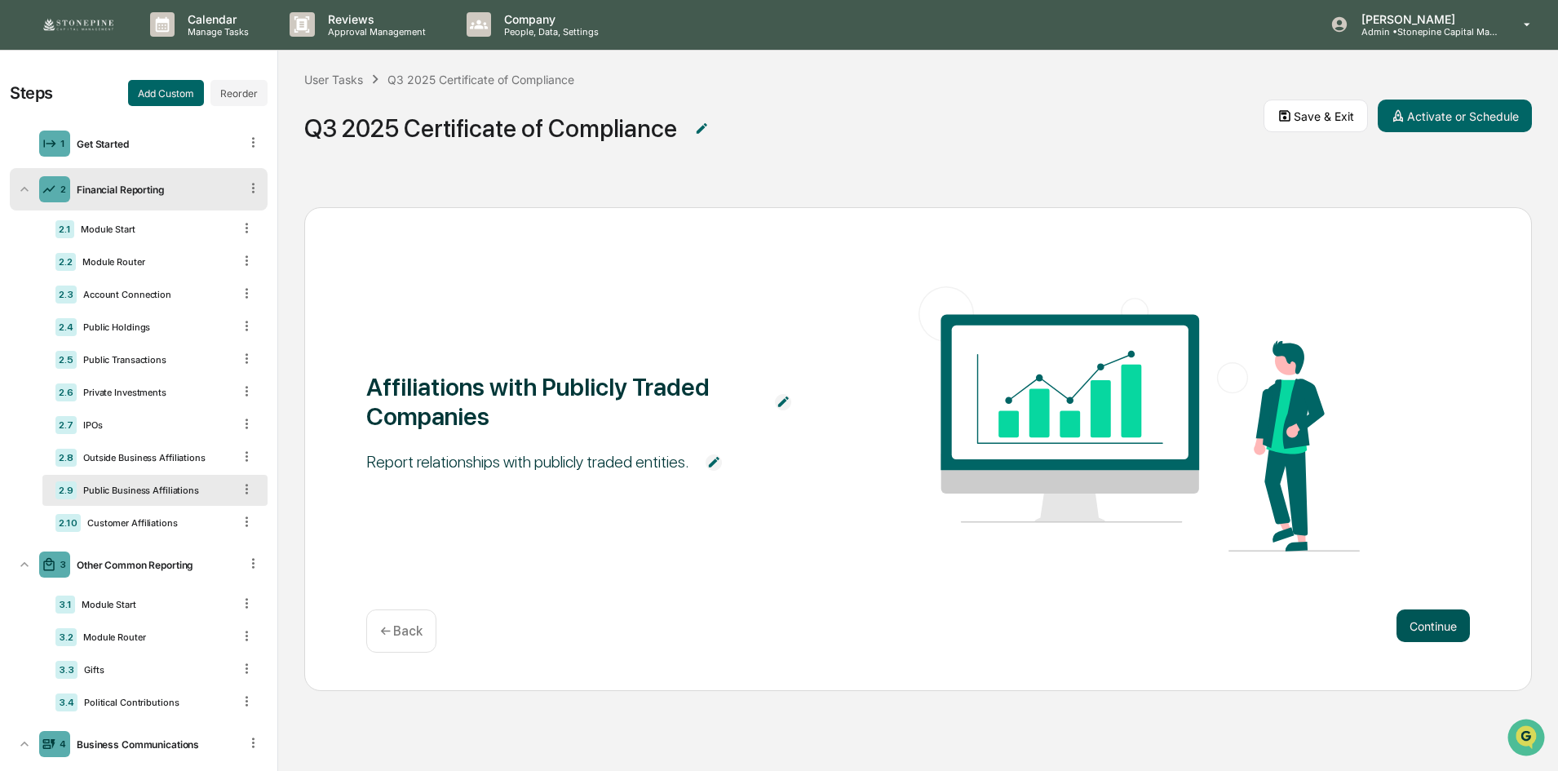
click at [1421, 616] on button "Continue" at bounding box center [1433, 625] width 73 height 33
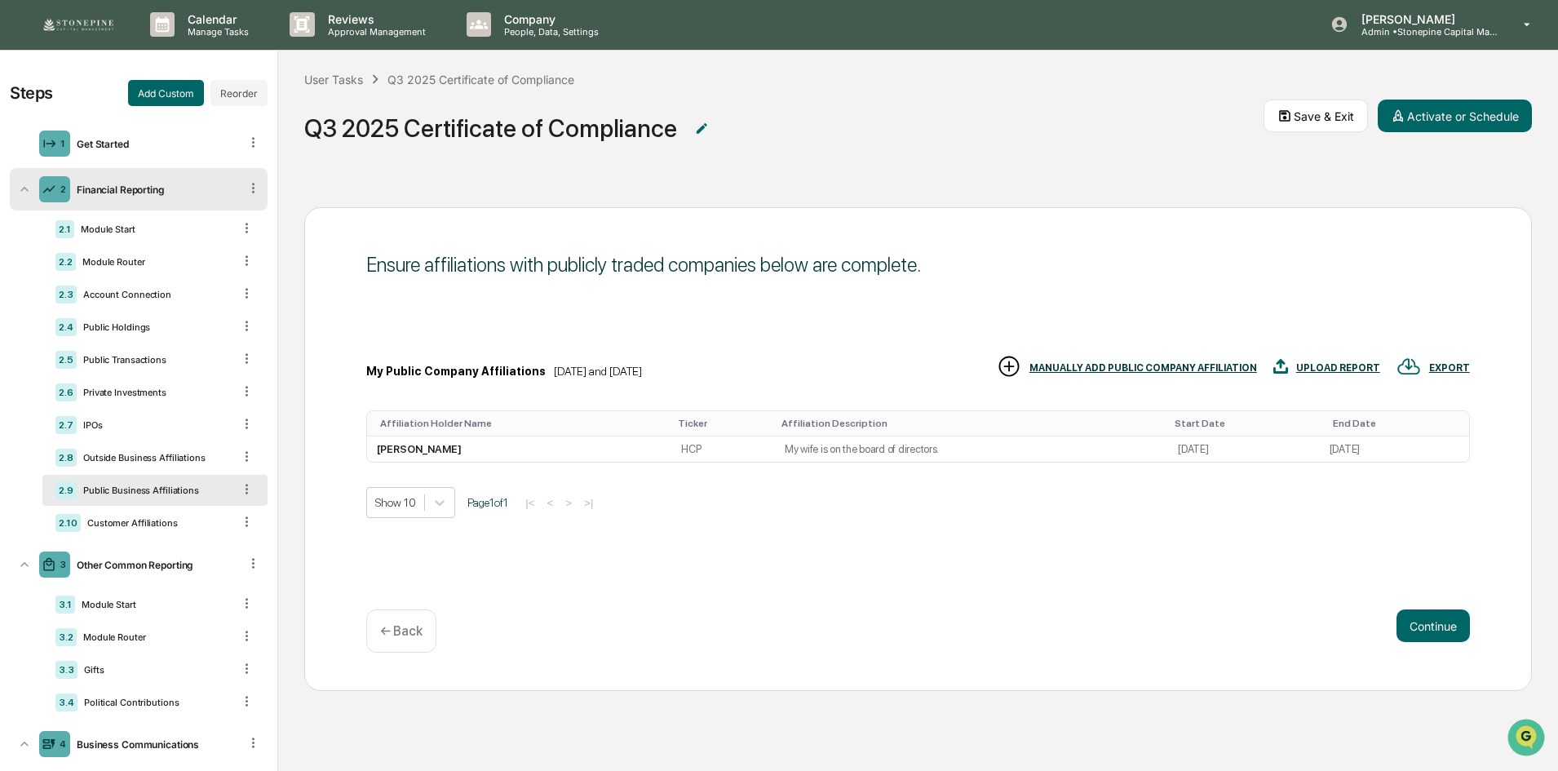
click at [1167, 367] on div "MANUALLY ADD PUBLIC COMPANY AFFILIATION" at bounding box center [1144, 367] width 228 height 11
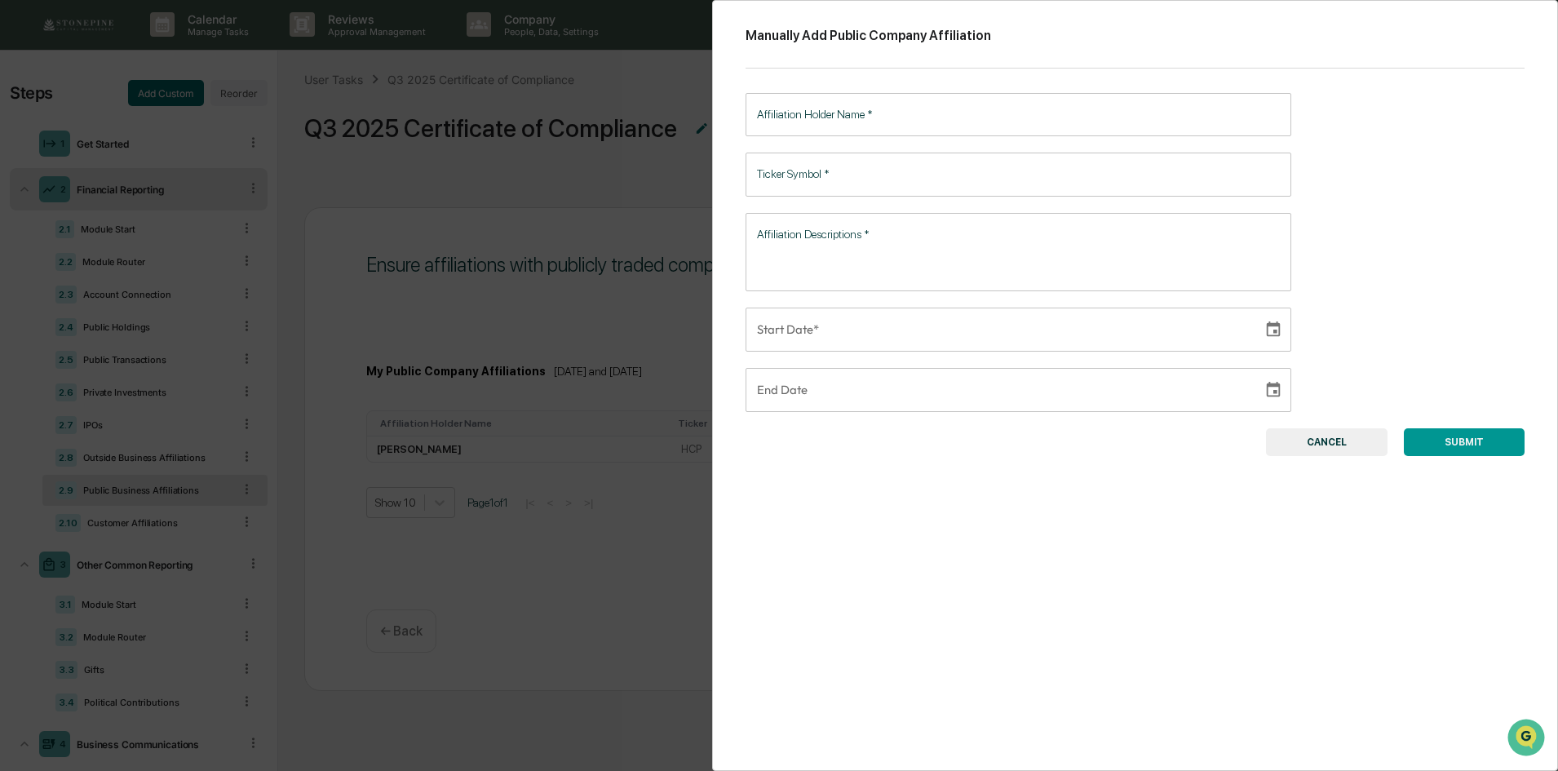
click at [551, 644] on div "Manually Add Public Company Affiliation Affiliation Holder Name   * Affiliation…" at bounding box center [779, 385] width 1558 height 771
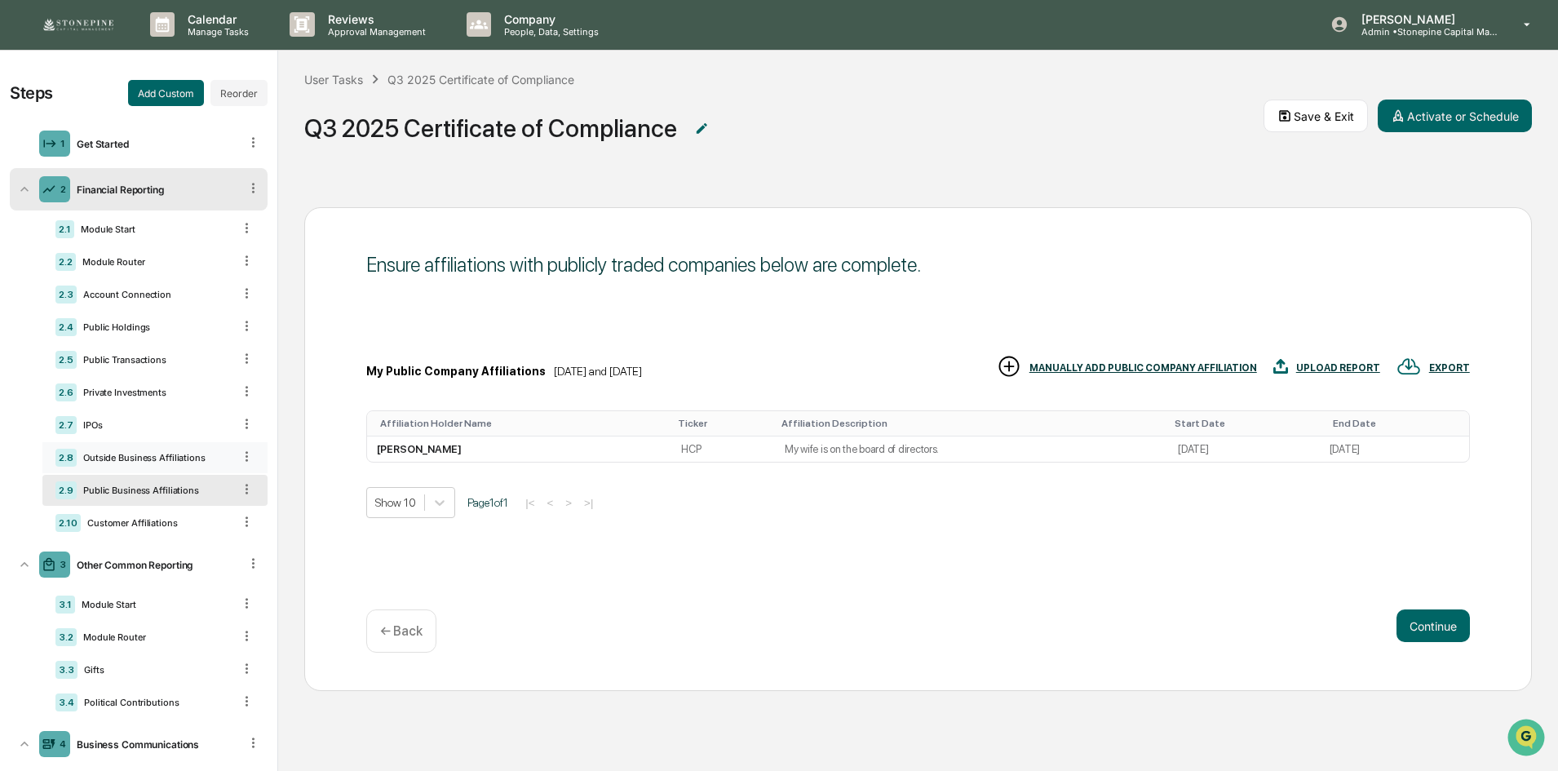
click at [157, 461] on div "Outside Business Affiliations" at bounding box center [155, 457] width 156 height 11
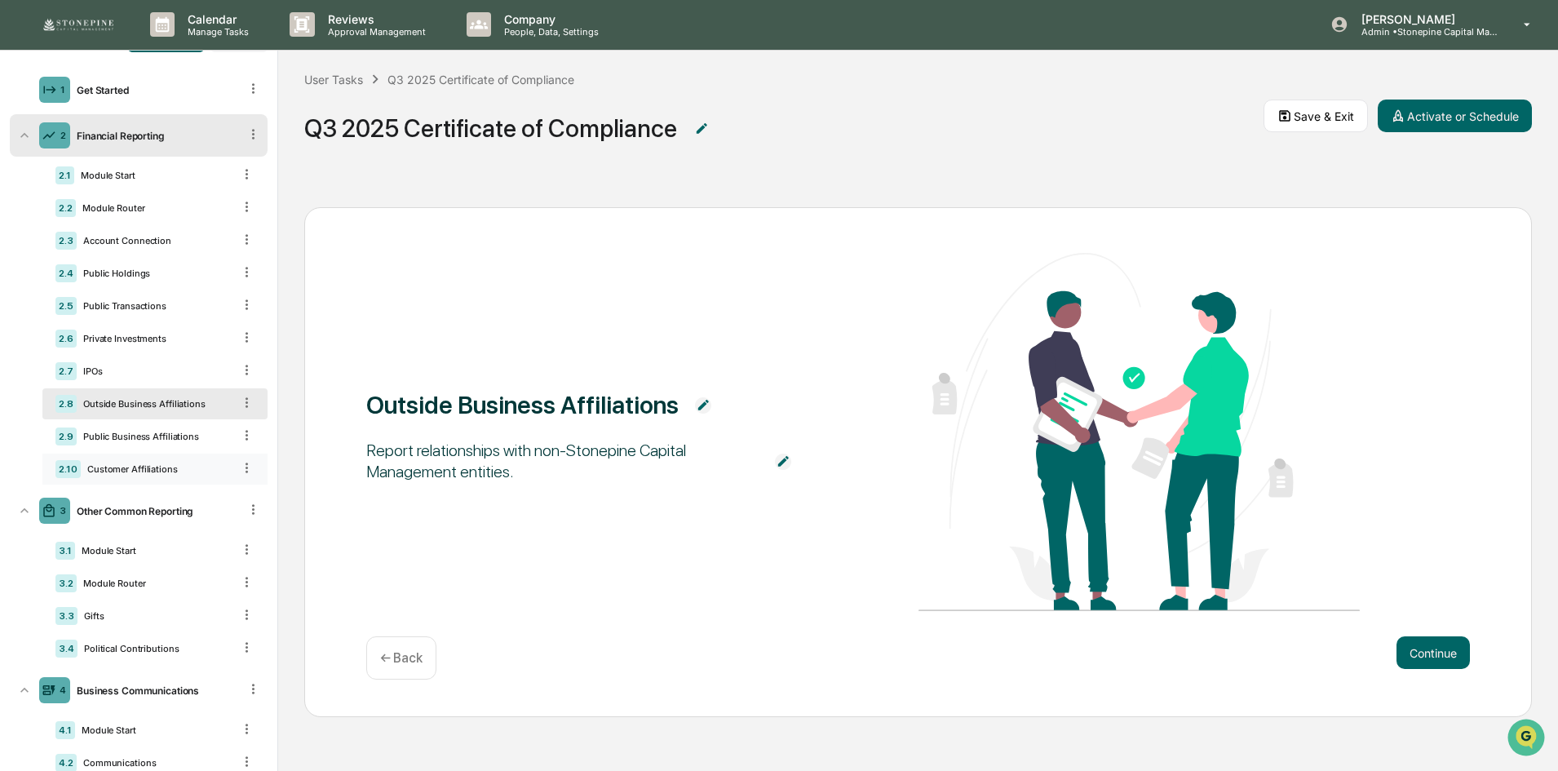
scroll to position [82, 0]
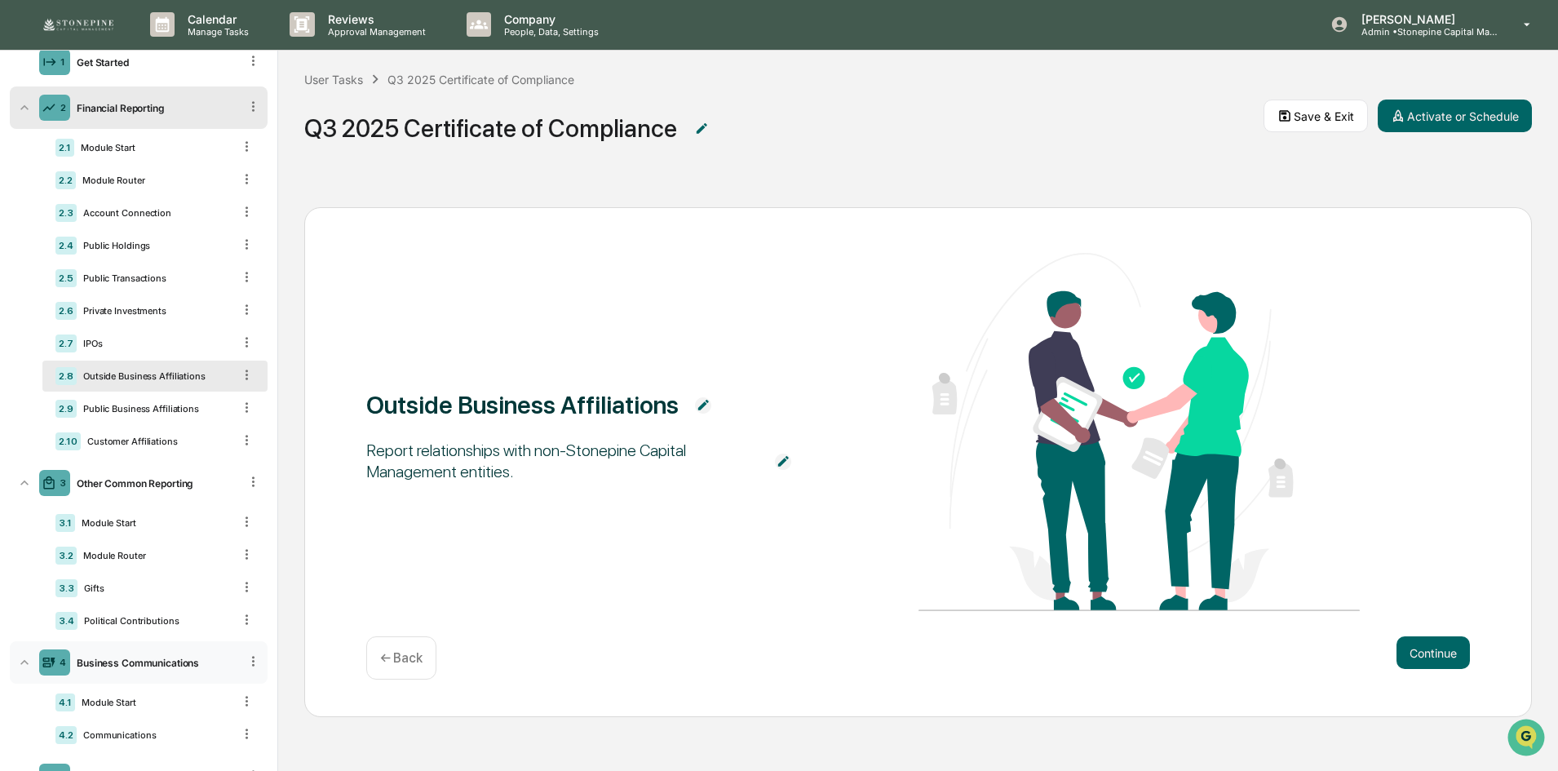
click at [186, 663] on div "Business Communications" at bounding box center [154, 663] width 169 height 12
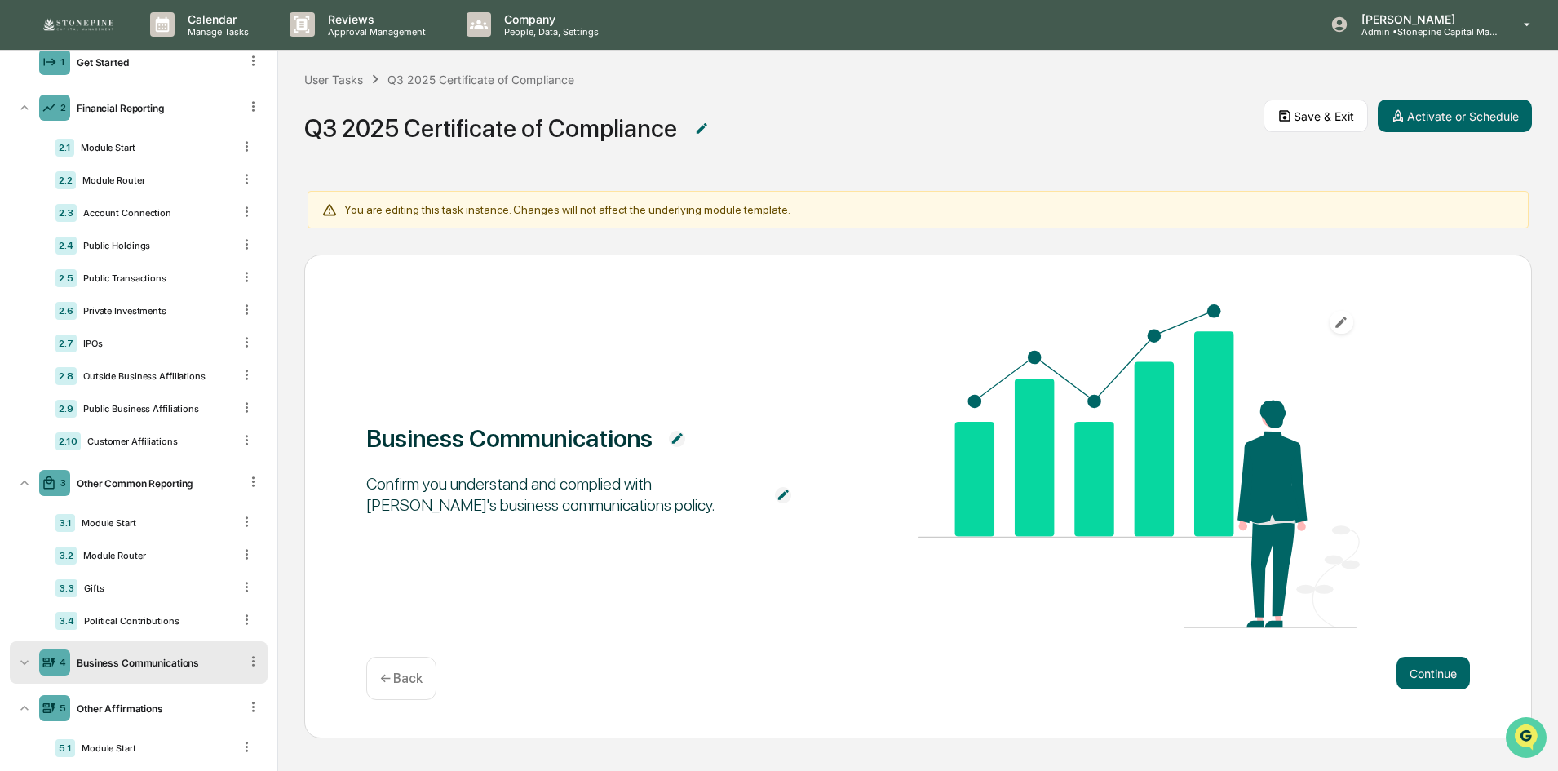
click at [1537, 729] on img "Open customer support" at bounding box center [1526, 737] width 41 height 33
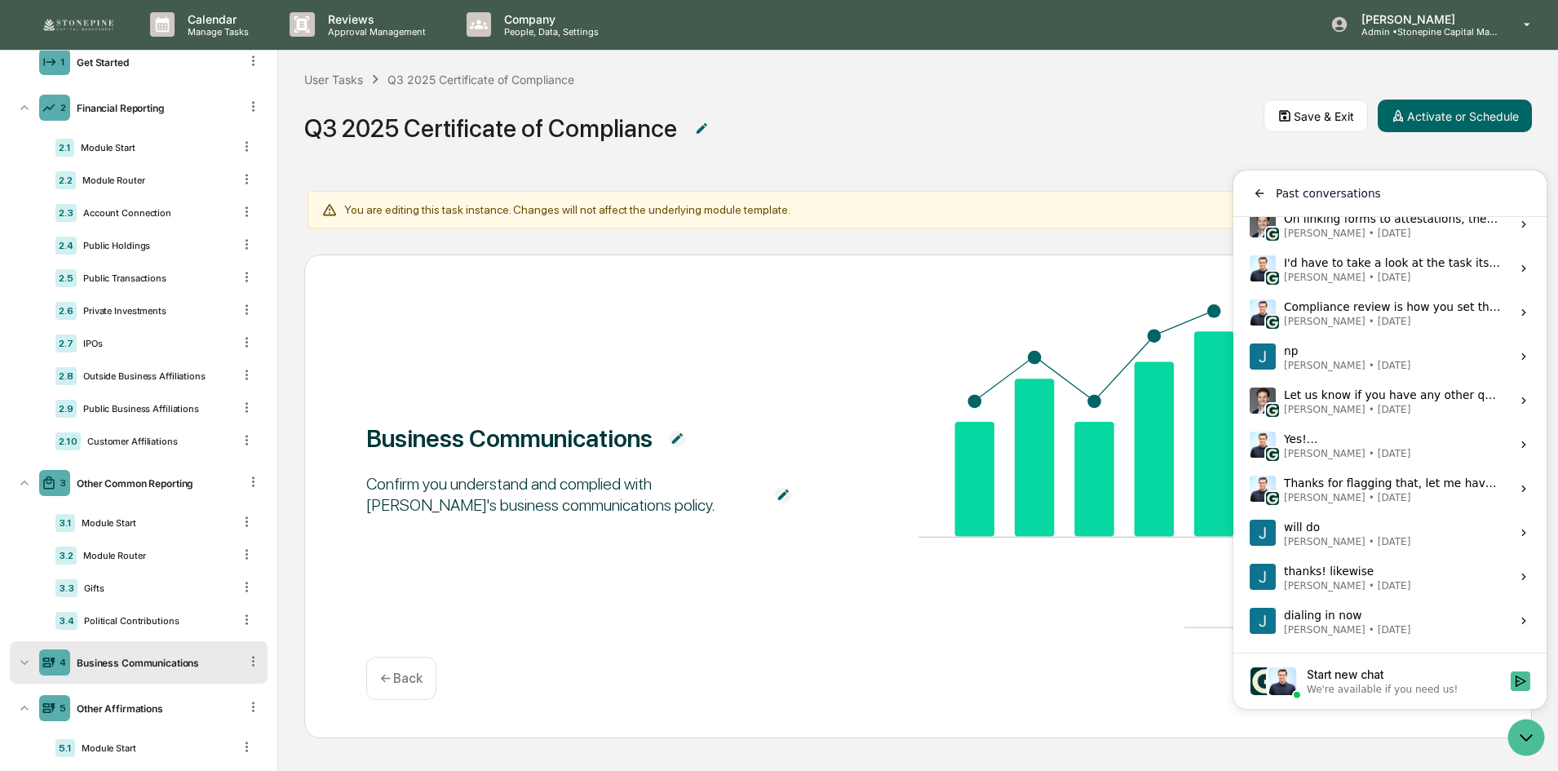
click at [838, 751] on div "Business Communications Confirm you understand and complied with Stonepine's bu…" at bounding box center [918, 499] width 1280 height 543
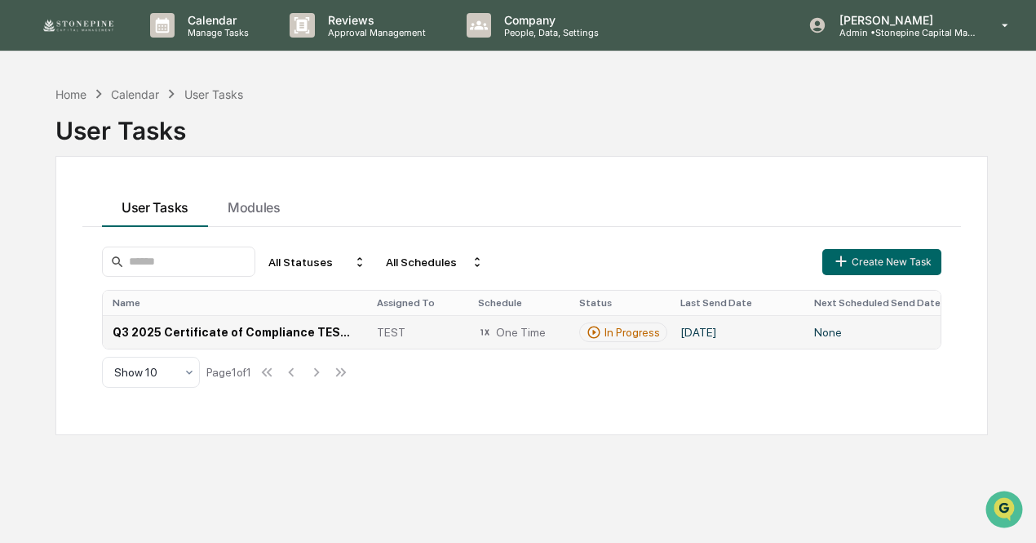
click at [756, 337] on td "[DATE]" at bounding box center [738, 331] width 134 height 33
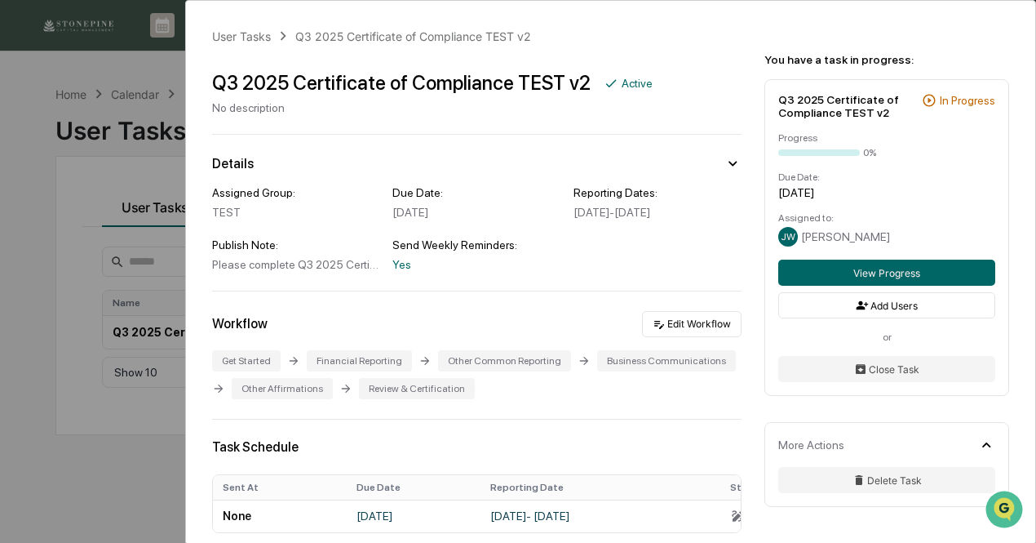
click at [594, 264] on div "Assigned Group: TEST Due Date: [DATE] Reporting Dates: [DATE] - [DATE] Publish …" at bounding box center [477, 228] width 530 height 85
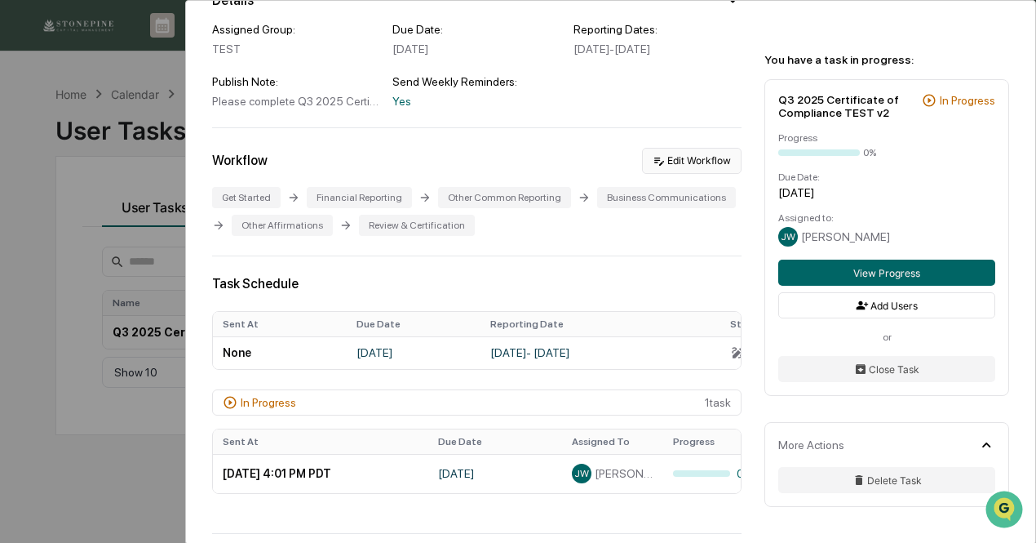
click at [649, 174] on button "Edit Workflow" at bounding box center [692, 161] width 100 height 26
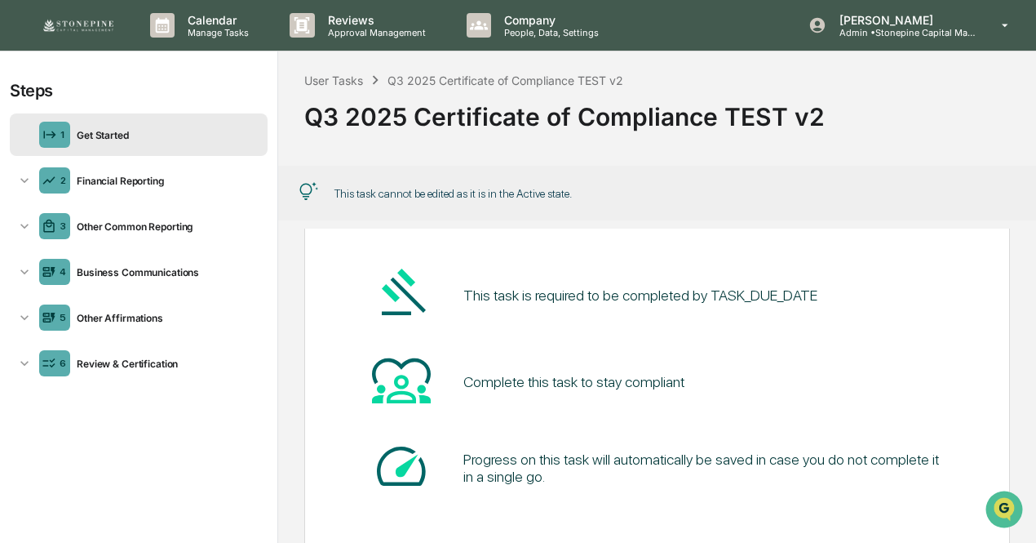
scroll to position [188, 0]
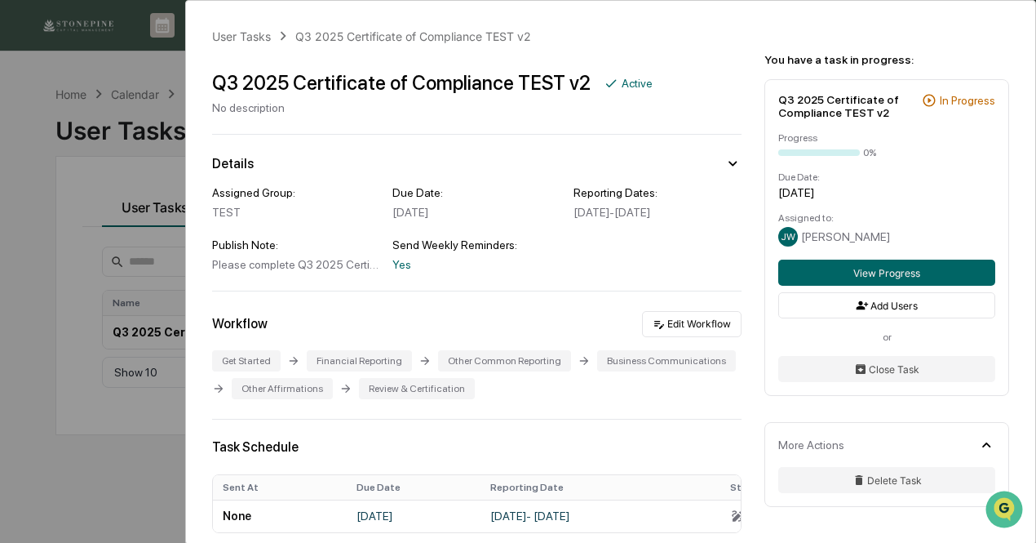
click at [477, 251] on div "Send Weekly Reminders:" at bounding box center [476, 244] width 168 height 13
click at [341, 271] on div "Please complete Q3 2025 Certificate of Compliance by [DATE]. If you have any qu…" at bounding box center [296, 264] width 168 height 13
drag, startPoint x: 309, startPoint y: 282, endPoint x: 413, endPoint y: 280, distance: 103.6
click at [413, 271] on div "Assigned Group: TEST Due Date: [DATE] Reporting Dates: [DATE] - [DATE] Publish …" at bounding box center [477, 228] width 530 height 85
click at [364, 271] on div "Please complete Q3 2025 Certificate of Compliance by [DATE]. If you have any qu…" at bounding box center [296, 264] width 168 height 13
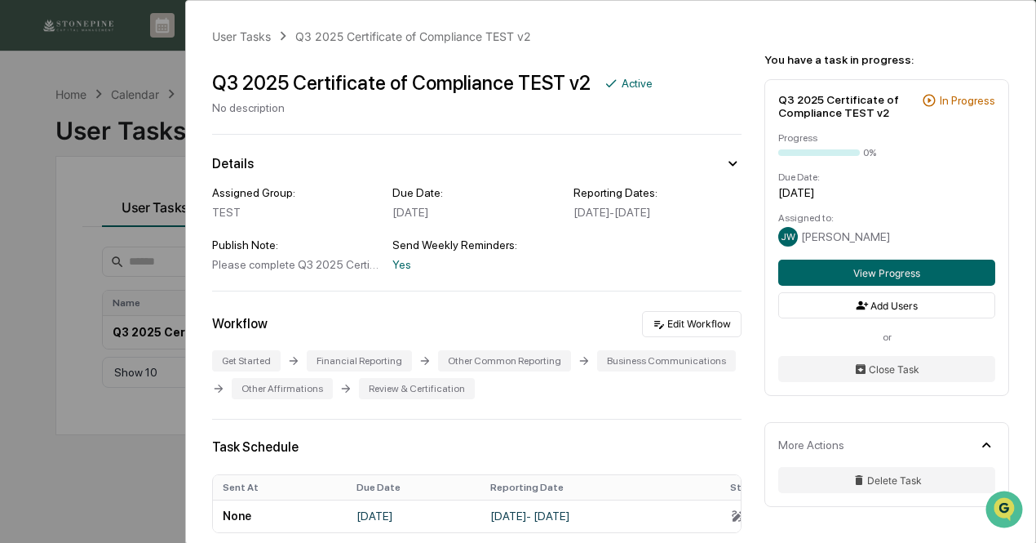
click at [627, 84] on div "Active" at bounding box center [637, 83] width 31 height 13
click at [46, 499] on div "User Tasks Q3 2025 Certificate of Compliance TEST v2 Q3 2025 Certificate of Com…" at bounding box center [518, 271] width 1036 height 543
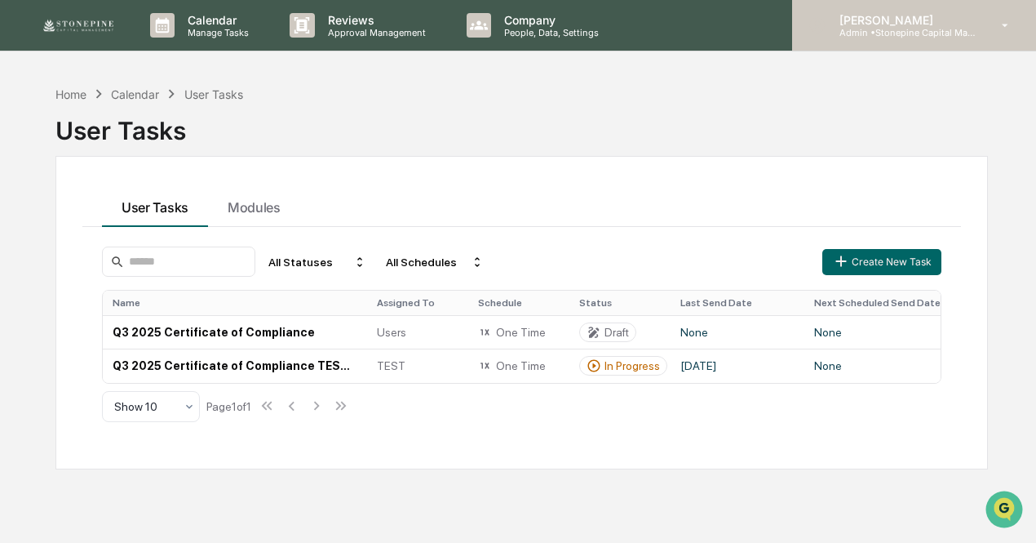
click at [889, 31] on p "Admin • Stonepine Capital Management" at bounding box center [902, 32] width 152 height 11
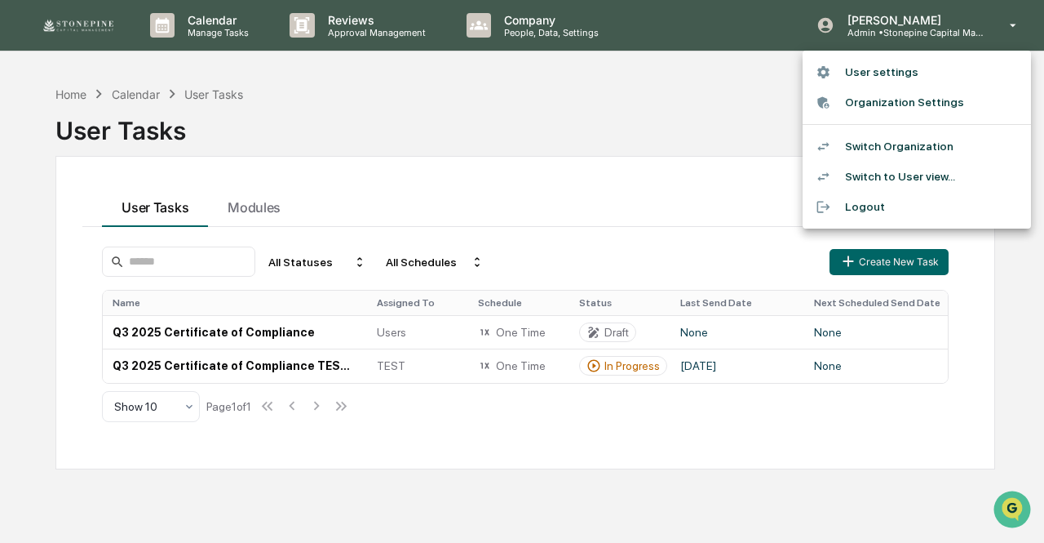
click at [896, 179] on li "Switch to User view..." at bounding box center [917, 177] width 228 height 30
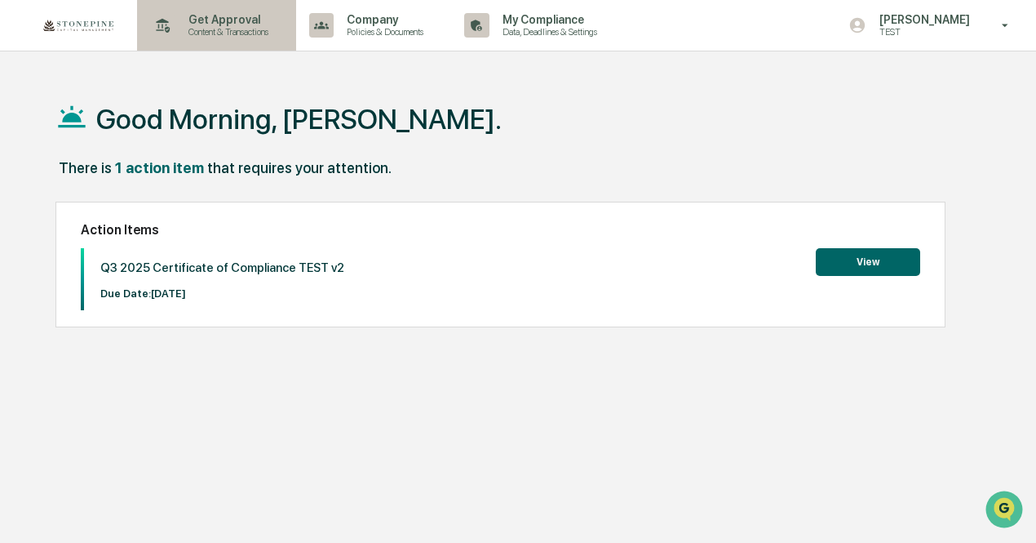
click at [185, 24] on p "Get Approval" at bounding box center [225, 19] width 101 height 13
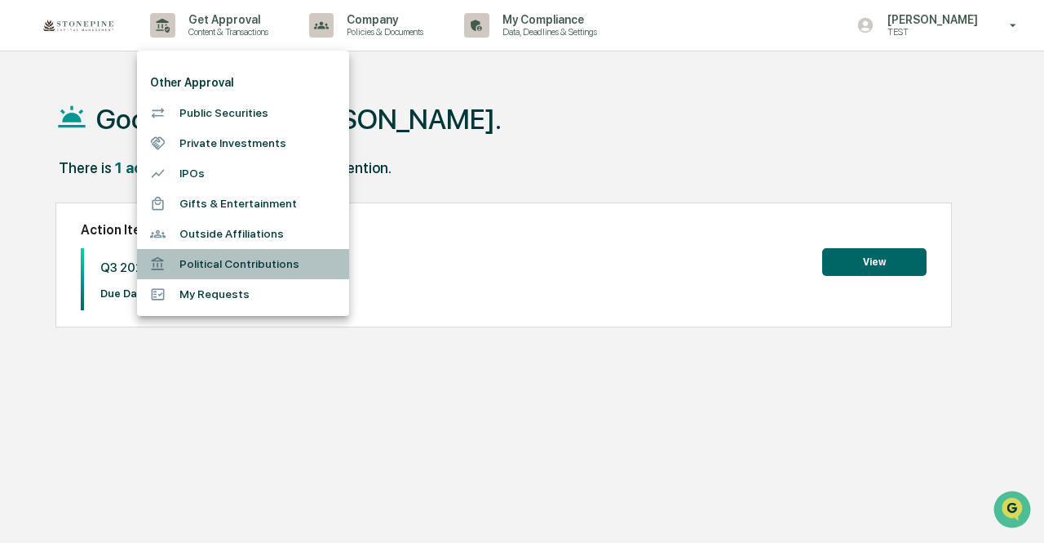
click at [209, 261] on li "Political Contributions" at bounding box center [243, 264] width 212 height 30
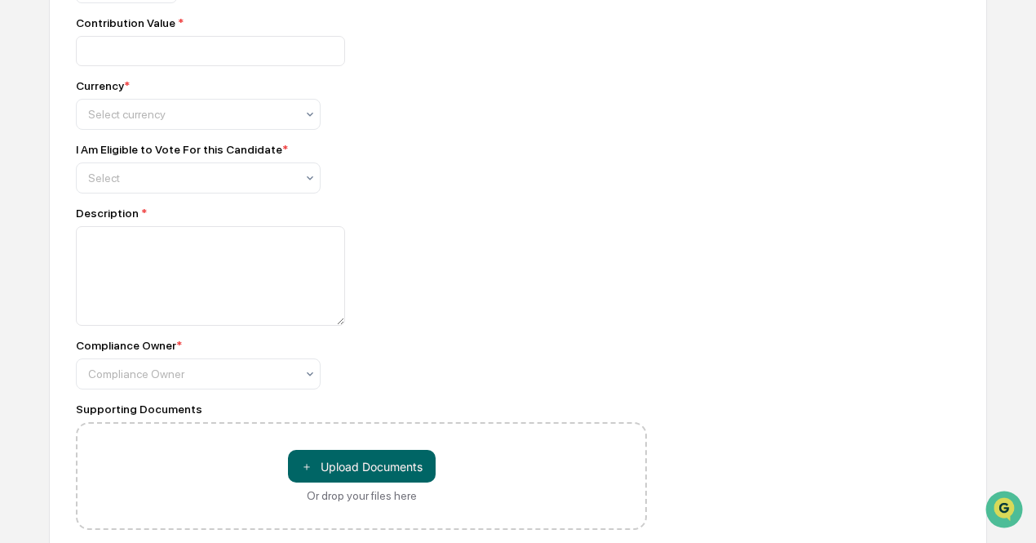
scroll to position [432, 0]
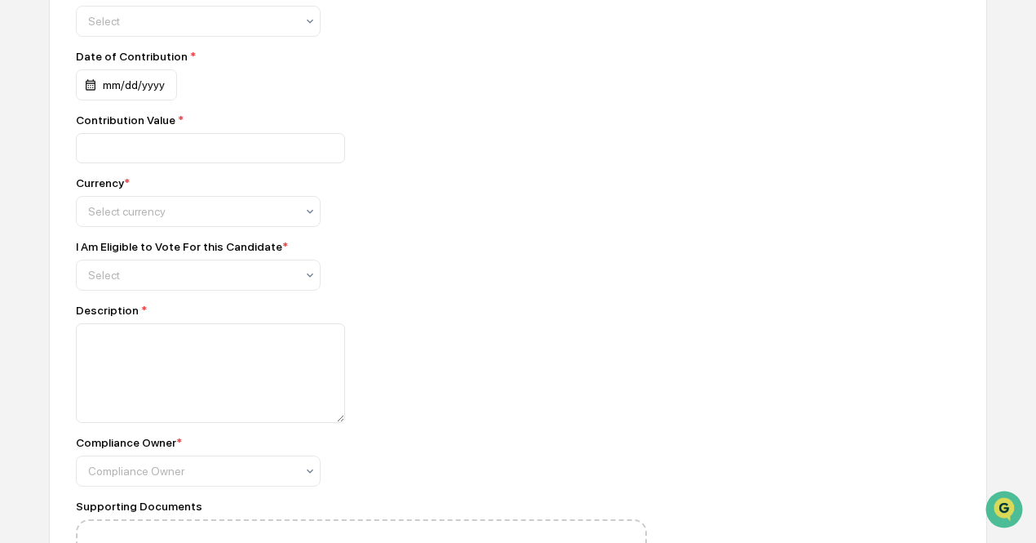
click at [703, 289] on div "Political Contributions Form Recipient Name * Office or Position Recipient/Cand…" at bounding box center [518, 251] width 938 height 896
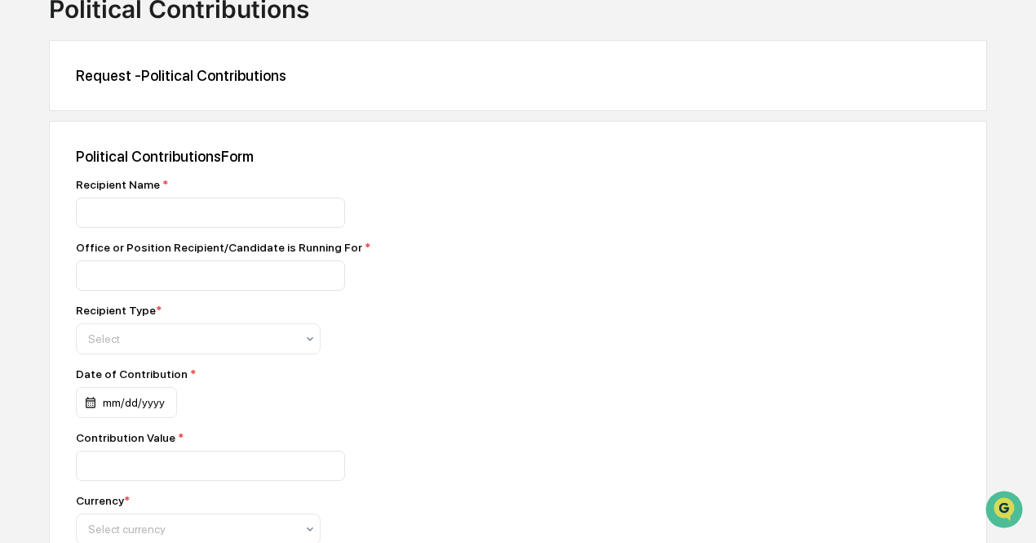
scroll to position [0, 0]
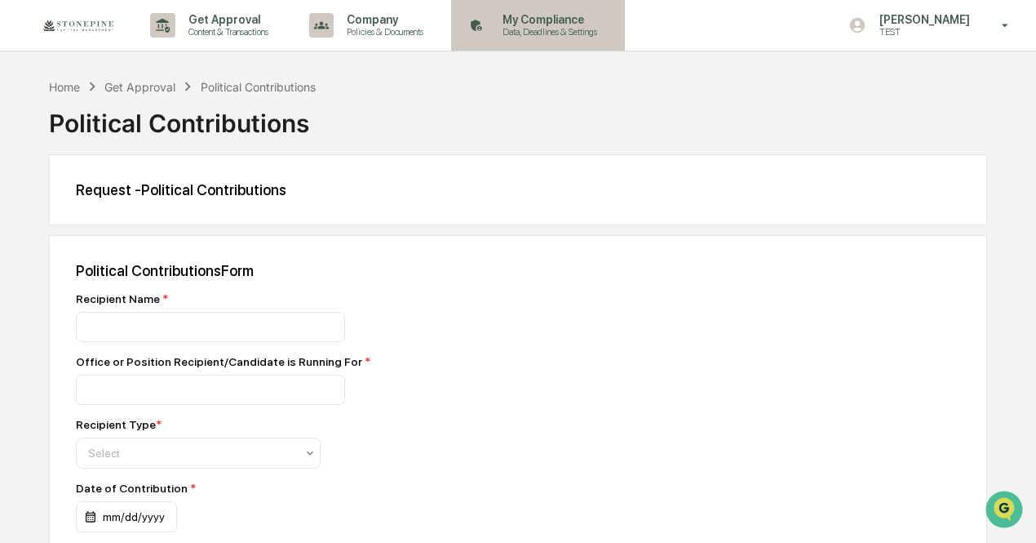
click at [515, 36] on p "Data, Deadlines & Settings" at bounding box center [548, 31] width 116 height 11
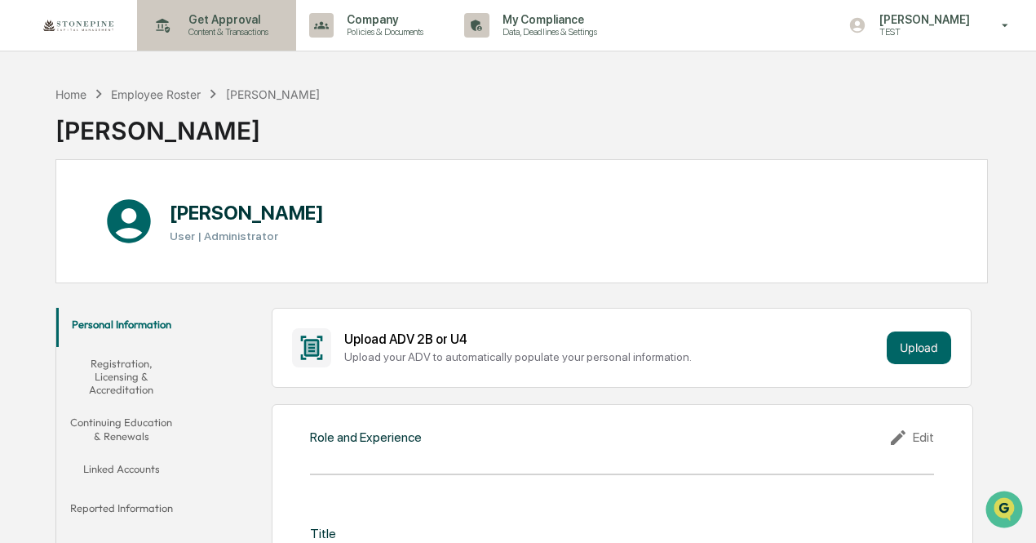
click at [196, 21] on p "Get Approval" at bounding box center [225, 19] width 101 height 13
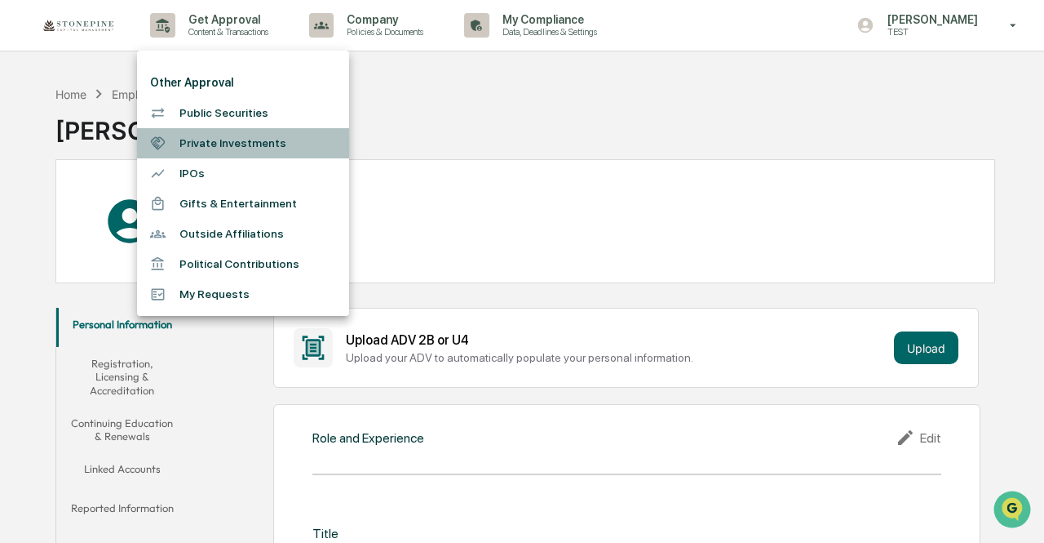
click at [253, 145] on li "Private Investments" at bounding box center [243, 143] width 212 height 30
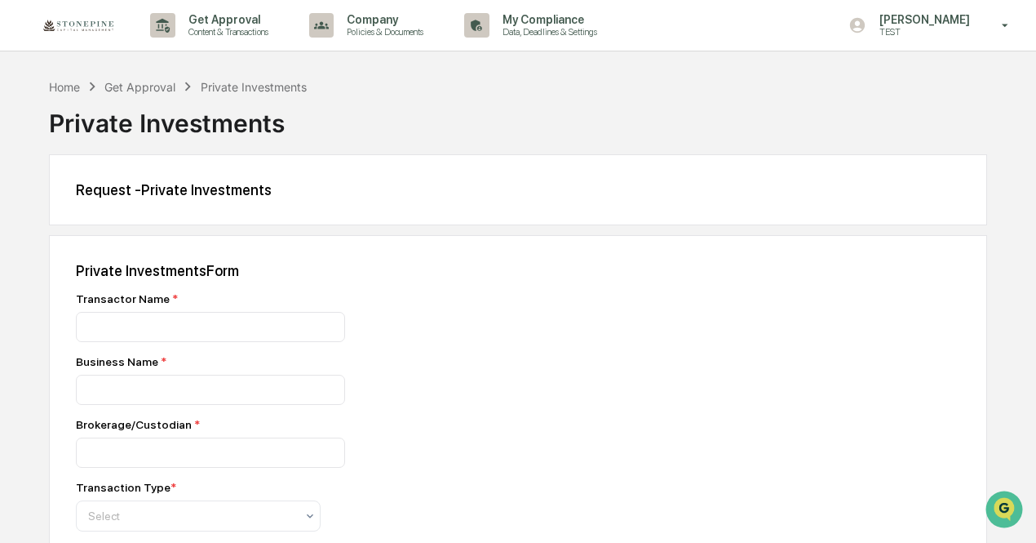
click at [71, 33] on img at bounding box center [78, 25] width 78 height 19
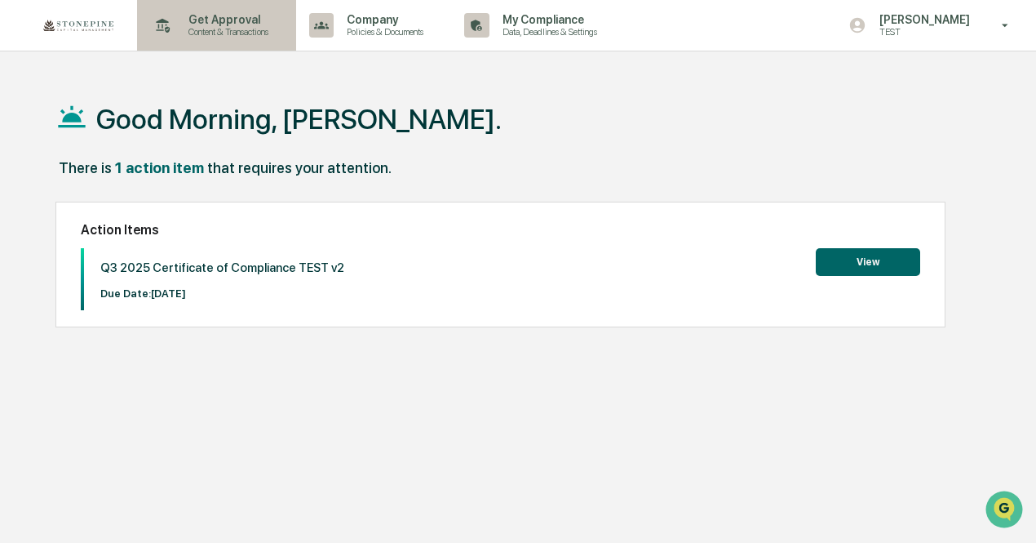
click at [220, 33] on p "Content & Transactions" at bounding box center [225, 31] width 101 height 11
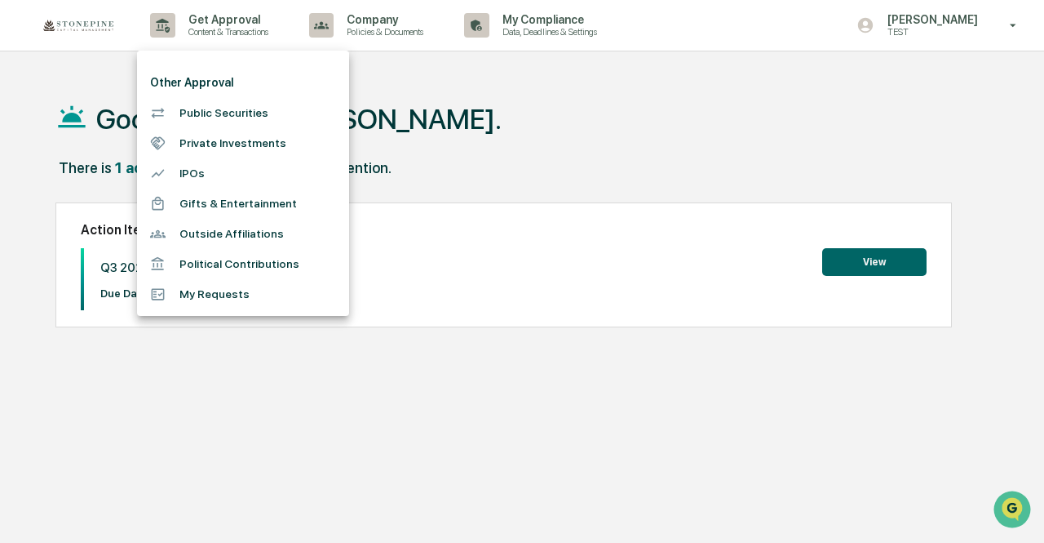
click at [617, 32] on div at bounding box center [522, 271] width 1044 height 543
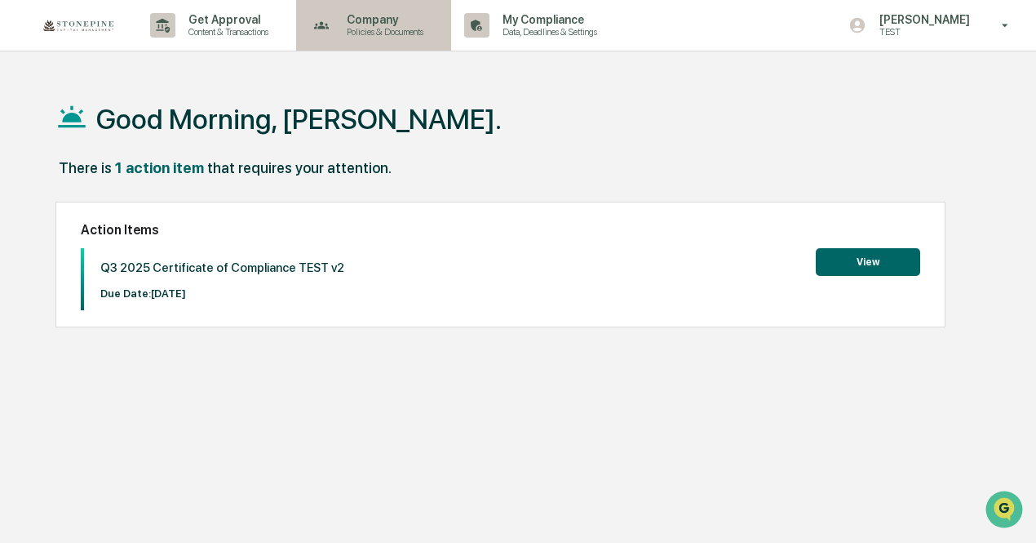
click at [362, 35] on p "Policies & Documents" at bounding box center [383, 31] width 98 height 11
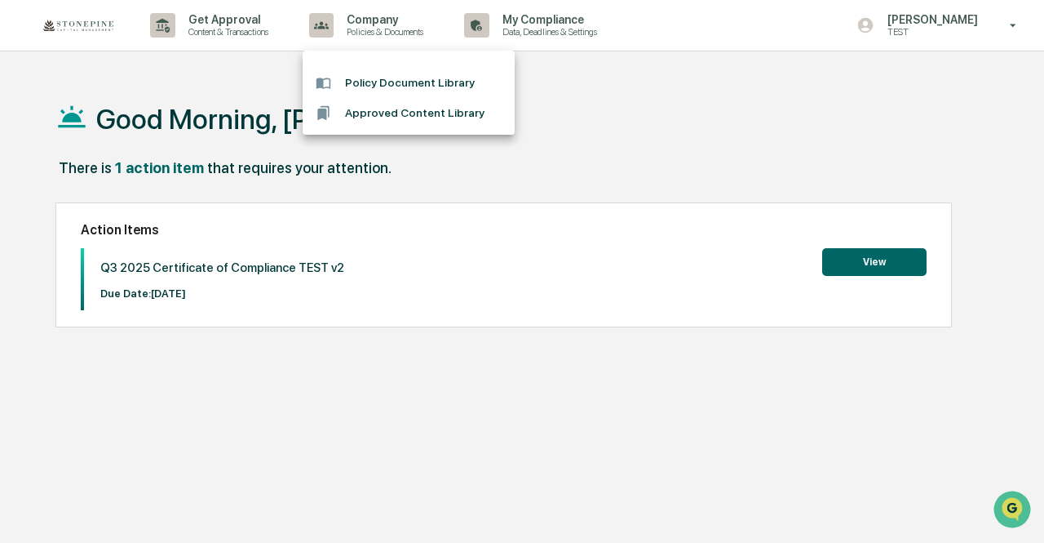
click at [474, 33] on div at bounding box center [522, 271] width 1044 height 543
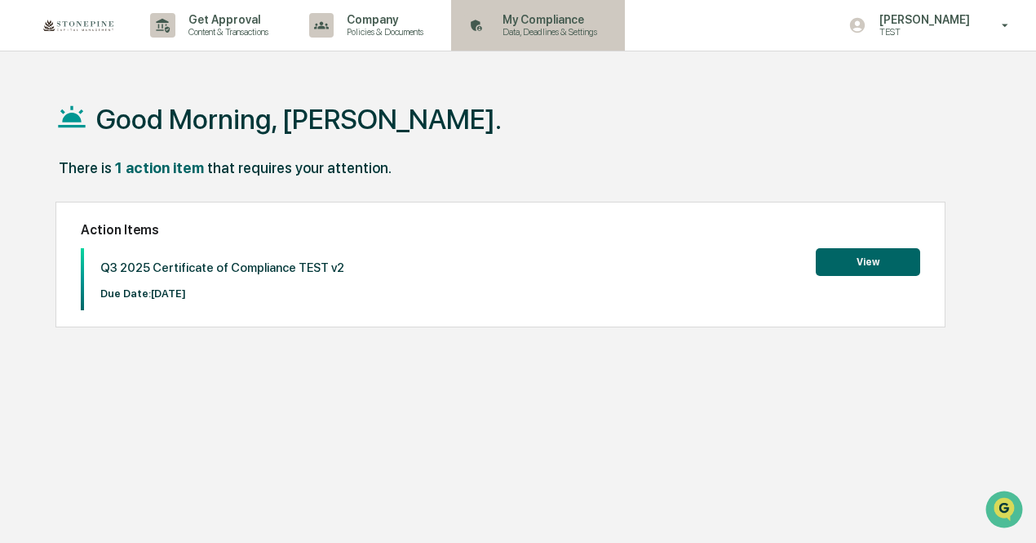
click at [545, 38] on div "My Compliance Data, Deadlines & Settings" at bounding box center [536, 25] width 157 height 51
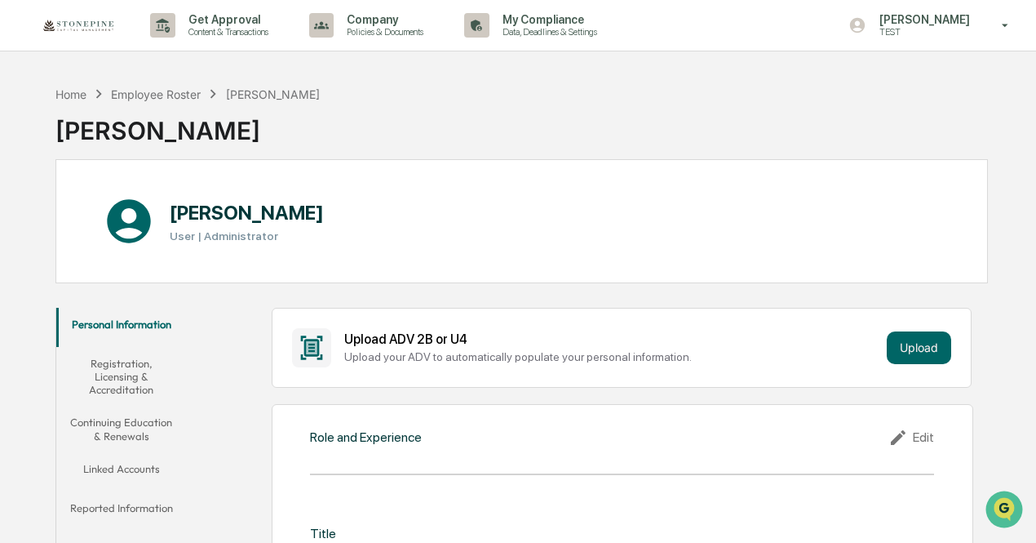
scroll to position [163, 0]
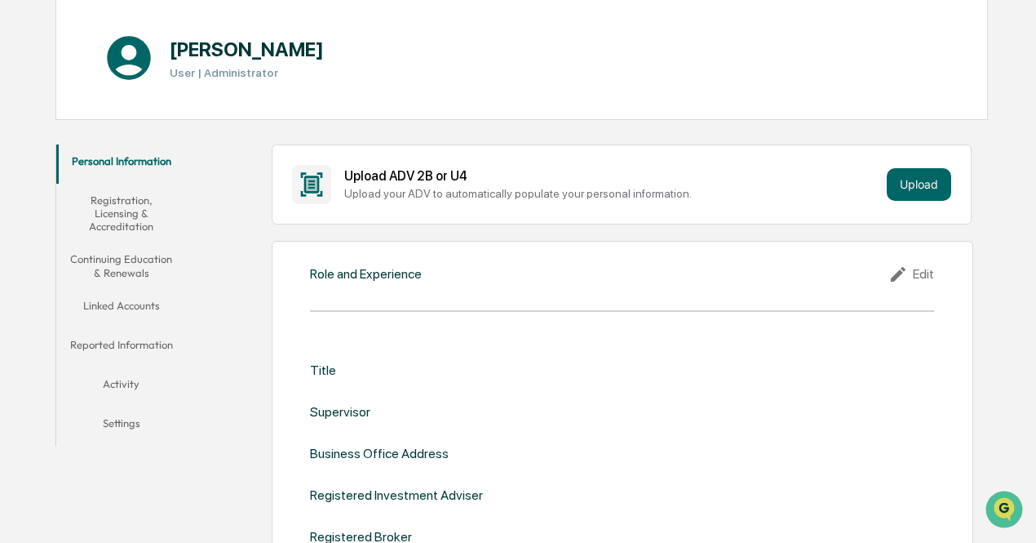
click at [129, 379] on button "Activity" at bounding box center [121, 386] width 130 height 39
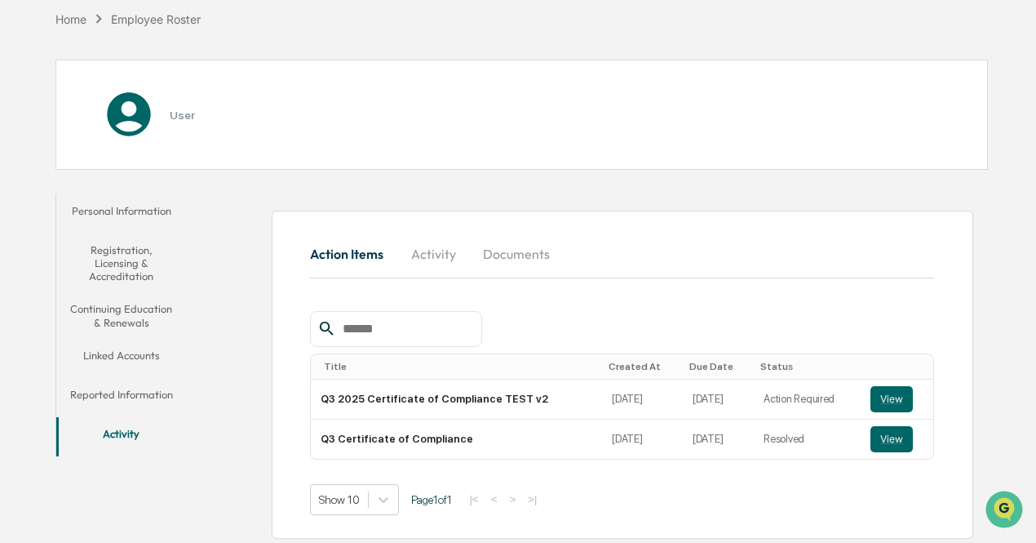
scroll to position [114, 0]
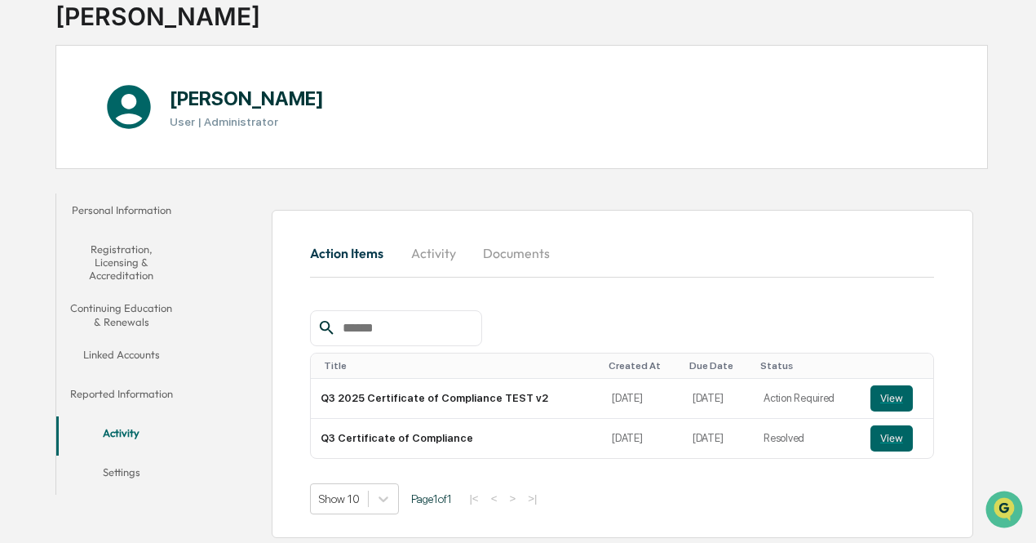
click at [439, 251] on button "Activity" at bounding box center [433, 252] width 73 height 39
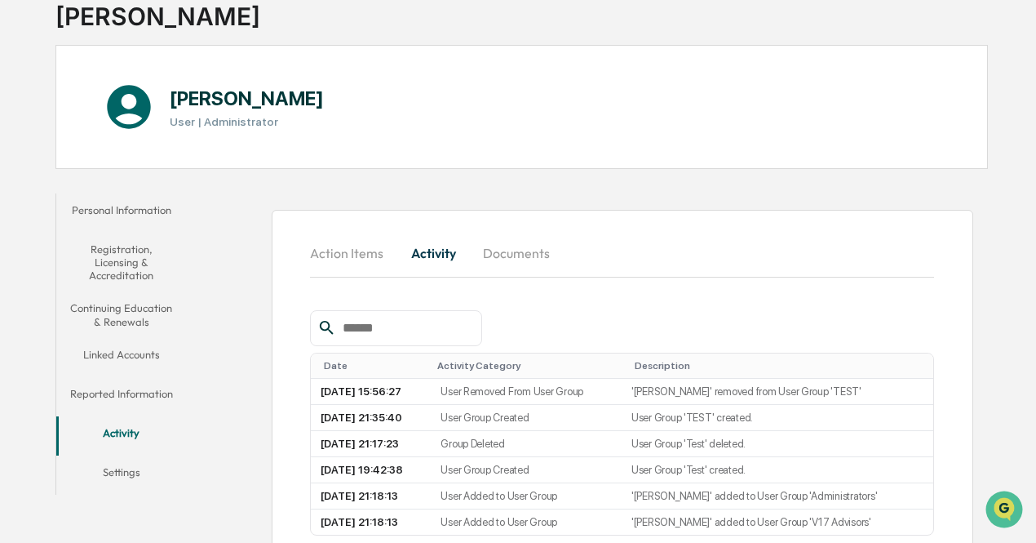
click at [506, 256] on button "Documents" at bounding box center [516, 252] width 93 height 39
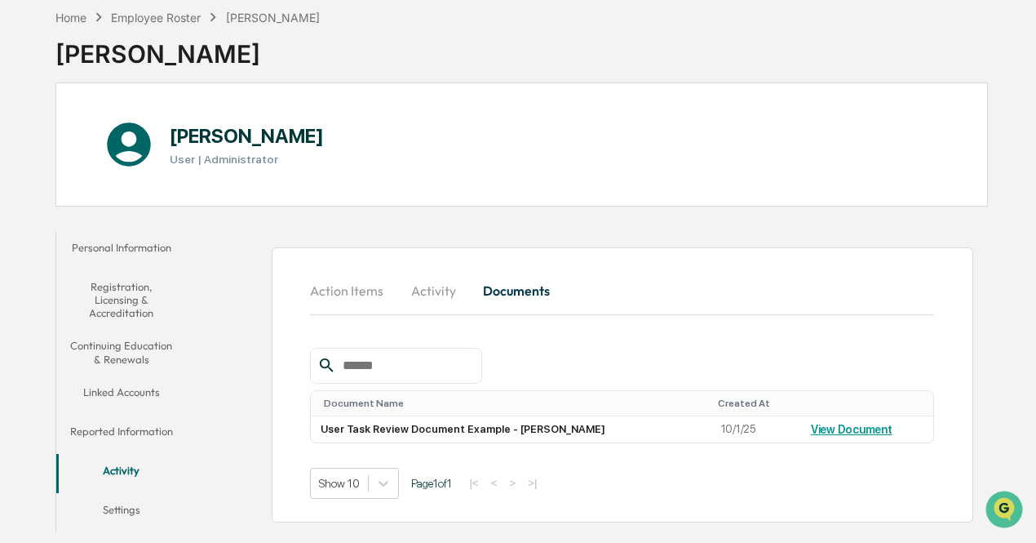
click at [155, 434] on button "Reported Information" at bounding box center [121, 433] width 130 height 39
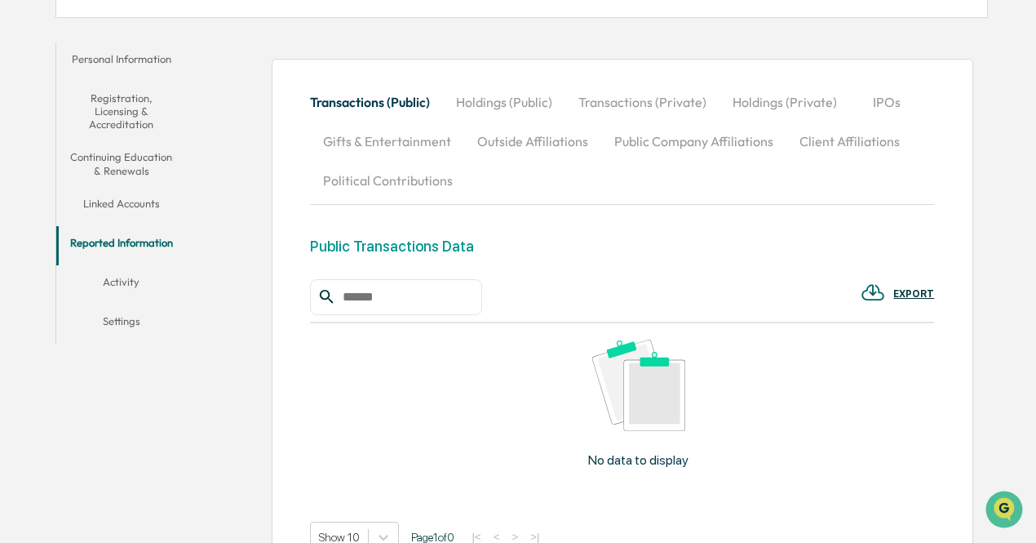
scroll to position [240, 0]
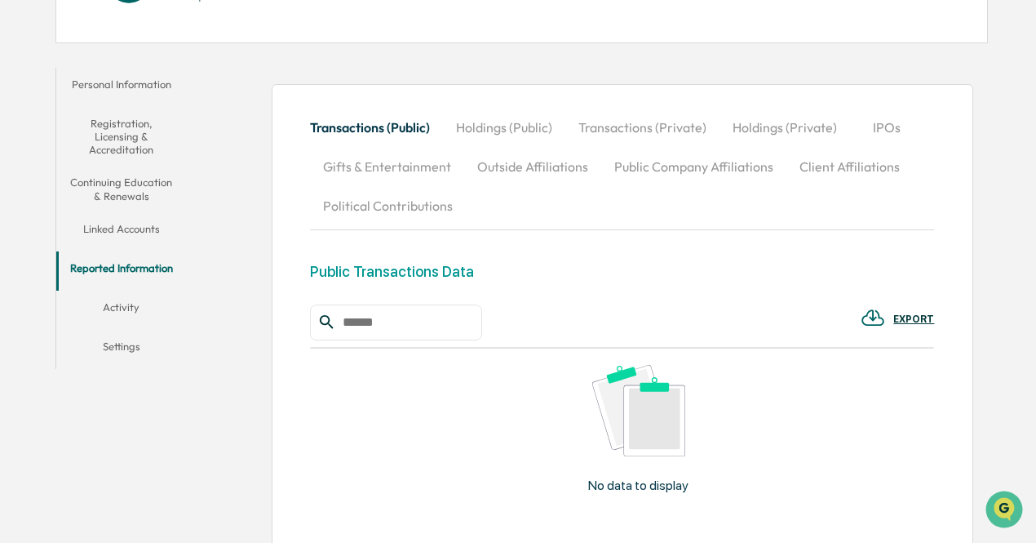
click at [651, 128] on button "Transactions (Private)" at bounding box center [642, 127] width 154 height 39
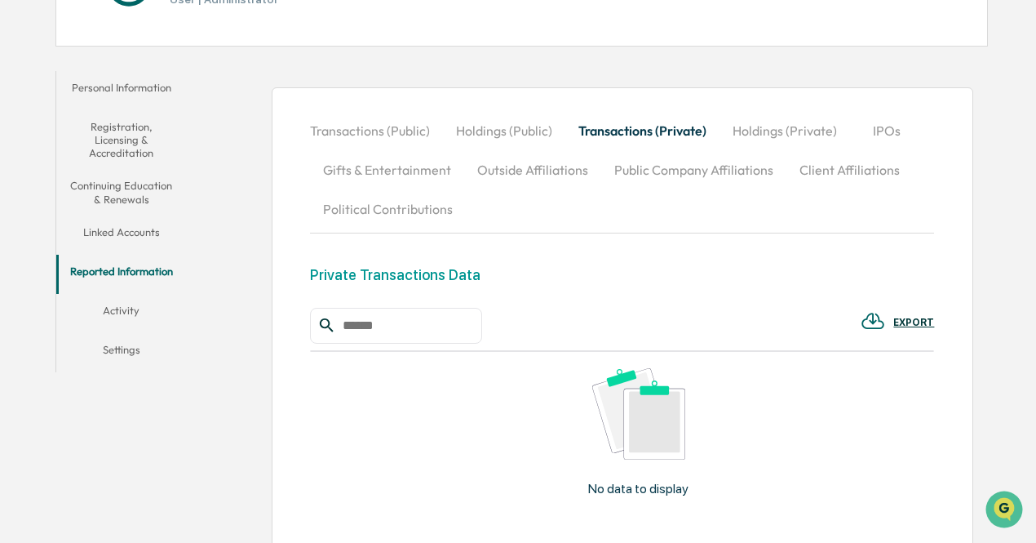
scroll to position [122, 0]
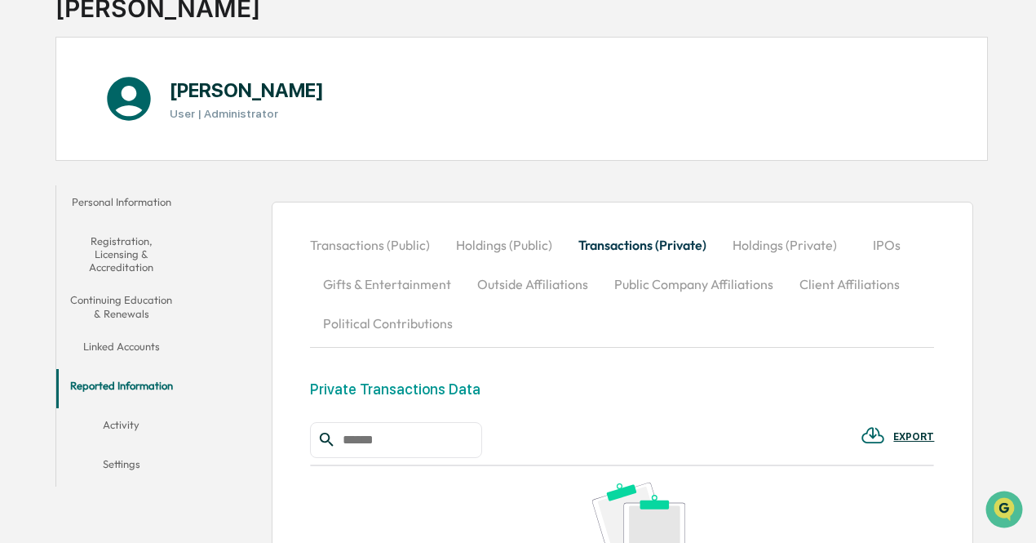
click at [800, 246] on button "Holdings (Private)" at bounding box center [785, 244] width 131 height 39
click at [889, 255] on button "IPOs" at bounding box center [887, 244] width 73 height 39
click at [398, 288] on button "Gifts & Entertainment" at bounding box center [387, 283] width 154 height 39
